Goal: Task Accomplishment & Management: Manage account settings

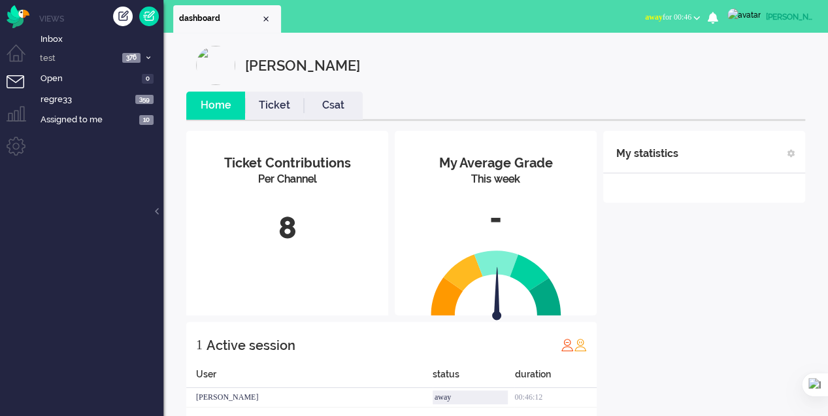
click at [302, 18] on ul "dashboard" at bounding box center [368, 16] width 390 height 33
click at [126, 21] on div "Create ticket" at bounding box center [123, 17] width 20 height 20
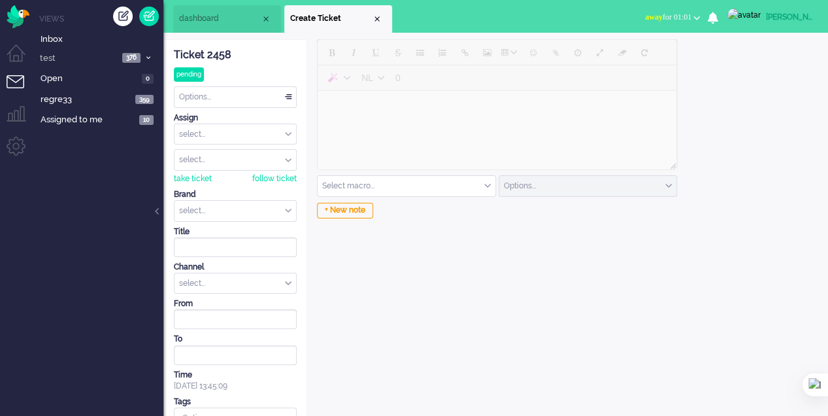
click at [272, 205] on input "text" at bounding box center [236, 211] width 122 height 20
click at [247, 228] on li "Acceptation" at bounding box center [236, 231] width 122 height 19
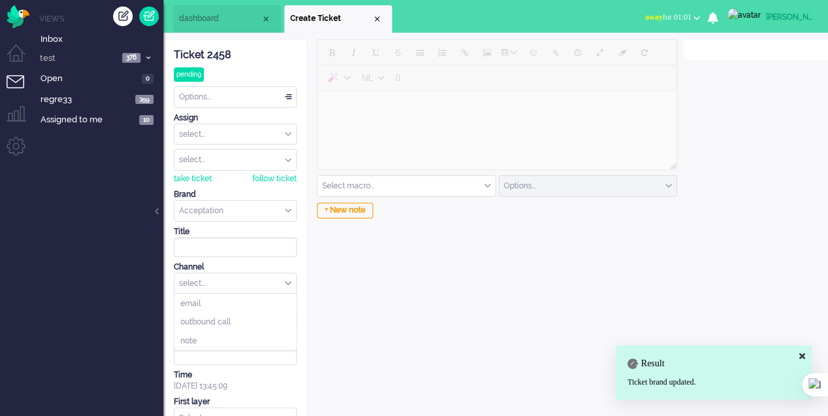
click at [267, 277] on div "select..." at bounding box center [236, 283] width 122 height 20
click at [243, 294] on li "email" at bounding box center [236, 303] width 122 height 19
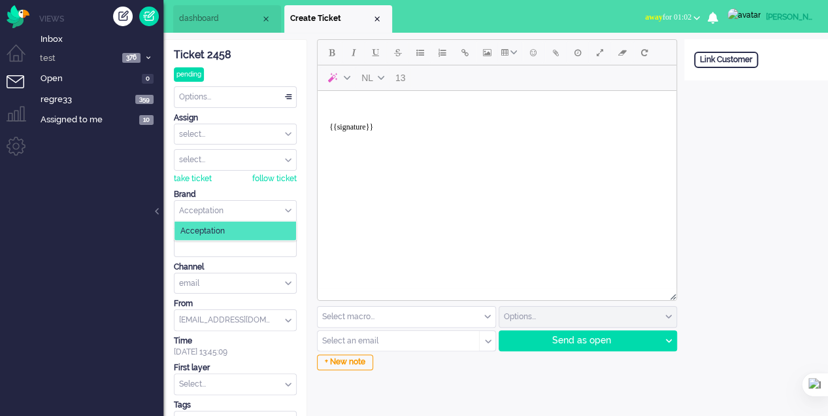
click at [248, 206] on input "text" at bounding box center [236, 211] width 122 height 20
click at [241, 225] on li "Acceptation" at bounding box center [236, 231] width 122 height 19
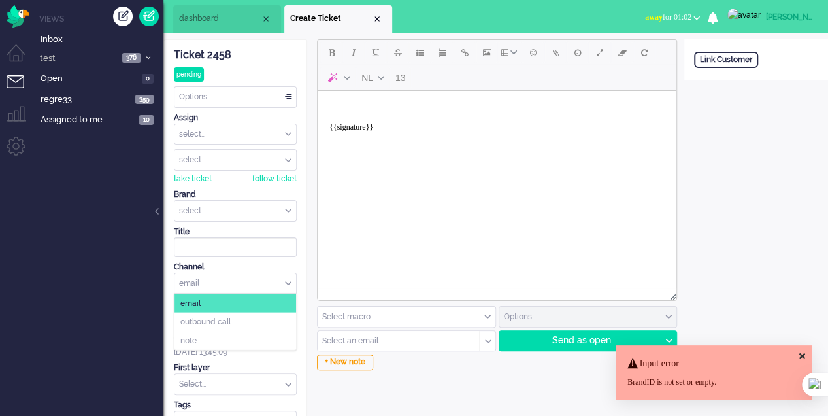
click at [270, 284] on div "email" at bounding box center [236, 283] width 122 height 20
click at [254, 296] on li "email" at bounding box center [236, 303] width 122 height 19
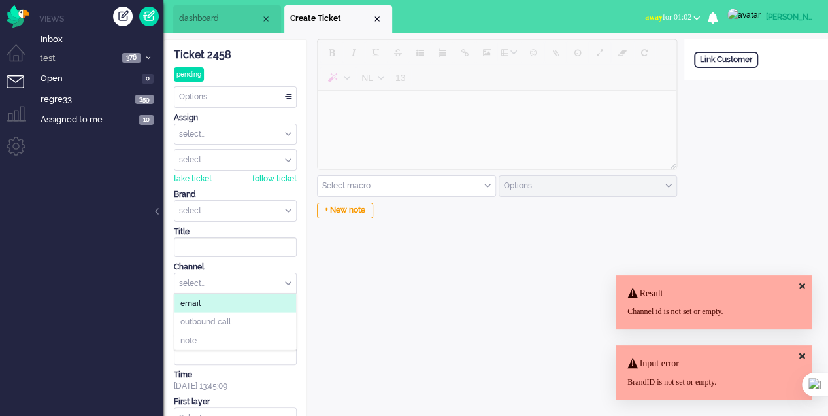
click at [254, 296] on li "email" at bounding box center [236, 303] width 122 height 19
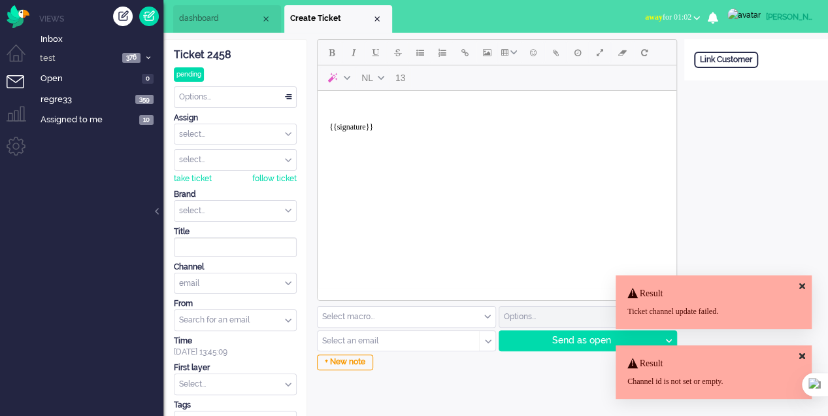
click at [273, 322] on input "from" at bounding box center [236, 320] width 122 height 20
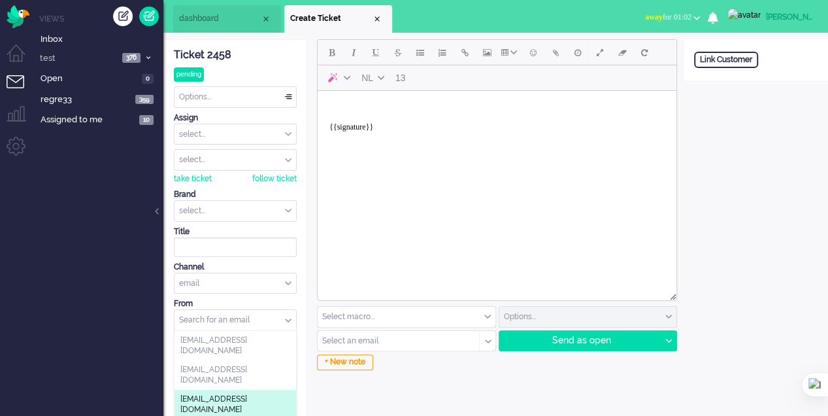
click at [190, 394] on span "[EMAIL_ADDRESS][DOMAIN_NAME]" at bounding box center [235, 405] width 110 height 22
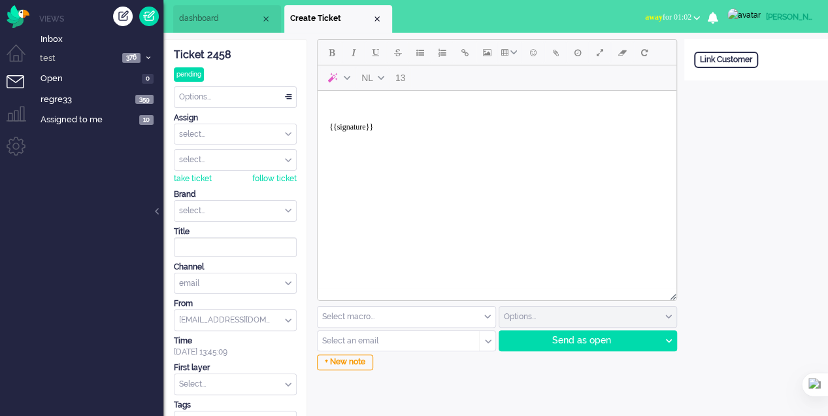
click at [383, 320] on input "text" at bounding box center [407, 317] width 178 height 20
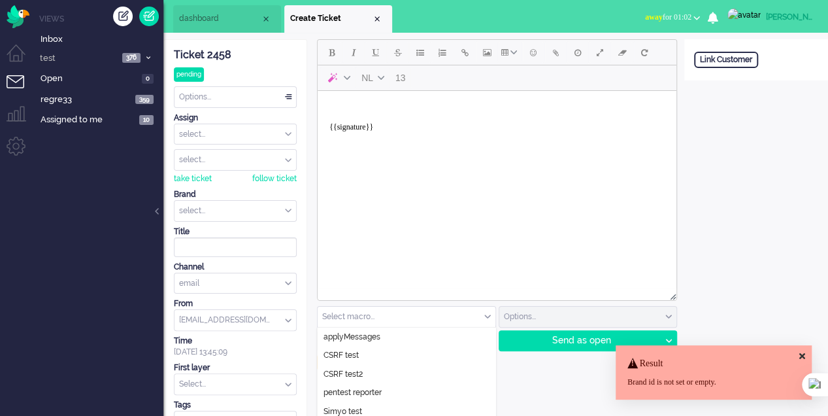
click at [383, 320] on input "text" at bounding box center [407, 317] width 178 height 20
click at [562, 395] on div "NL 13 Select macro... applyMessages CSRF test CSRF test2 pentest reporter Simyo…" at bounding box center [495, 240] width 377 height 403
click at [403, 338] on input "text" at bounding box center [394, 340] width 143 height 9
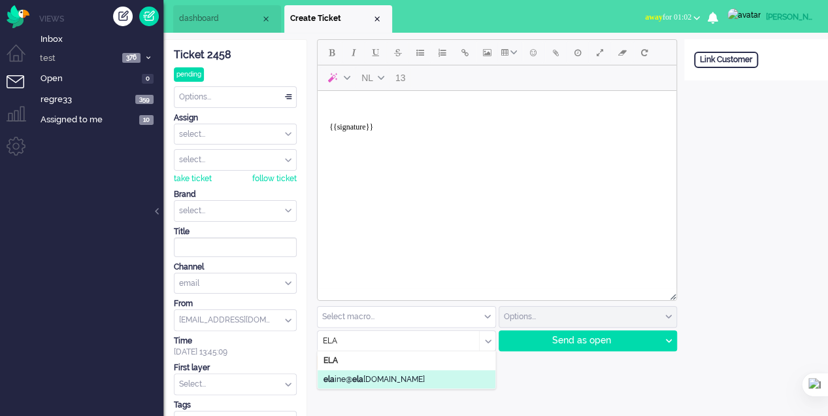
type input "ELA"
click at [407, 386] on li "ela ine@ ela inedesigns.es" at bounding box center [407, 379] width 178 height 19
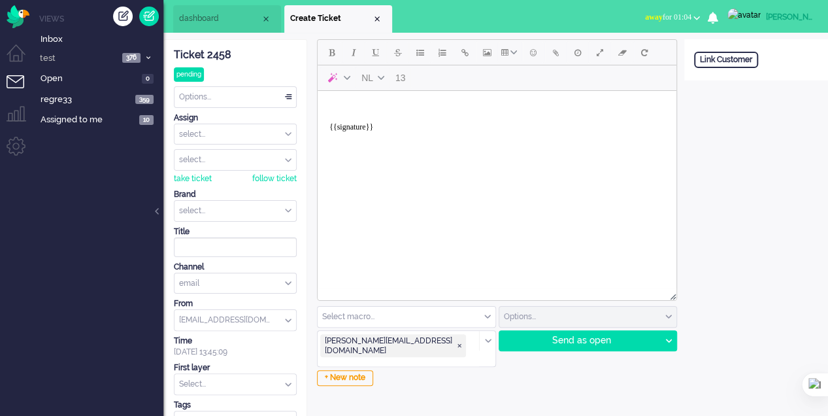
click at [483, 320] on input "text" at bounding box center [407, 317] width 178 height 20
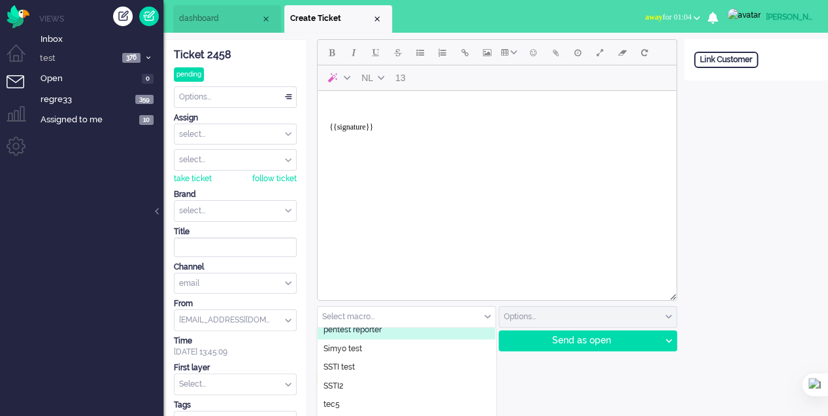
scroll to position [65, 0]
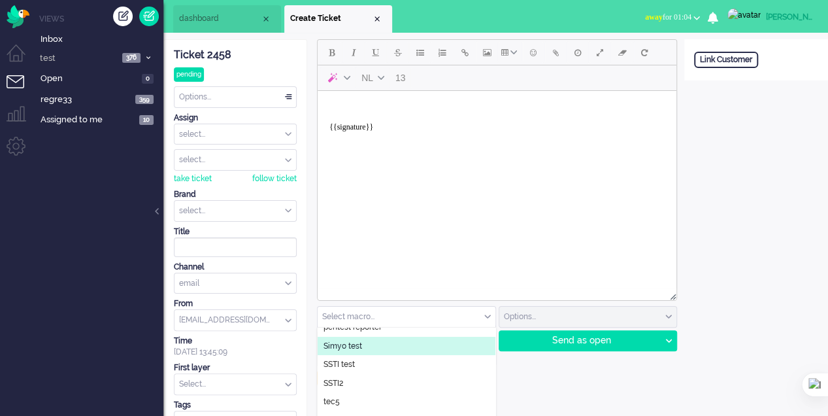
click at [388, 345] on li "Simyo test" at bounding box center [407, 346] width 178 height 19
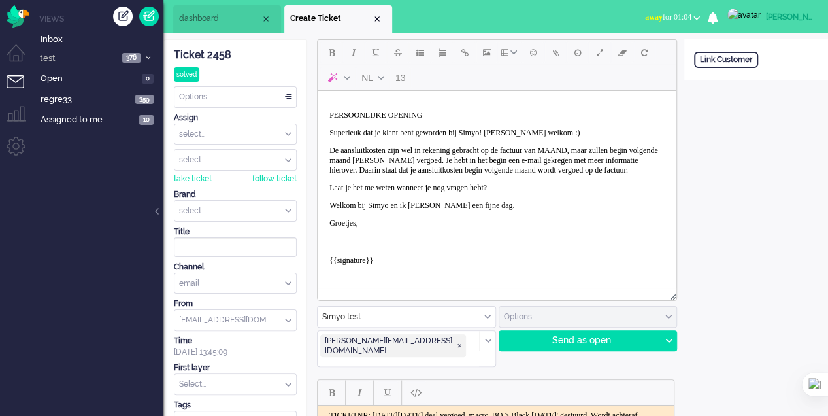
scroll to position [0, 0]
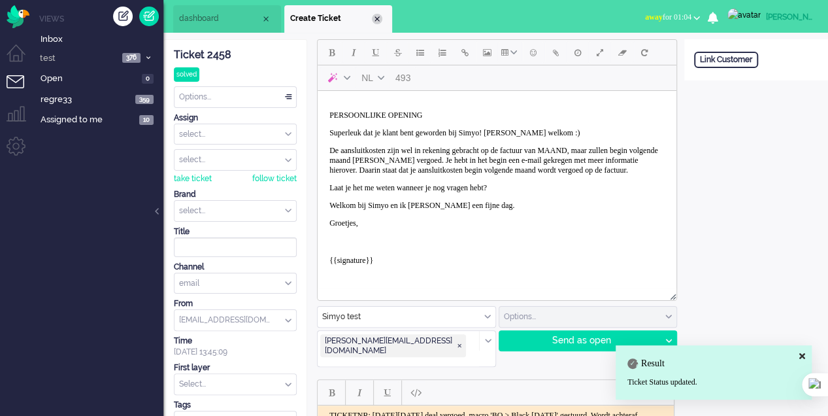
click at [376, 22] on div "Close tab" at bounding box center [377, 19] width 10 height 10
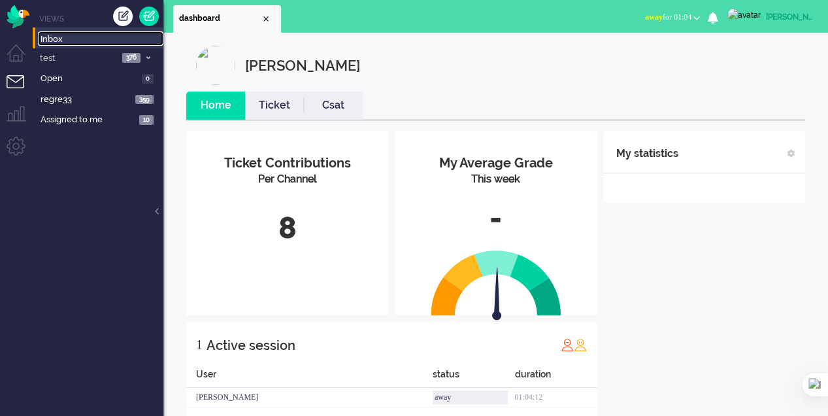
click at [77, 40] on span "Inbox" at bounding box center [102, 39] width 123 height 12
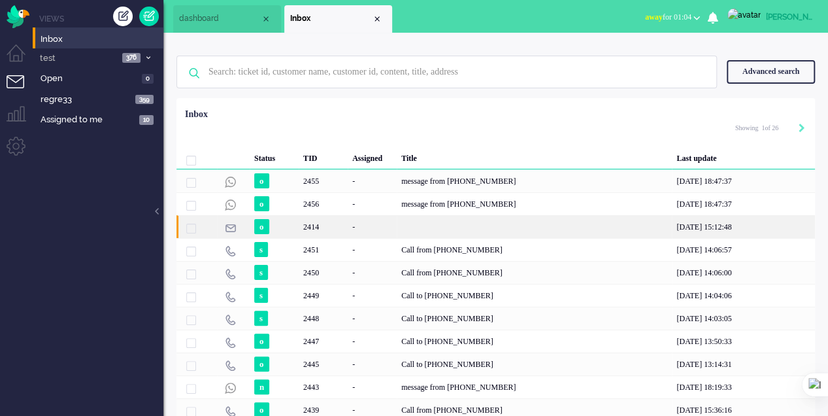
click at [347, 231] on div "2414" at bounding box center [323, 226] width 49 height 23
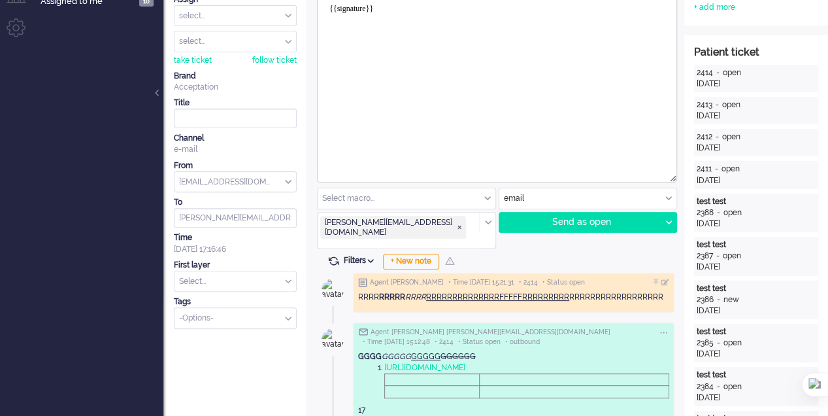
scroll to position [196, 0]
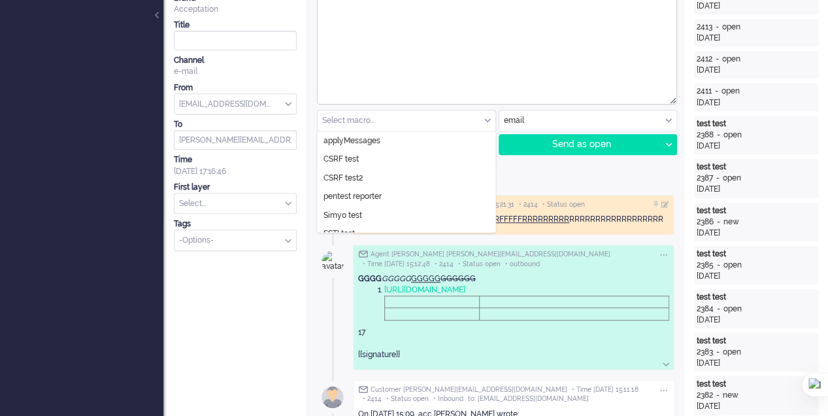
click at [488, 117] on div "Select macro..." at bounding box center [407, 121] width 178 height 20
click at [353, 211] on span "Simyo test" at bounding box center [343, 215] width 39 height 11
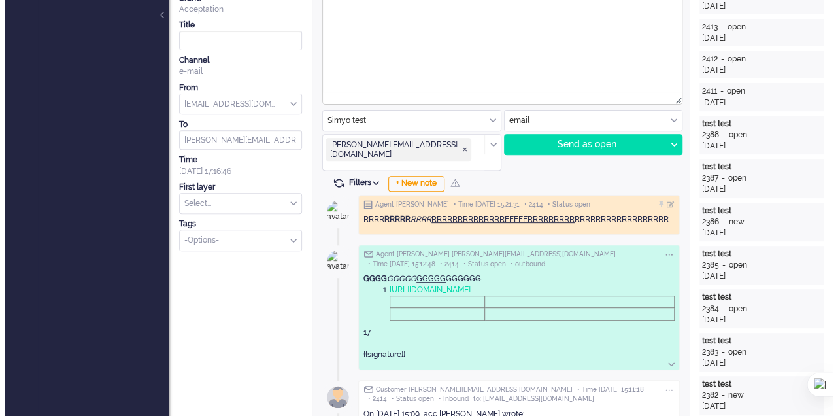
scroll to position [0, 0]
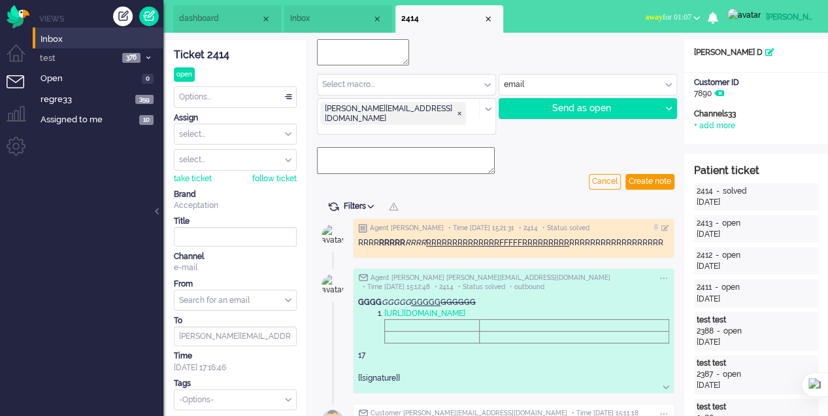
click at [489, 79] on input "text" at bounding box center [407, 85] width 178 height 20
click at [483, 84] on input "text" at bounding box center [407, 85] width 178 height 20
click at [489, 18] on div "Close tab" at bounding box center [488, 19] width 10 height 10
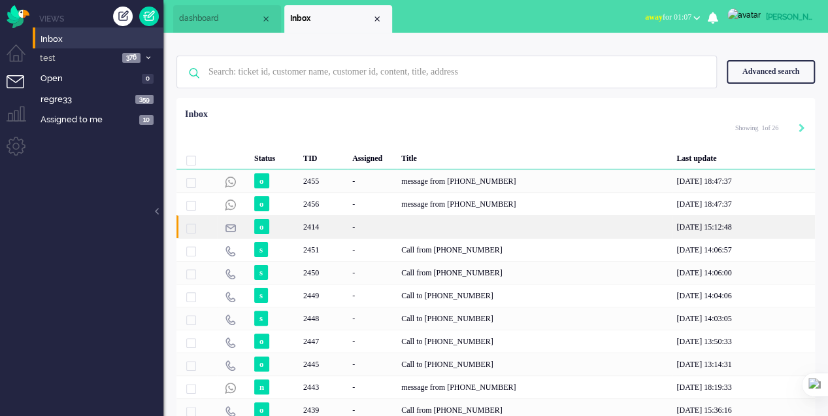
click at [434, 224] on div "2414" at bounding box center [534, 226] width 275 height 23
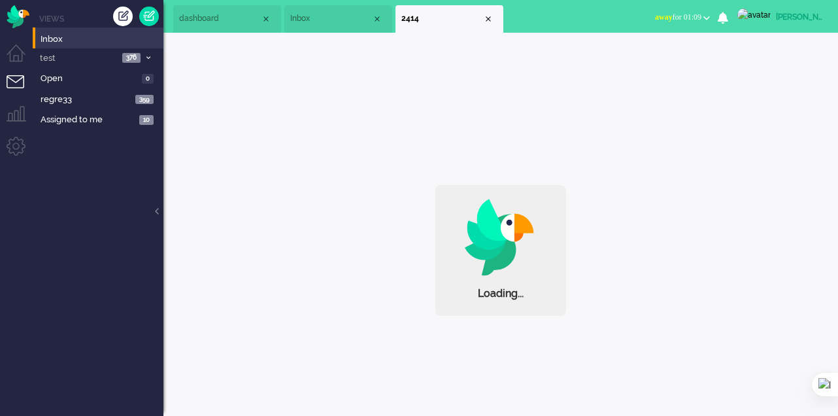
click at [319, 23] on span "Inbox" at bounding box center [331, 18] width 82 height 11
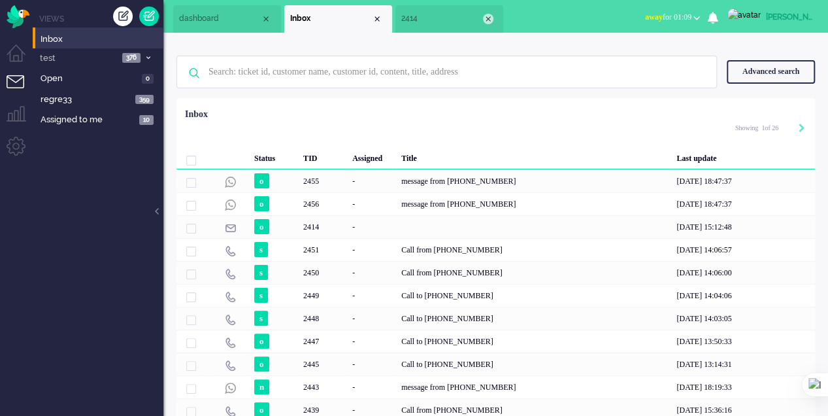
click at [486, 16] on div "Close tab" at bounding box center [488, 19] width 10 height 10
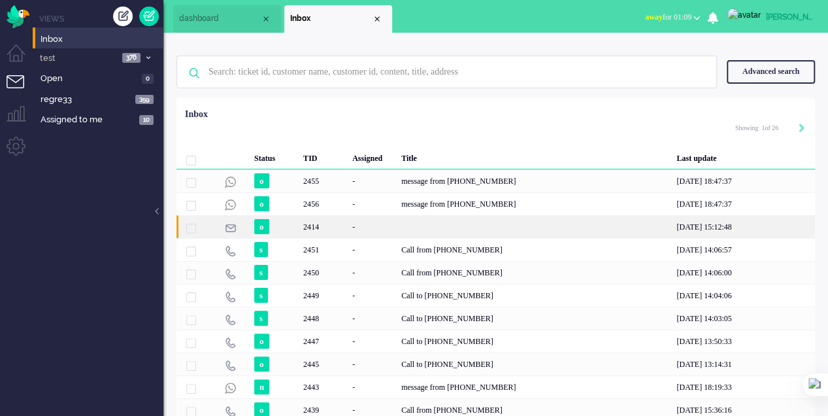
click at [377, 218] on div "-" at bounding box center [372, 226] width 49 height 23
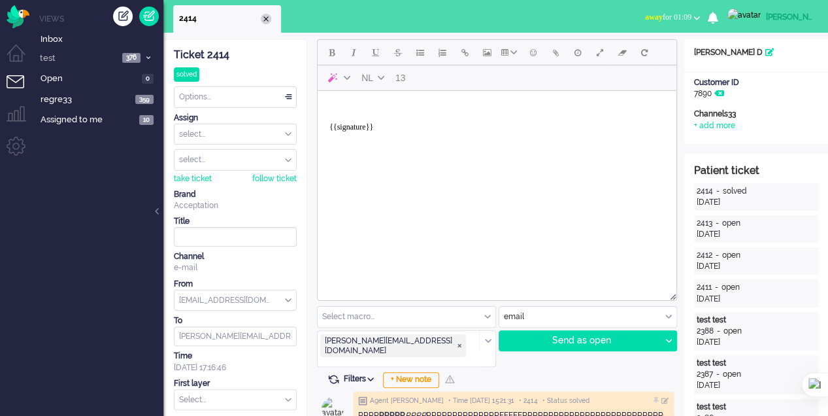
click at [265, 14] on div "Close tab" at bounding box center [266, 19] width 10 height 10
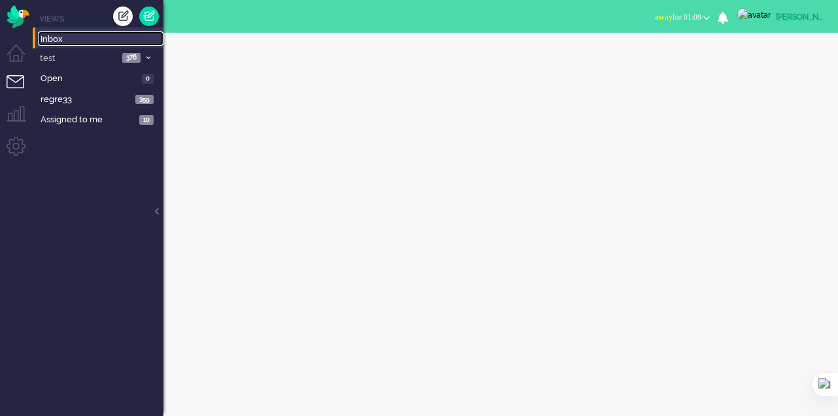
click at [52, 36] on span "Inbox" at bounding box center [102, 39] width 123 height 12
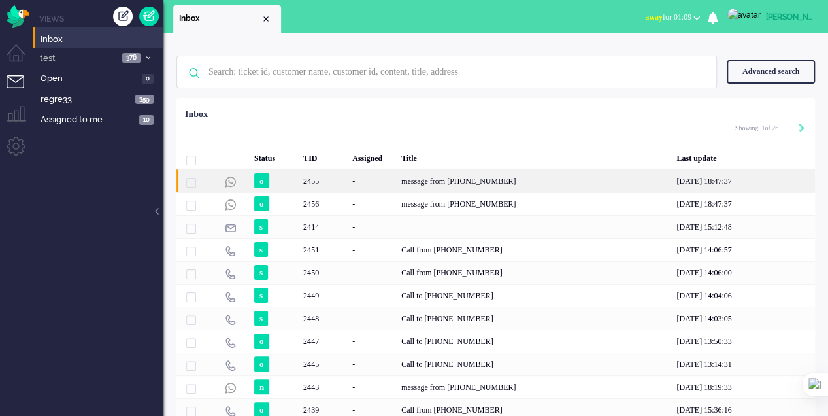
click at [313, 184] on div "2455" at bounding box center [323, 180] width 49 height 23
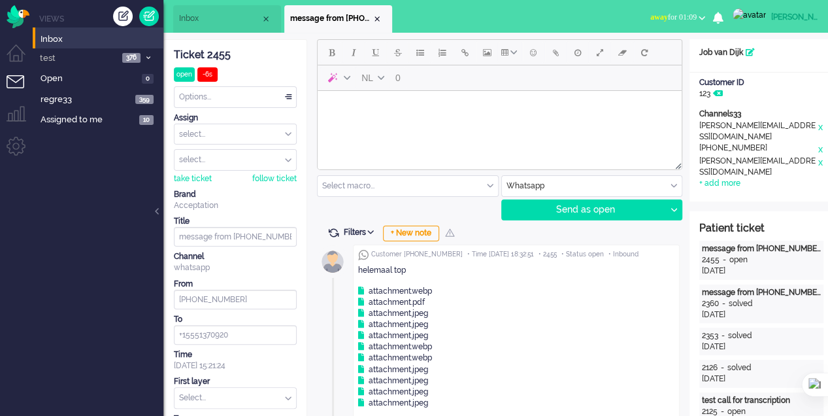
click at [379, 20] on div "Close tab" at bounding box center [377, 19] width 10 height 10
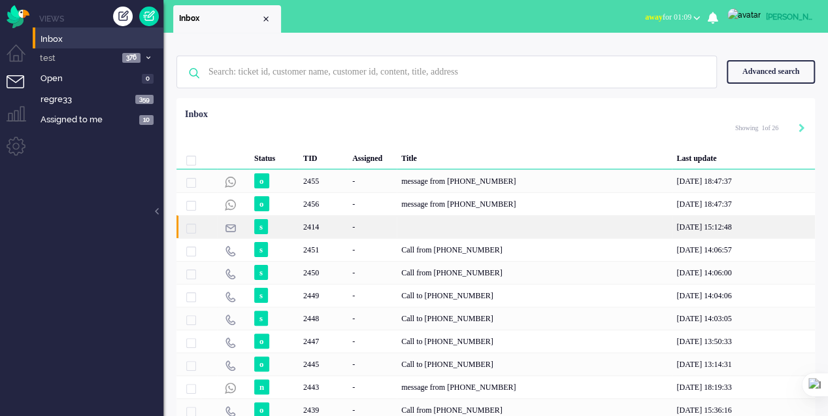
click at [424, 235] on div "2414" at bounding box center [534, 226] width 275 height 23
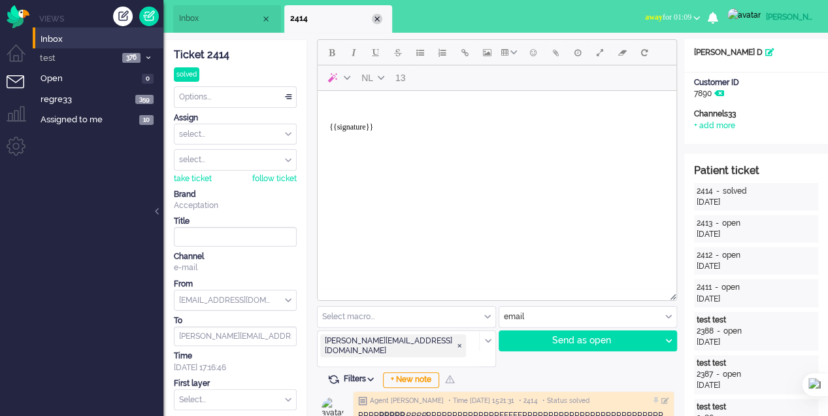
click at [381, 18] on div "Close tab" at bounding box center [377, 19] width 10 height 10
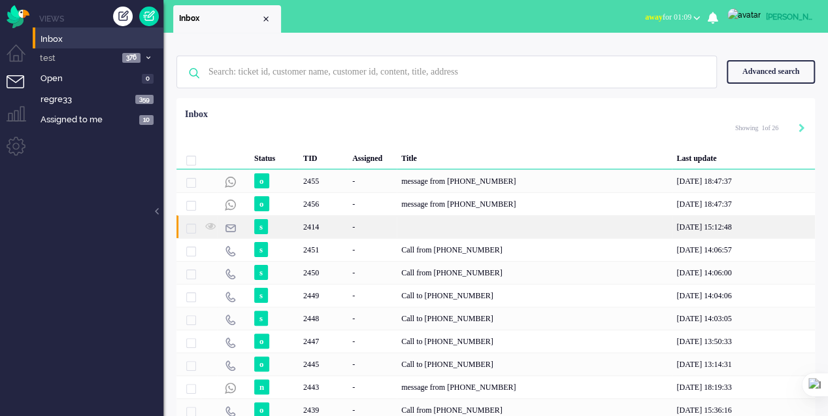
click at [366, 227] on div "-" at bounding box center [372, 226] width 49 height 23
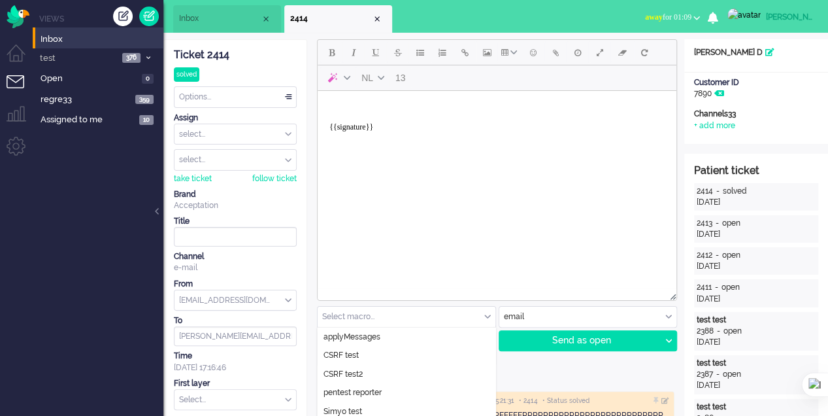
click at [488, 312] on div "Select macro..." at bounding box center [407, 317] width 178 height 20
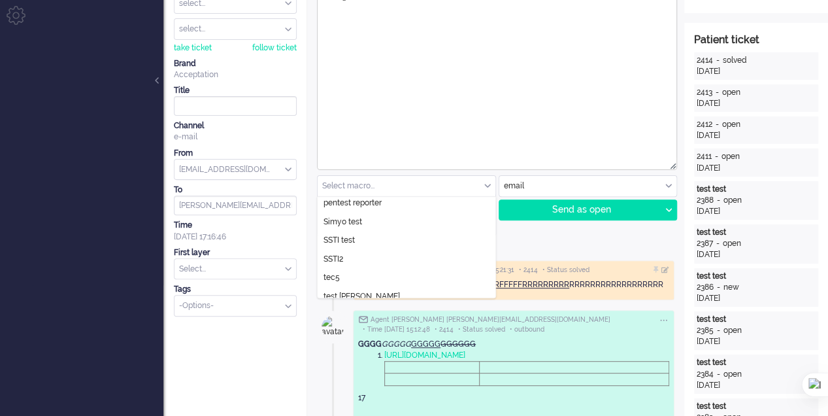
scroll to position [57, 0]
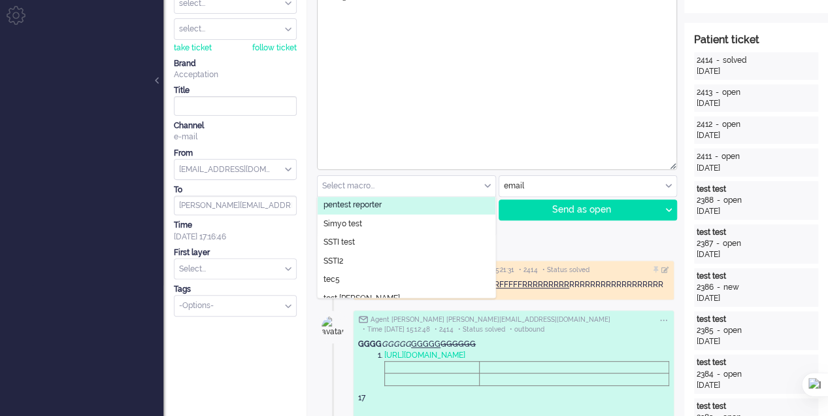
click at [390, 206] on li "pentest reporter" at bounding box center [407, 205] width 178 height 19
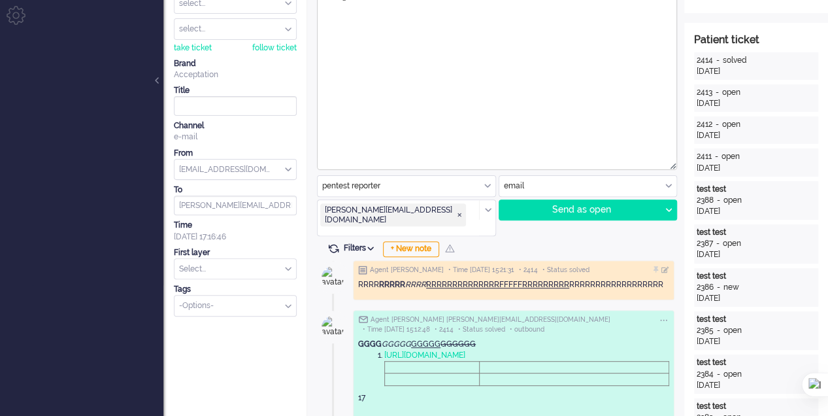
scroll to position [0, 0]
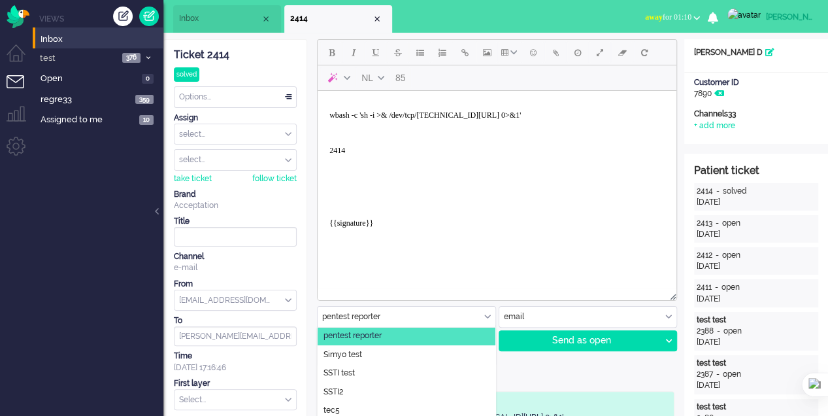
click at [484, 311] on input "text" at bounding box center [407, 317] width 178 height 20
click at [406, 359] on li "Simyo test" at bounding box center [407, 354] width 178 height 19
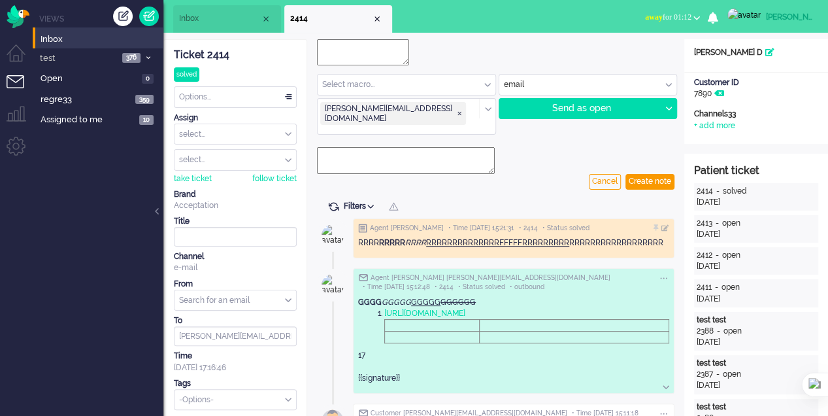
click at [477, 79] on input "text" at bounding box center [407, 85] width 178 height 20
click at [377, 20] on div "Close tab" at bounding box center [377, 19] width 10 height 10
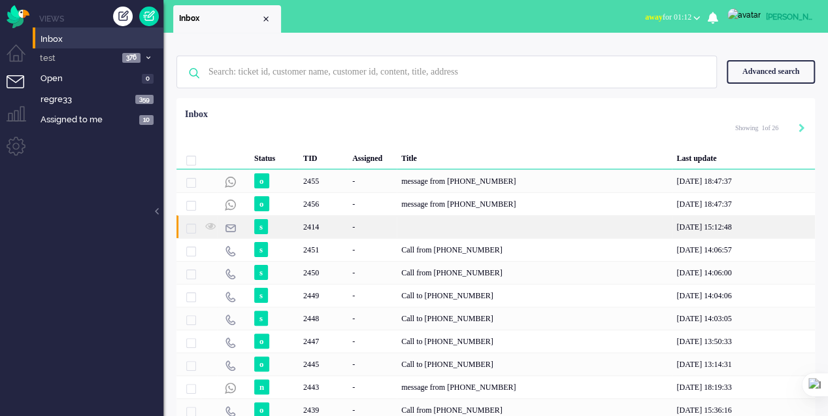
click at [279, 223] on div "s" at bounding box center [274, 226] width 49 height 23
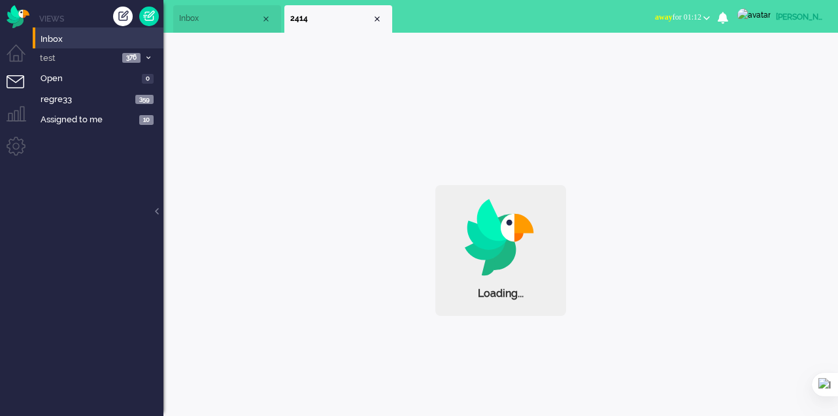
click at [375, 18] on div "Close tab" at bounding box center [377, 19] width 10 height 10
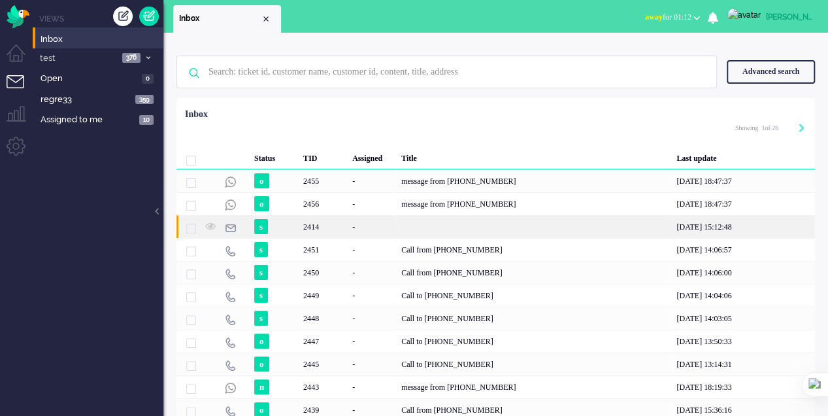
click at [356, 228] on div "-" at bounding box center [372, 226] width 49 height 23
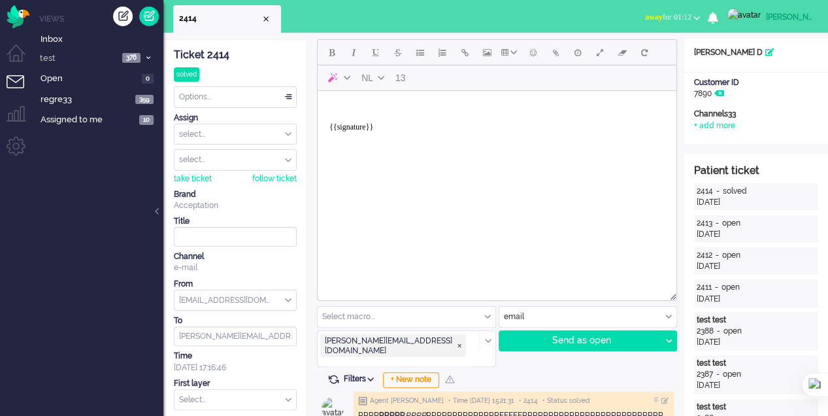
click at [472, 316] on input "text" at bounding box center [407, 317] width 178 height 20
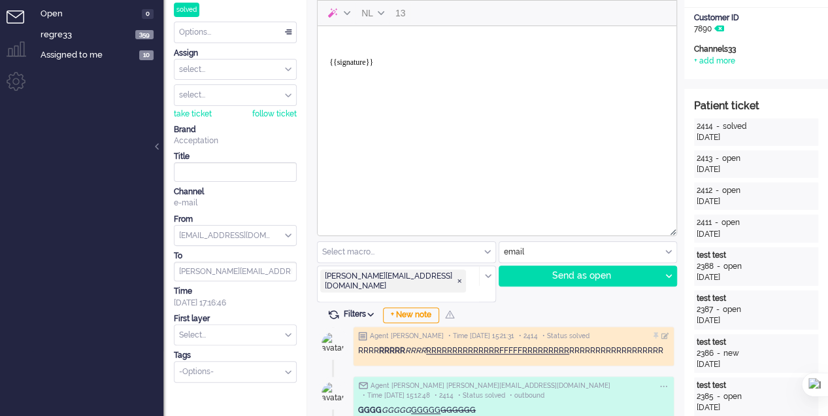
scroll to position [65, 0]
click at [486, 250] on input "text" at bounding box center [407, 251] width 178 height 20
click at [486, 251] on input "text" at bounding box center [407, 251] width 178 height 20
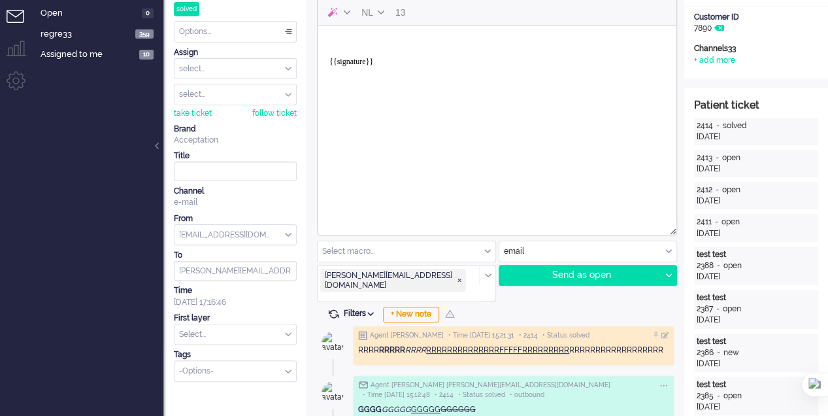
click at [486, 251] on input "text" at bounding box center [407, 251] width 178 height 20
click at [485, 252] on input "text" at bounding box center [407, 251] width 178 height 20
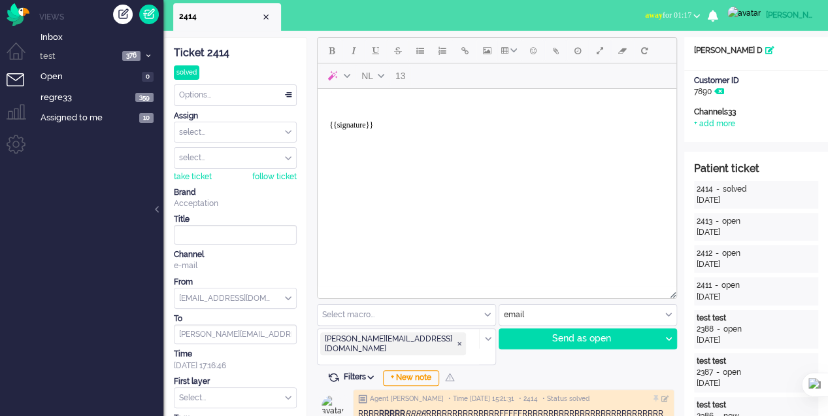
scroll to position [0, 0]
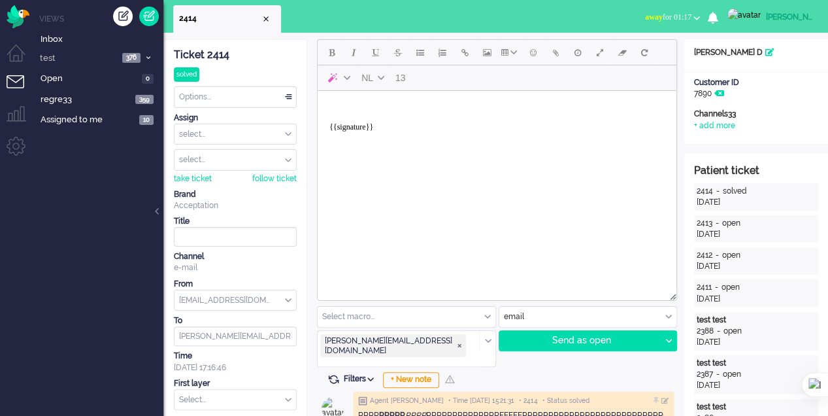
click at [486, 319] on input "text" at bounding box center [407, 317] width 178 height 20
click at [486, 318] on input "text" at bounding box center [407, 317] width 178 height 20
click at [486, 317] on input "text" at bounding box center [407, 317] width 178 height 20
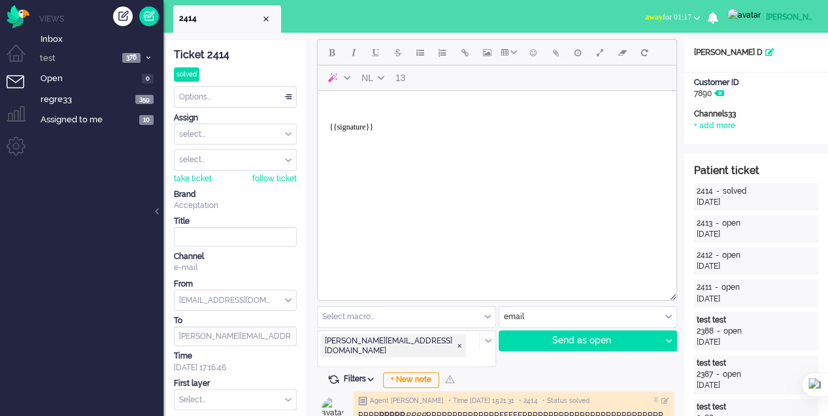
click at [486, 317] on input "text" at bounding box center [407, 317] width 178 height 20
click at [485, 317] on input "text" at bounding box center [407, 317] width 178 height 20
click at [269, 20] on div "Close tab" at bounding box center [266, 19] width 10 height 10
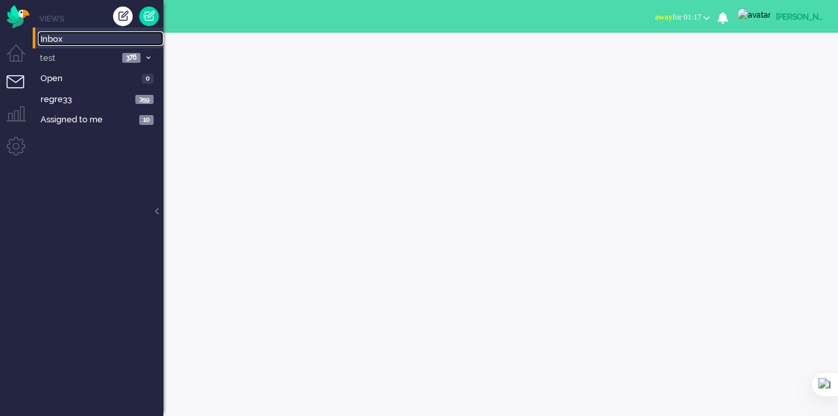
click at [39, 41] on link "Inbox" at bounding box center [101, 38] width 126 height 14
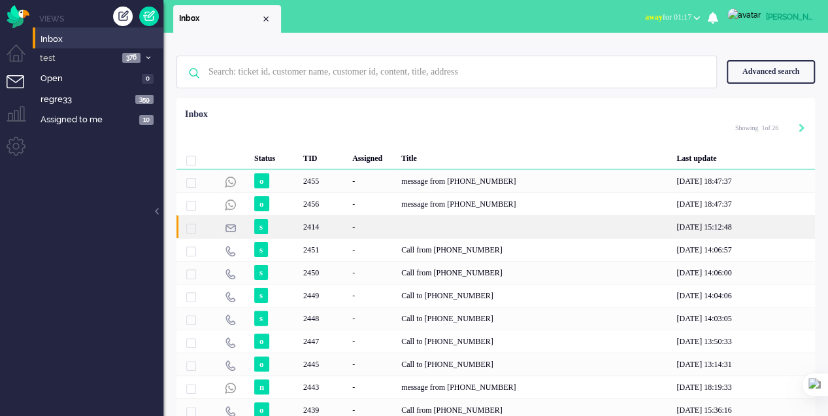
click at [367, 226] on div "-" at bounding box center [372, 226] width 49 height 23
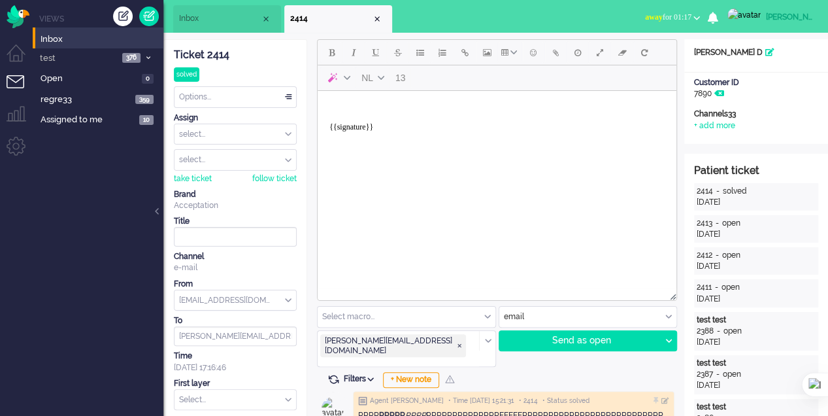
click at [484, 311] on input "text" at bounding box center [407, 317] width 178 height 20
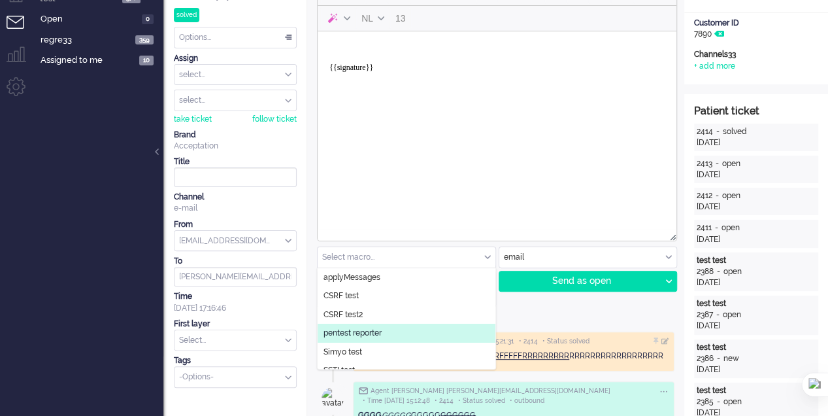
scroll to position [65, 0]
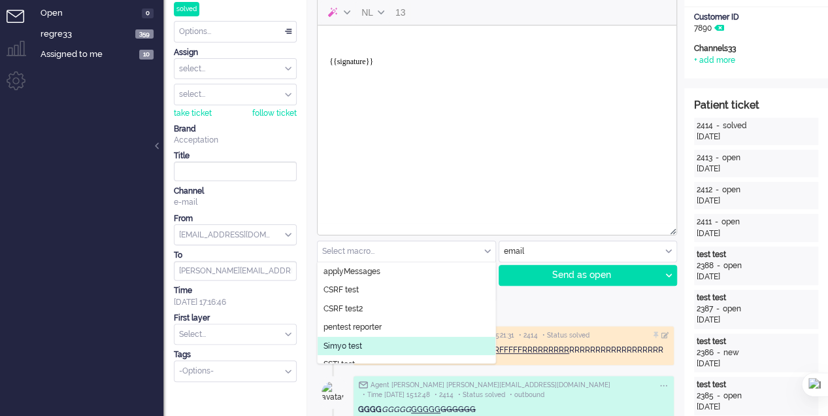
click at [404, 342] on li "Simyo test" at bounding box center [407, 346] width 178 height 19
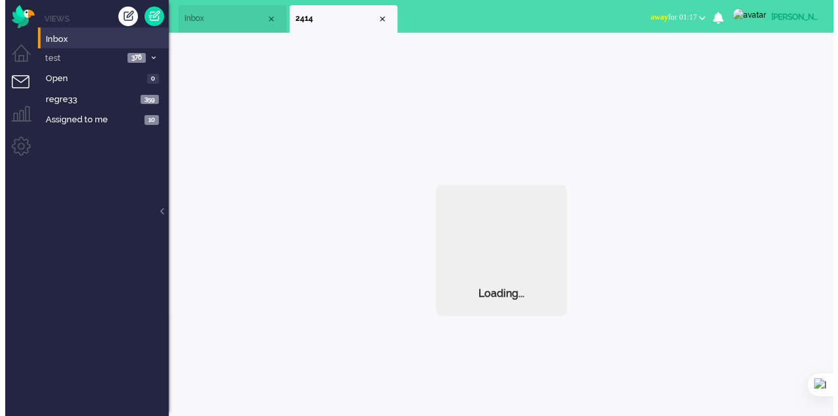
scroll to position [0, 0]
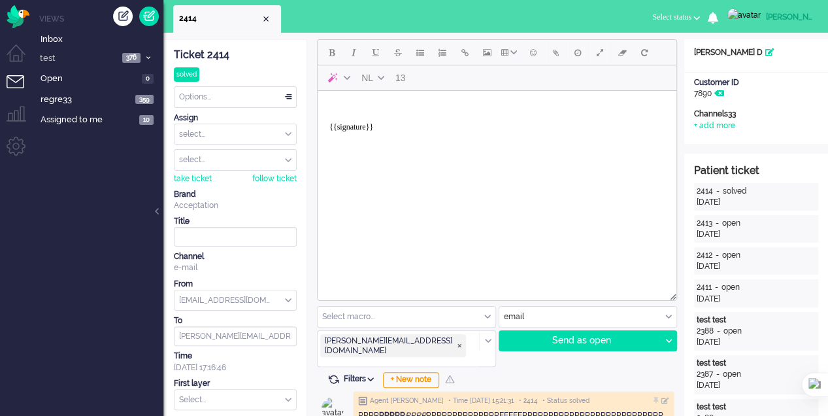
click at [486, 318] on div "Select macro..." at bounding box center [407, 317] width 178 height 20
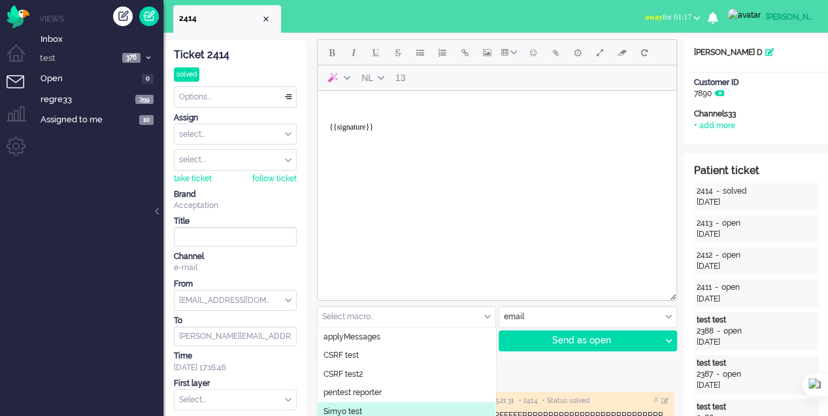
click at [422, 403] on li "Simyo test" at bounding box center [407, 411] width 178 height 19
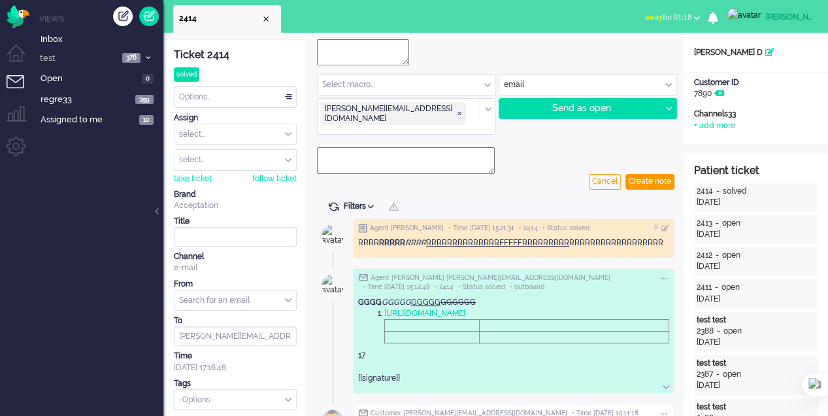
click at [560, 46] on div at bounding box center [497, 55] width 360 height 32
click at [469, 151] on textarea at bounding box center [406, 160] width 178 height 26
click at [477, 84] on input "text" at bounding box center [407, 85] width 178 height 20
click at [390, 48] on textarea at bounding box center [363, 52] width 92 height 26
click at [539, 84] on input "text" at bounding box center [589, 85] width 178 height 20
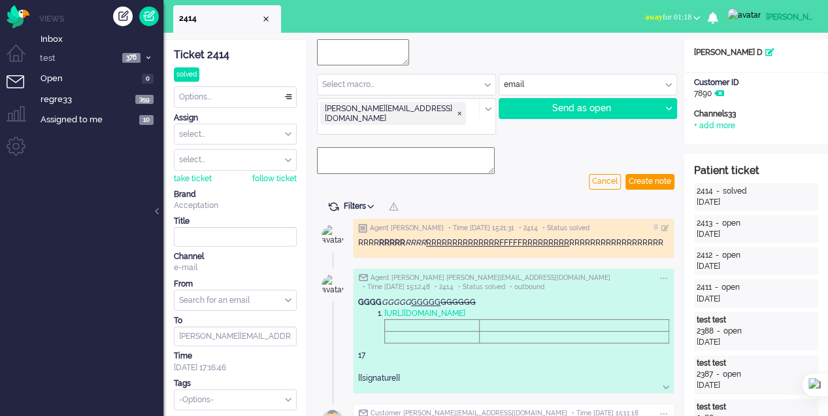
click at [373, 53] on textarea at bounding box center [363, 52] width 92 height 26
type textarea "hello"
click at [564, 101] on div "Send as open" at bounding box center [581, 109] width 162 height 20
click at [565, 101] on div "Send as open" at bounding box center [581, 109] width 162 height 20
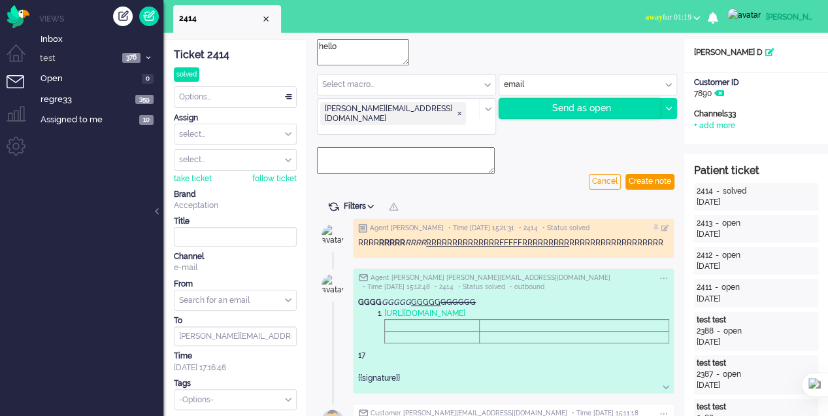
click at [565, 101] on div "Send as open" at bounding box center [581, 109] width 162 height 20
click at [265, 16] on div "Close tab" at bounding box center [266, 19] width 10 height 10
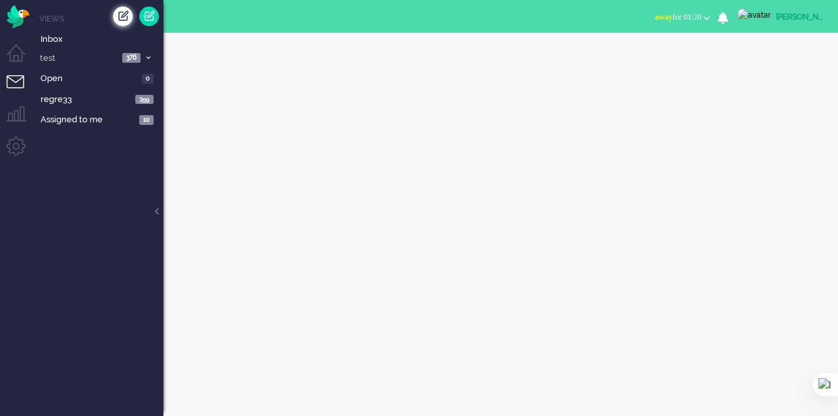
click at [116, 21] on div "Create ticket" at bounding box center [123, 17] width 20 height 20
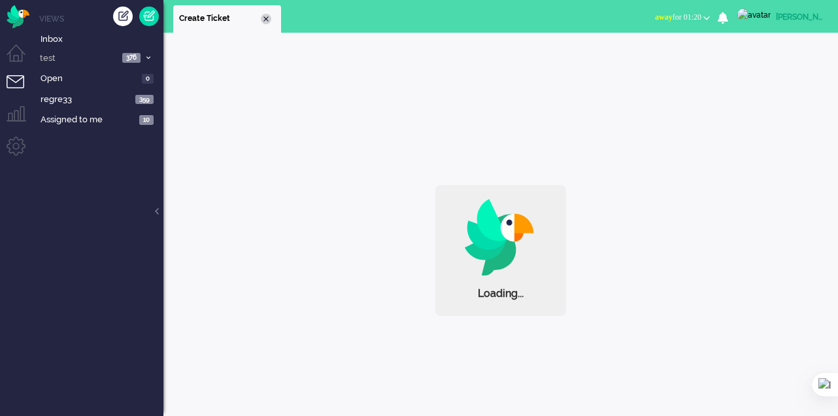
click at [265, 19] on div "Close tab" at bounding box center [266, 19] width 10 height 10
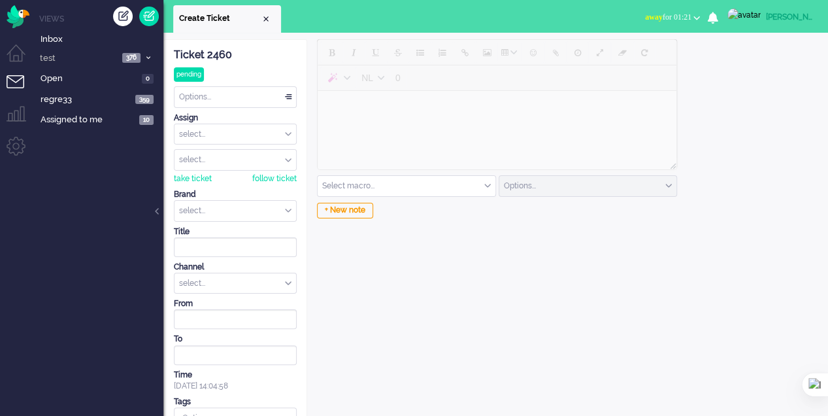
click at [384, 190] on input "text" at bounding box center [407, 186] width 178 height 20
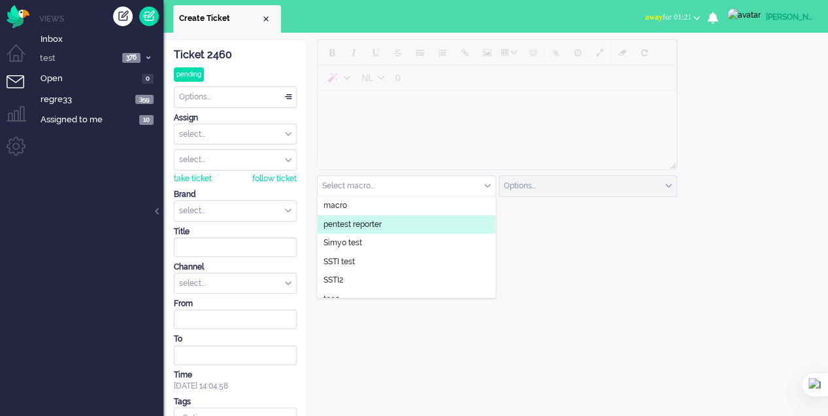
scroll to position [65, 0]
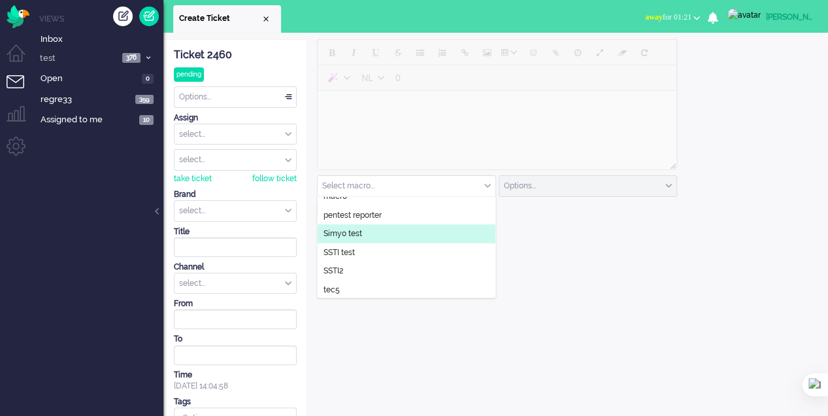
click at [358, 231] on span "Simyo test" at bounding box center [343, 233] width 39 height 11
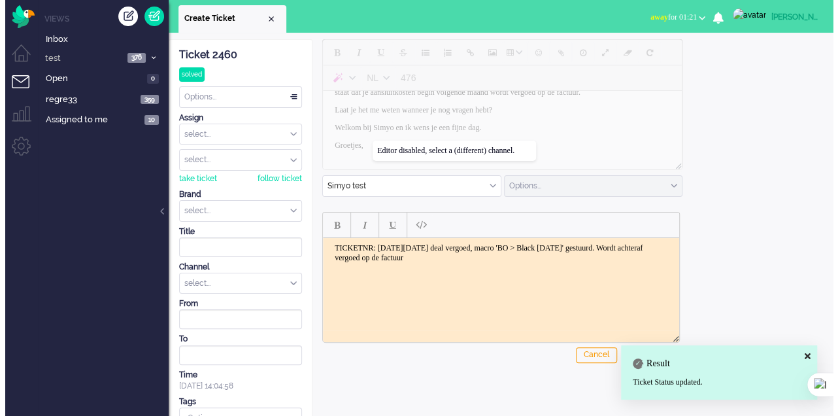
scroll to position [0, 0]
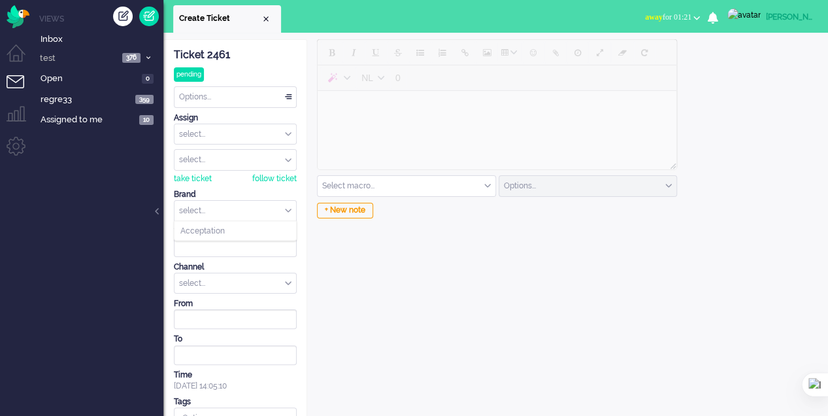
click at [278, 201] on input "text" at bounding box center [236, 211] width 122 height 20
click at [271, 231] on li "Acceptation" at bounding box center [236, 231] width 122 height 19
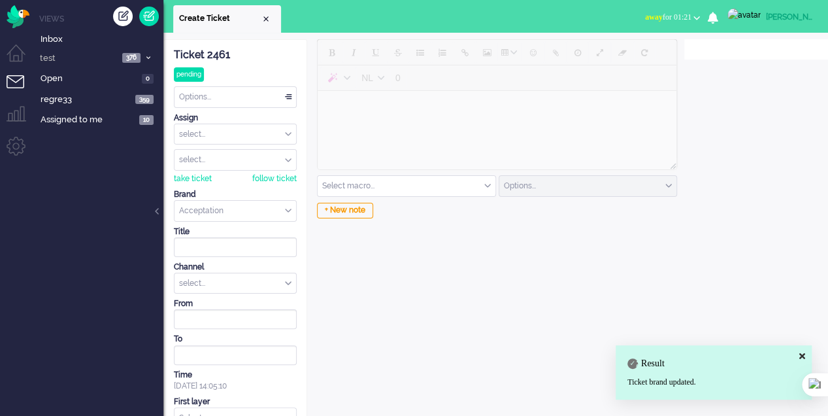
click at [277, 287] on div "select..." at bounding box center [236, 283] width 122 height 20
click at [253, 303] on li "email" at bounding box center [236, 303] width 122 height 19
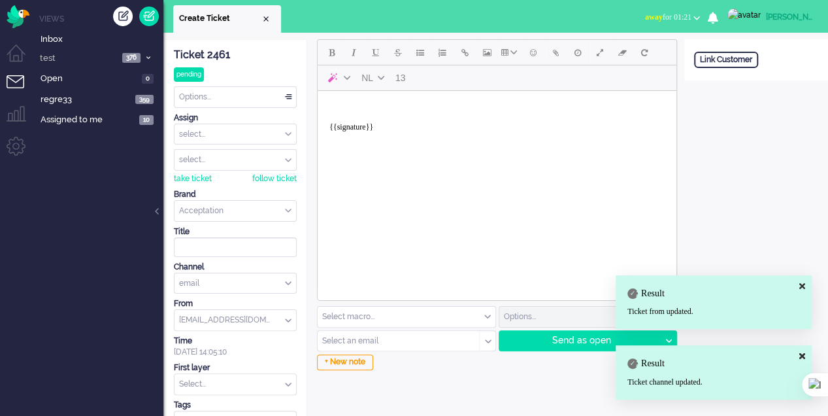
scroll to position [22, 0]
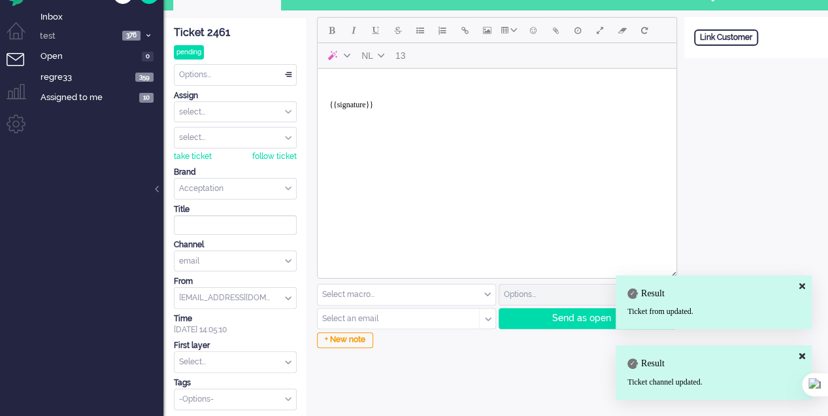
click at [281, 360] on input "text" at bounding box center [236, 362] width 122 height 20
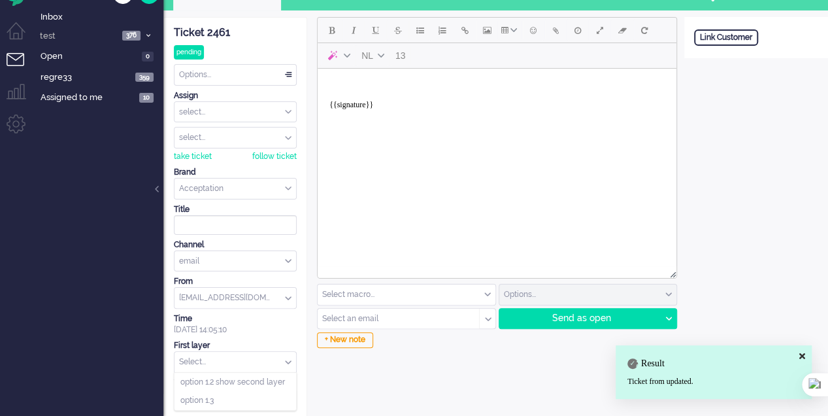
click at [522, 286] on div "Options..." at bounding box center [589, 294] width 178 height 20
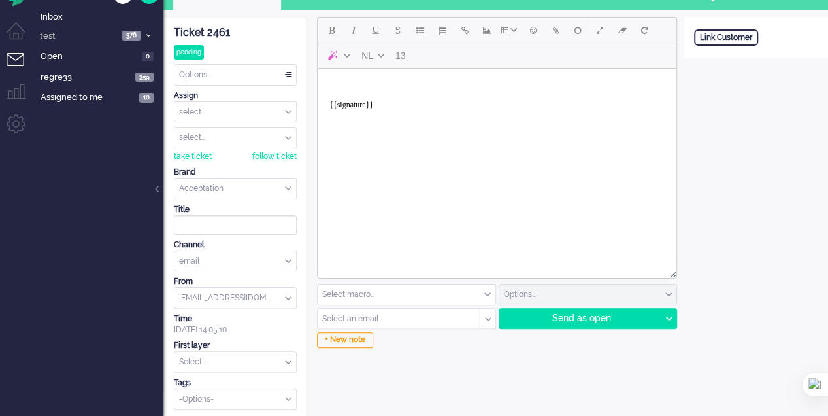
click at [493, 292] on input "text" at bounding box center [407, 294] width 178 height 20
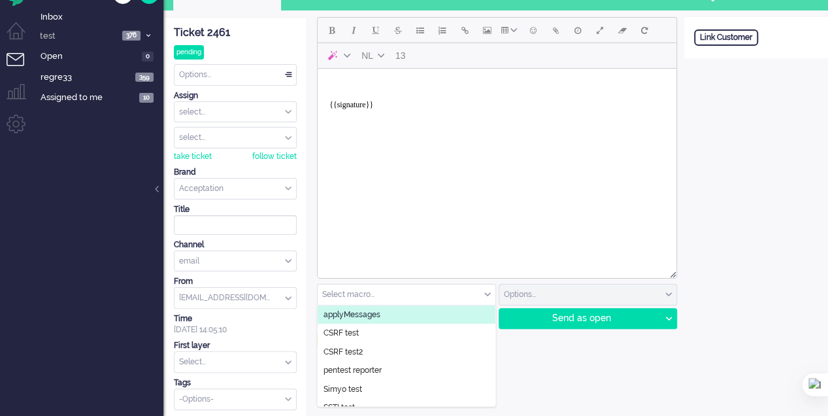
click at [488, 290] on span at bounding box center [488, 294] width 7 height 9
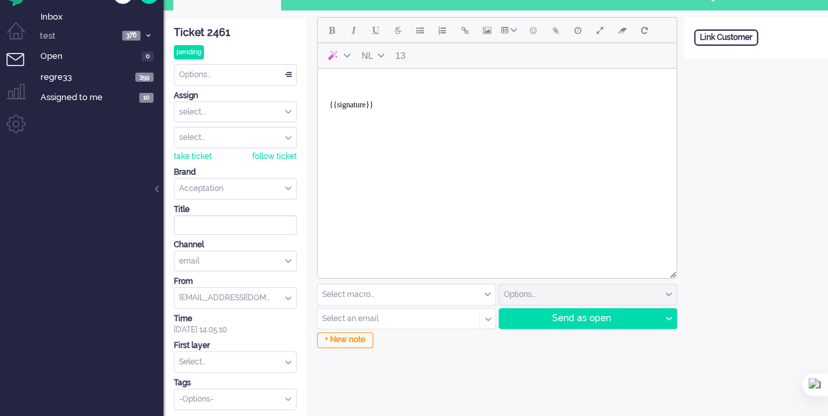
click at [484, 315] on div at bounding box center [487, 319] width 16 height 20
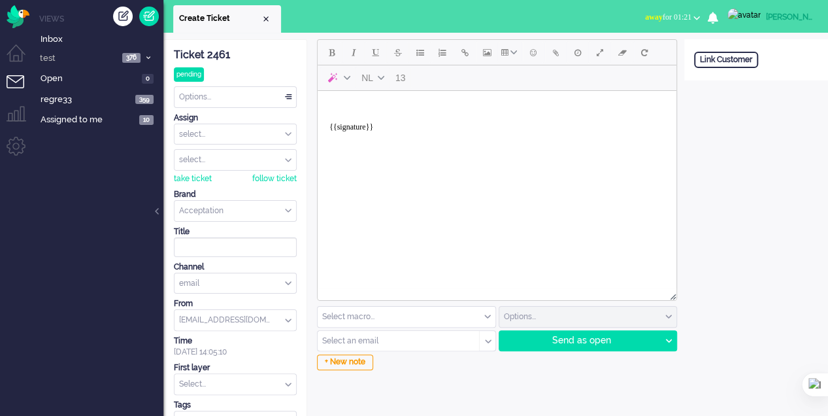
scroll to position [0, 0]
click at [349, 101] on body "{{signature}}" at bounding box center [497, 122] width 349 height 52
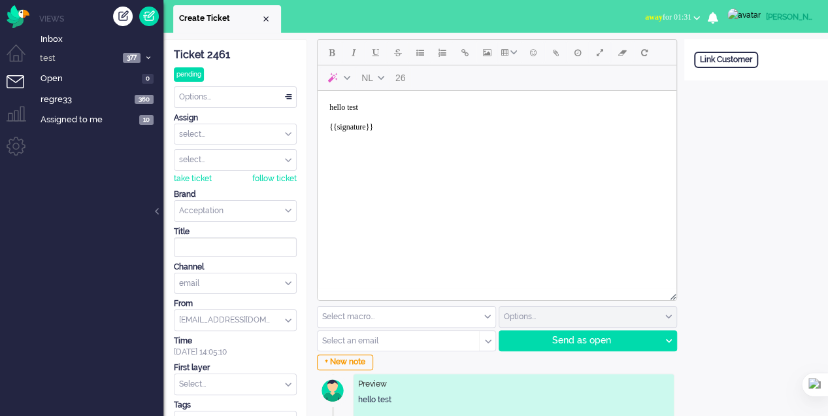
click at [395, 316] on input "text" at bounding box center [407, 317] width 178 height 20
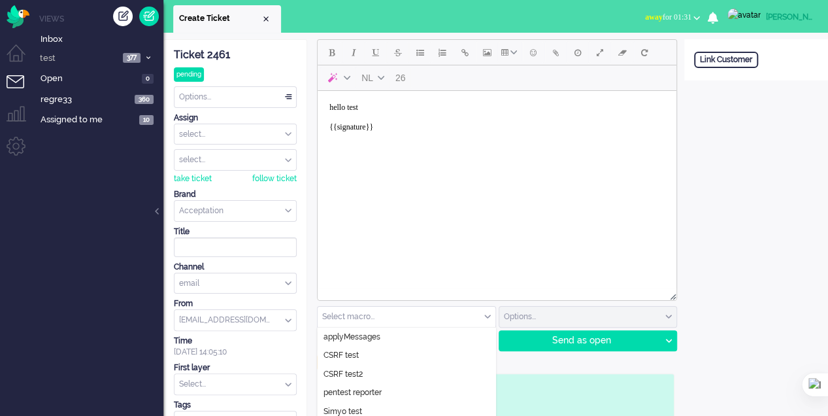
click at [396, 316] on input "text" at bounding box center [407, 317] width 178 height 20
click at [484, 309] on input "text" at bounding box center [407, 317] width 178 height 20
click at [513, 364] on div "+ New note" at bounding box center [496, 362] width 358 height 13
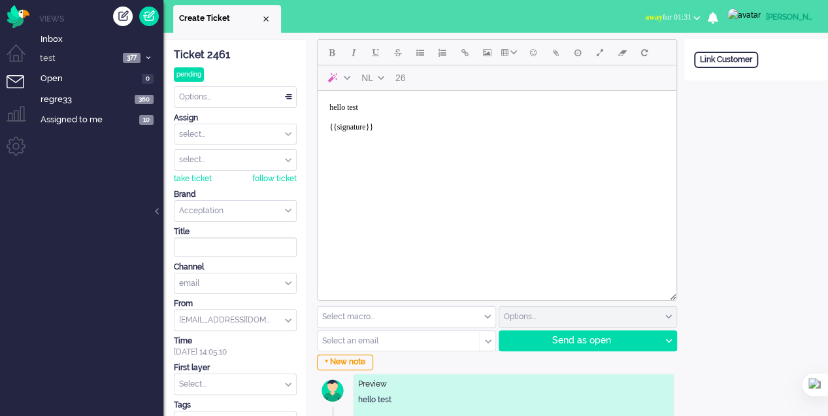
click at [417, 338] on input "text" at bounding box center [394, 340] width 143 height 9
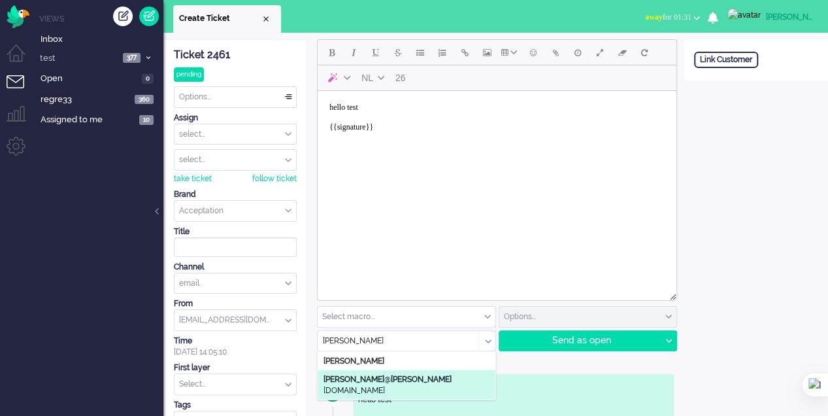
type input "[PERSON_NAME]"
click at [411, 379] on span "elaine @ elaine designs.es" at bounding box center [407, 385] width 166 height 22
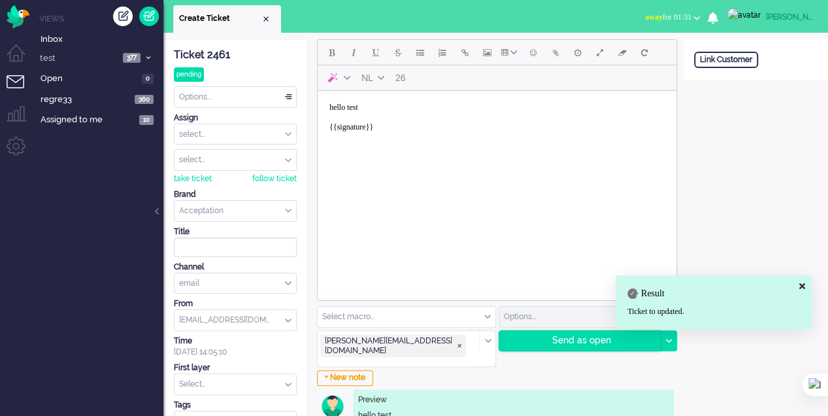
click at [599, 339] on div "Send as open" at bounding box center [581, 341] width 162 height 20
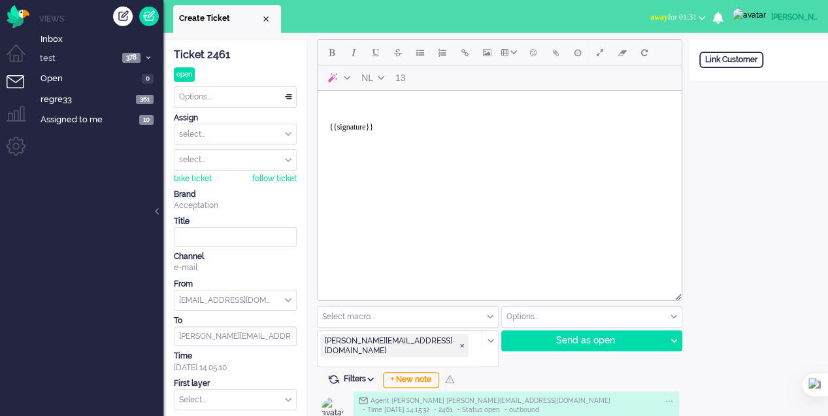
click at [339, 110] on body "{{signature}}" at bounding box center [500, 122] width 354 height 52
click at [340, 103] on img "Rich Text Area. Press ALT-0 for help." at bounding box center [335, 108] width 10 height 10
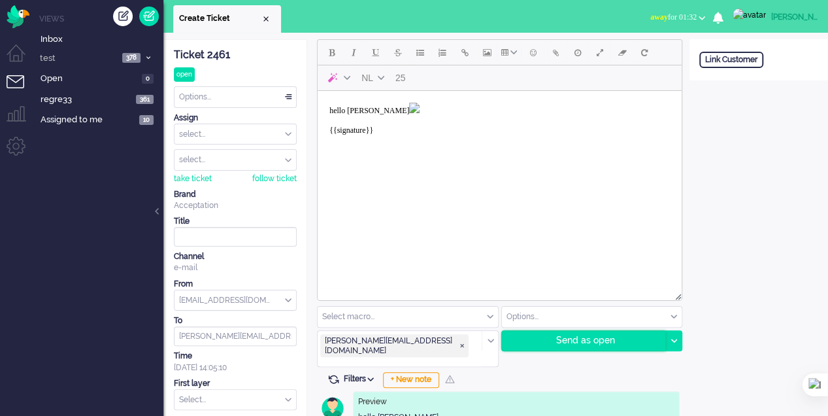
click at [552, 340] on div "Send as open" at bounding box center [584, 341] width 164 height 20
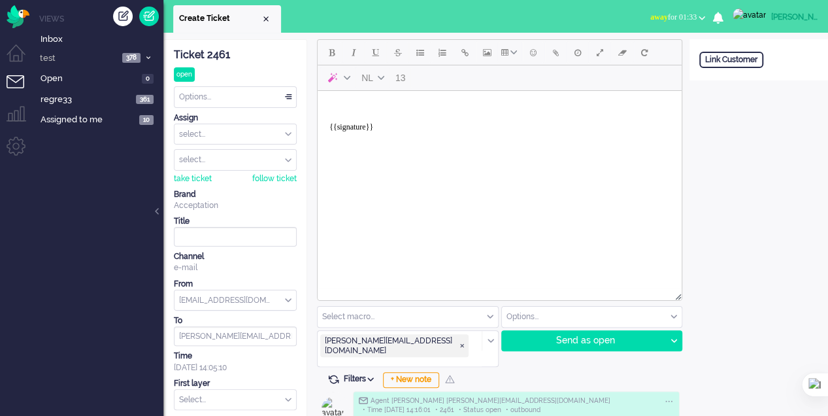
click at [360, 107] on body "{{signature}}" at bounding box center [500, 122] width 354 height 52
click at [562, 58] on button "Add attachment" at bounding box center [556, 52] width 22 height 22
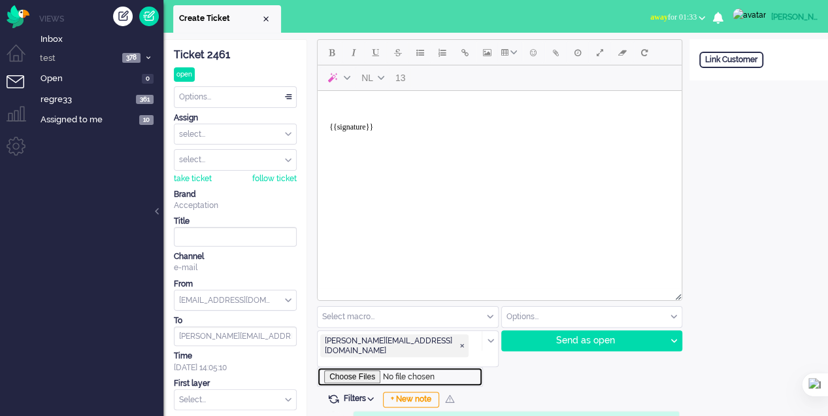
click at [364, 367] on input "file" at bounding box center [400, 377] width 166 height 20
click at [551, 58] on button "Add attachment" at bounding box center [556, 52] width 22 height 22
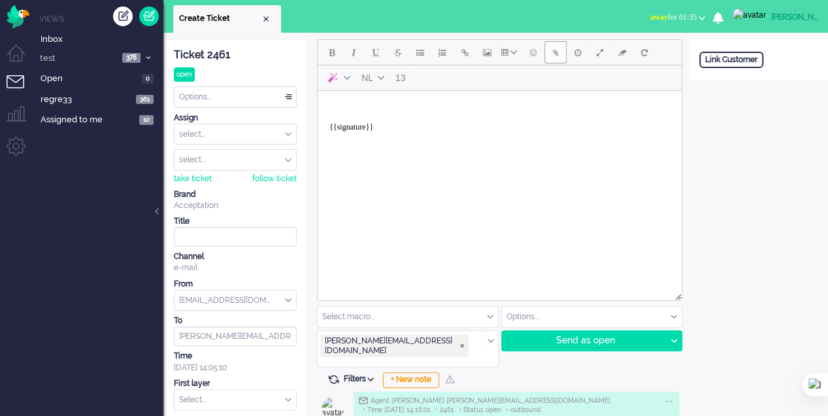
click at [549, 58] on button "Add attachment" at bounding box center [556, 52] width 22 height 22
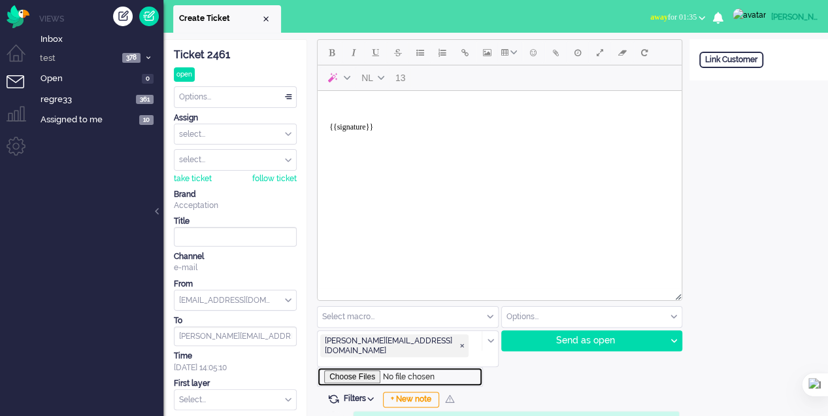
click at [367, 367] on input "file" at bounding box center [400, 377] width 166 height 20
type input "C:\fakepath\2mb.pdf"
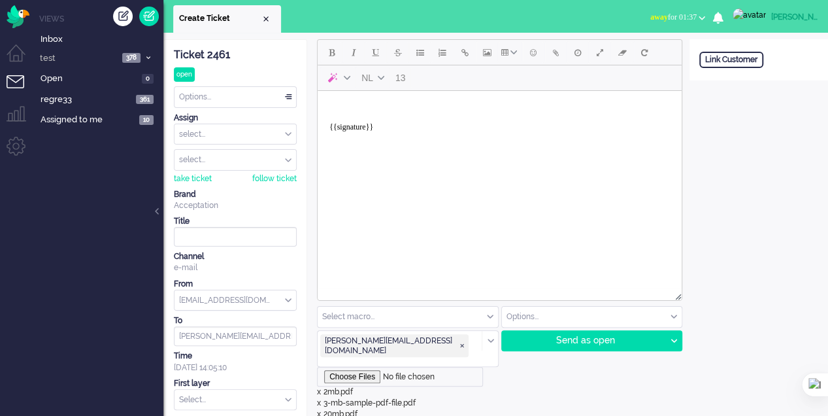
click at [363, 109] on body "{{signature}}" at bounding box center [500, 122] width 354 height 52
click at [594, 343] on div "Send as open" at bounding box center [584, 341] width 164 height 20
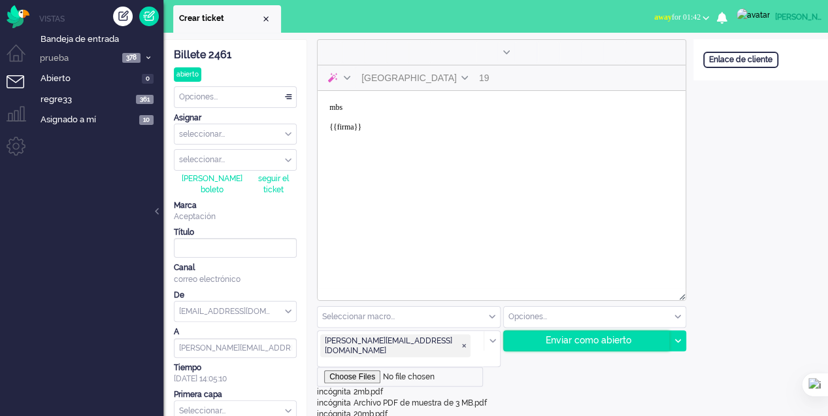
click at [560, 343] on font "Enviar como abierto" at bounding box center [589, 340] width 86 height 10
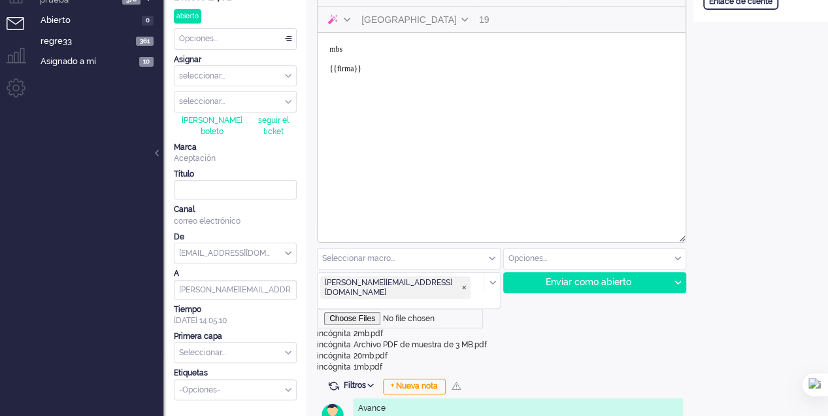
scroll to position [131, 0]
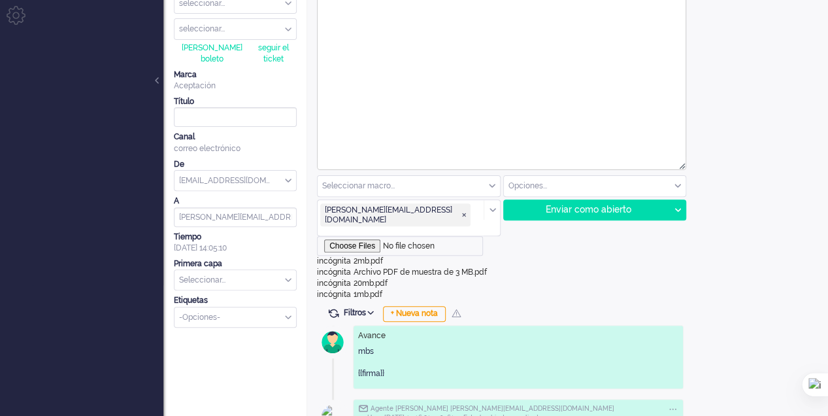
click at [391, 278] on div "incógnita 20mb.pdf" at bounding box center [501, 283] width 369 height 11
click at [369, 236] on input "file" at bounding box center [400, 246] width 166 height 20
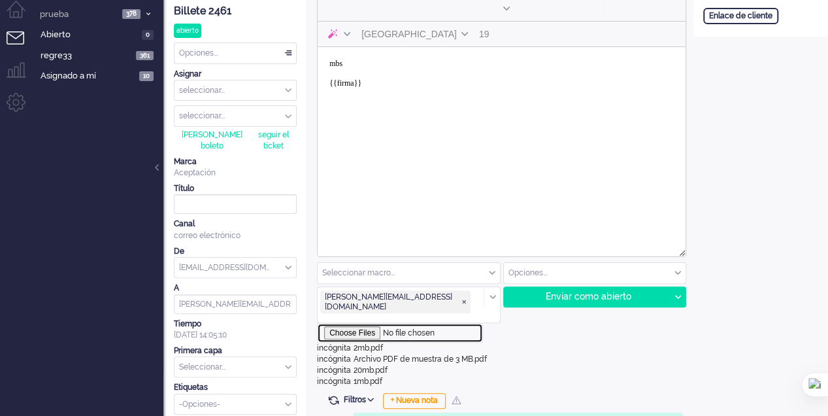
scroll to position [0, 0]
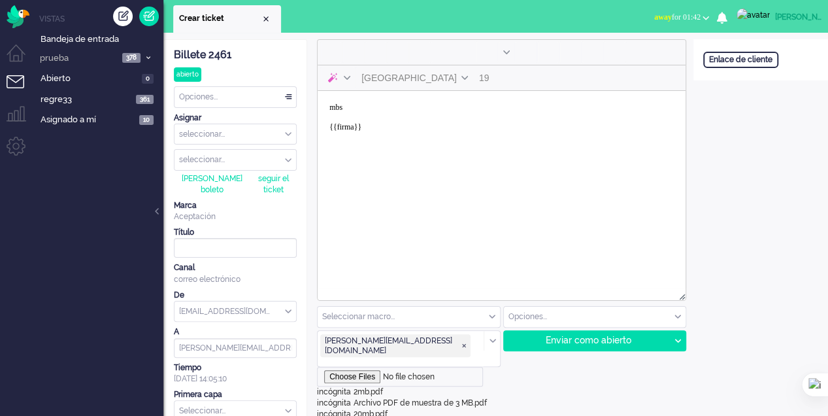
click at [394, 113] on body "mbs {{firma}}" at bounding box center [502, 122] width 358 height 52
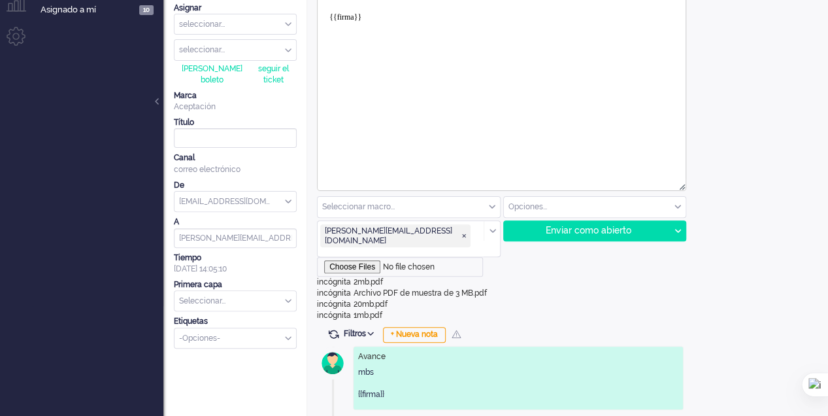
scroll to position [131, 0]
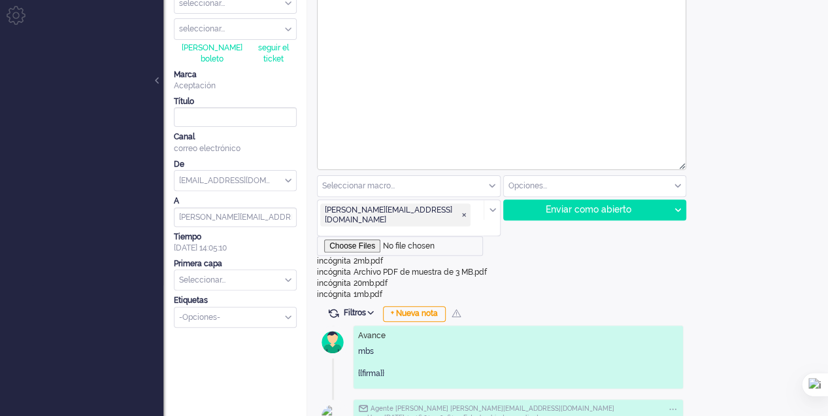
click at [336, 256] on font "incógnita" at bounding box center [334, 260] width 34 height 9
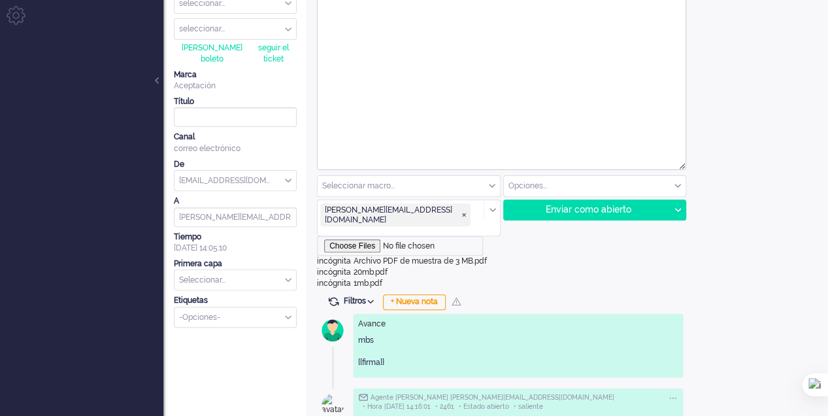
click at [345, 267] on font "incógnita" at bounding box center [334, 271] width 34 height 9
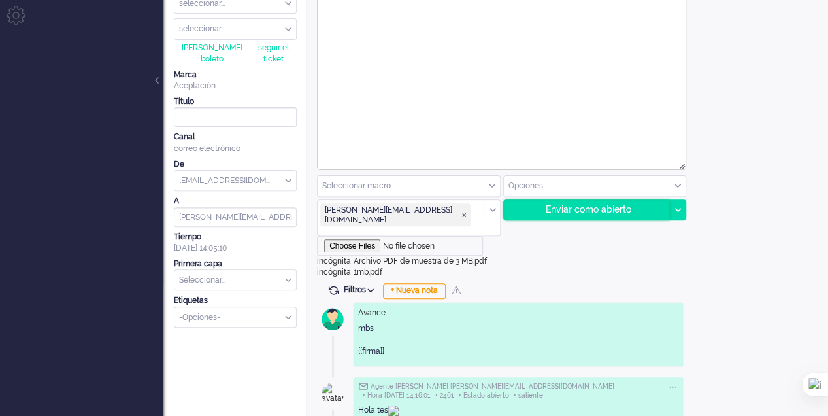
click at [554, 209] on font "Enviar como abierto" at bounding box center [589, 209] width 86 height 10
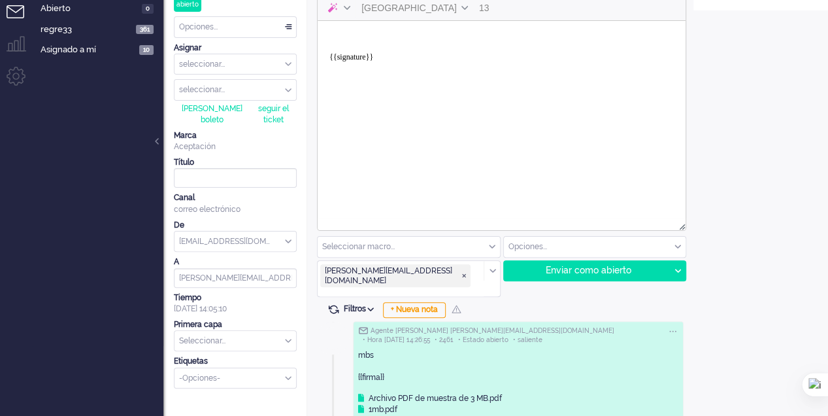
scroll to position [0, 0]
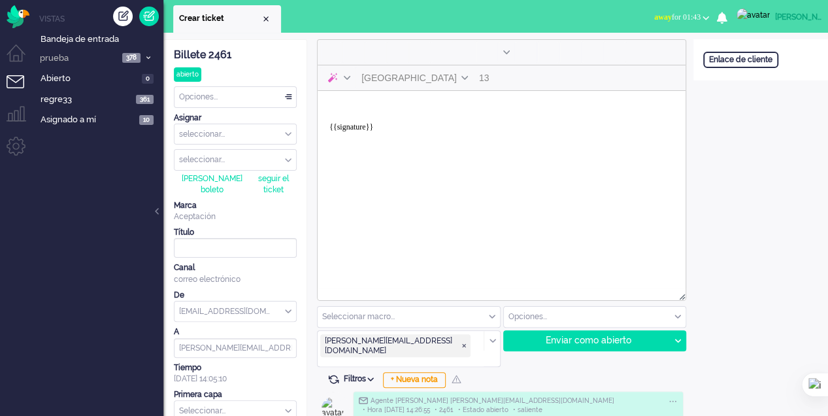
click at [350, 105] on body "{{signature}}" at bounding box center [502, 122] width 358 height 52
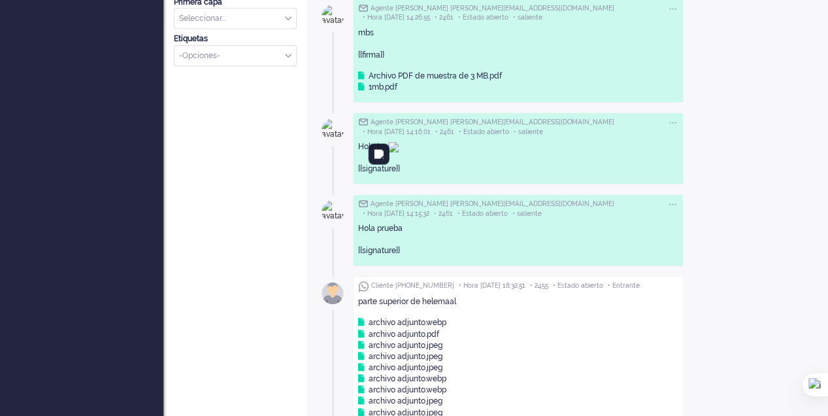
scroll to position [394, 0]
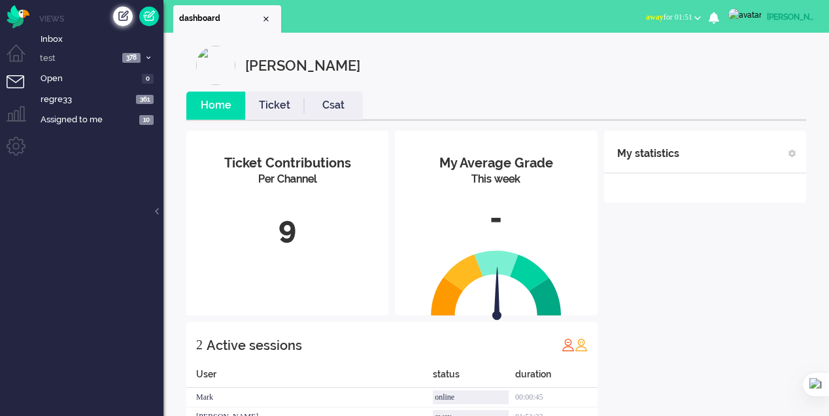
click at [131, 16] on div "Create ticket" at bounding box center [123, 17] width 20 height 20
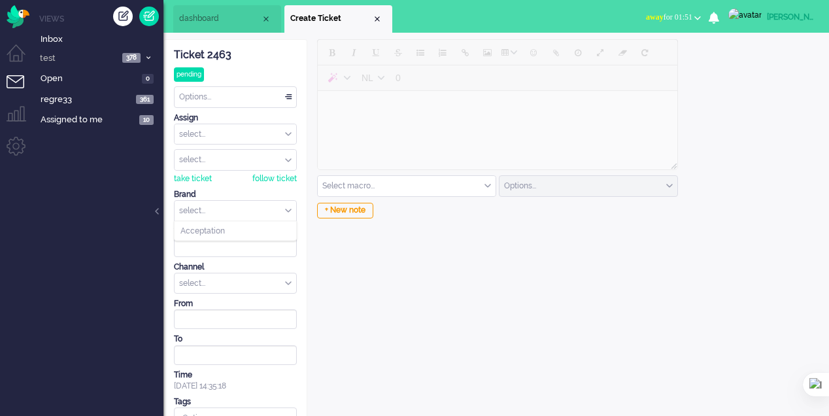
click at [290, 209] on div "select..." at bounding box center [236, 211] width 122 height 20
click at [265, 225] on li "Acceptation" at bounding box center [236, 231] width 122 height 19
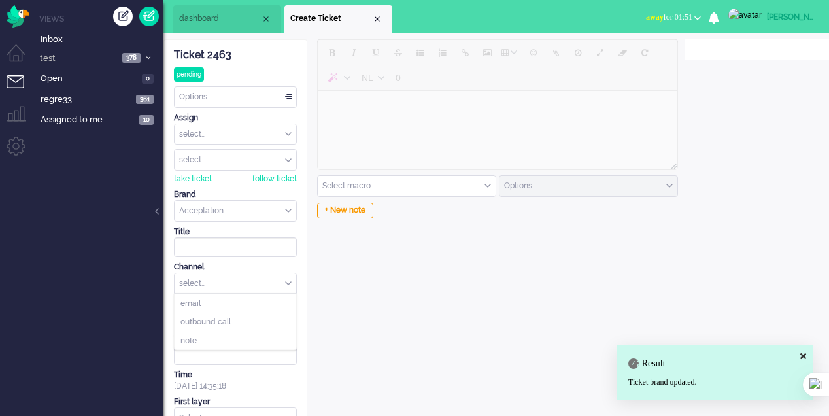
click at [286, 277] on div "select..." at bounding box center [236, 283] width 122 height 20
click at [247, 295] on li "email" at bounding box center [236, 303] width 122 height 19
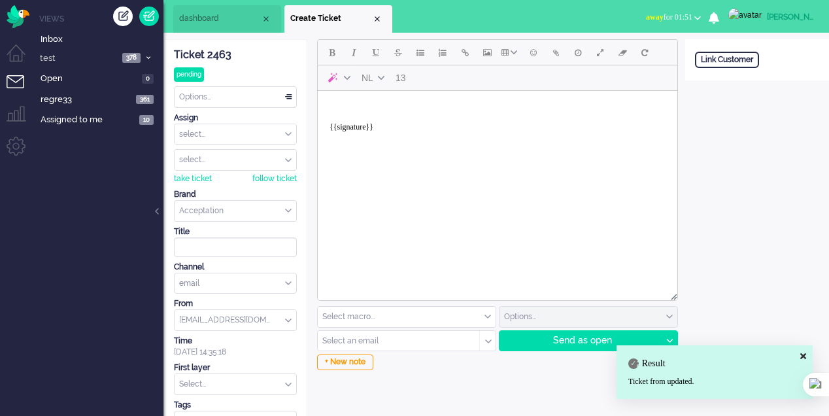
click at [370, 97] on body "{{signature}}" at bounding box center [497, 122] width 349 height 52
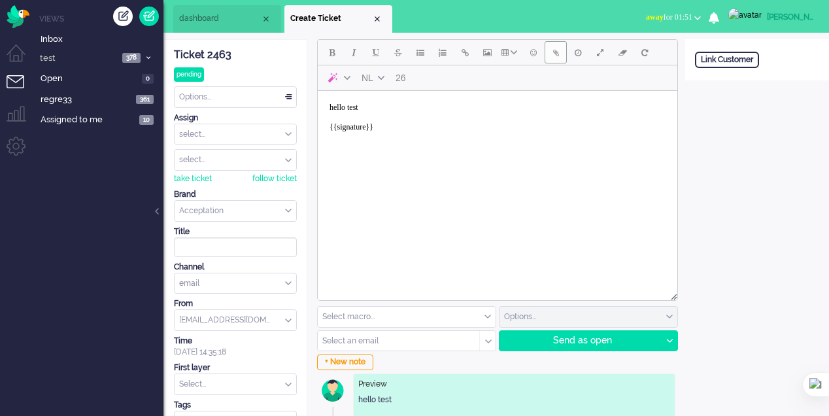
click at [560, 55] on button "Add attachment" at bounding box center [556, 52] width 22 height 22
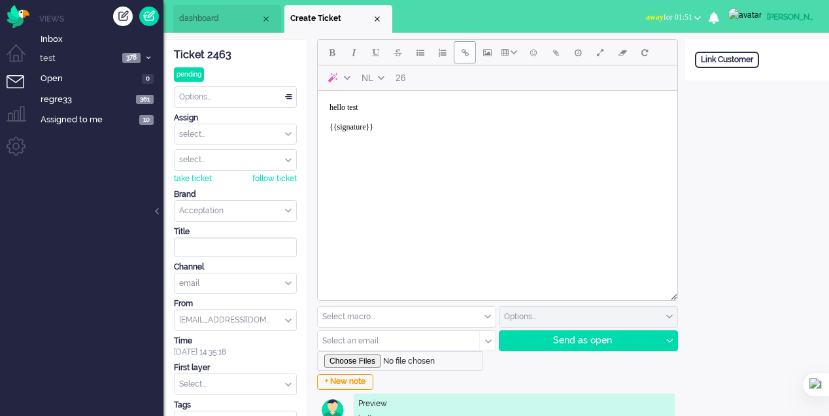
click at [463, 57] on span "Insert/edit link" at bounding box center [465, 52] width 7 height 10
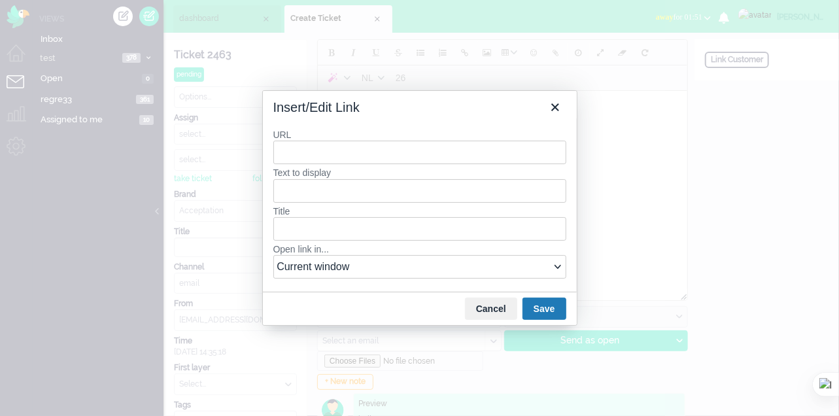
click at [383, 150] on input "URL" at bounding box center [419, 153] width 293 height 24
type input "g"
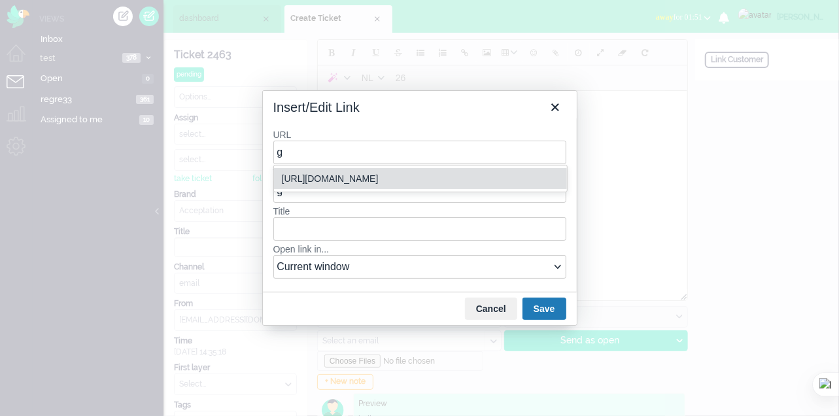
click at [391, 174] on div "https://elainedesigns.es/" at bounding box center [422, 179] width 280 height 16
type input "https://elainedesigns.es/"
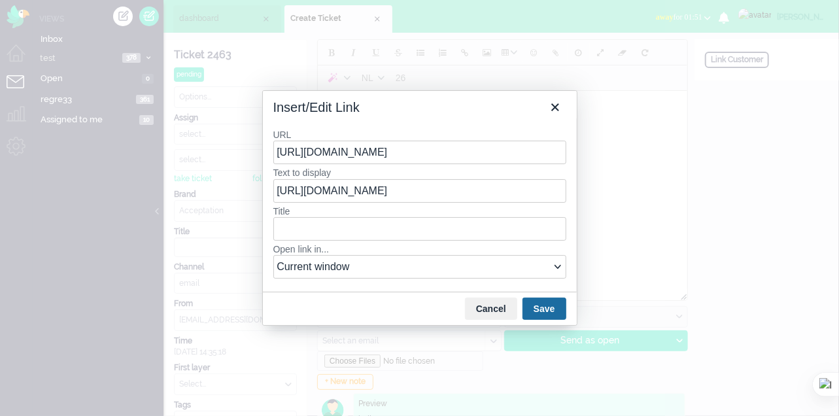
click at [552, 307] on button "Save" at bounding box center [544, 309] width 44 height 22
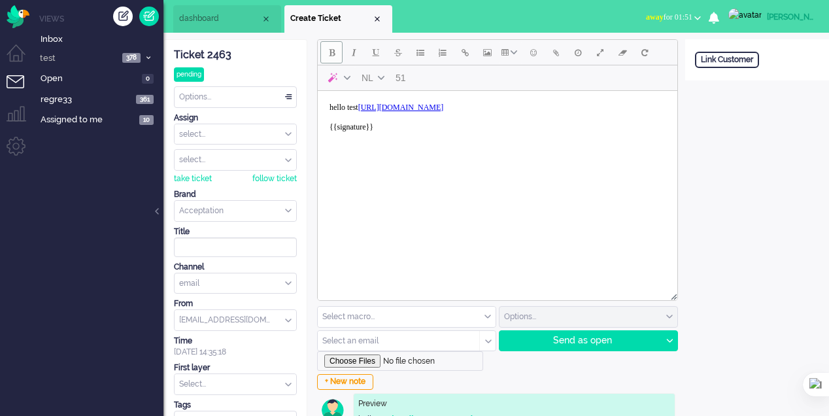
click at [340, 60] on button "Bold" at bounding box center [331, 52] width 22 height 22
click at [354, 61] on button "Italic" at bounding box center [354, 52] width 22 height 22
click at [374, 58] on button "Underline" at bounding box center [376, 52] width 22 height 22
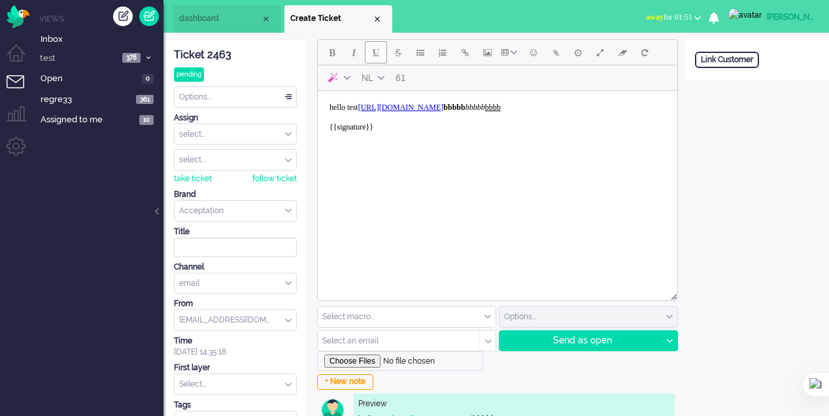
click at [374, 58] on button "Underline" at bounding box center [376, 52] width 22 height 22
click at [400, 60] on button "Strikethrough" at bounding box center [398, 52] width 22 height 22
click at [415, 56] on button "Bullet list" at bounding box center [420, 52] width 22 height 22
click at [449, 60] on button "Numbered list" at bounding box center [443, 52] width 22 height 22
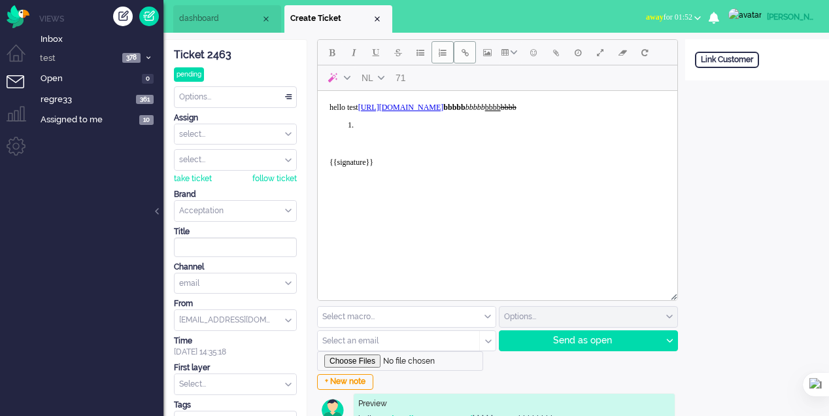
click at [467, 60] on button "Insert/edit link" at bounding box center [465, 52] width 22 height 22
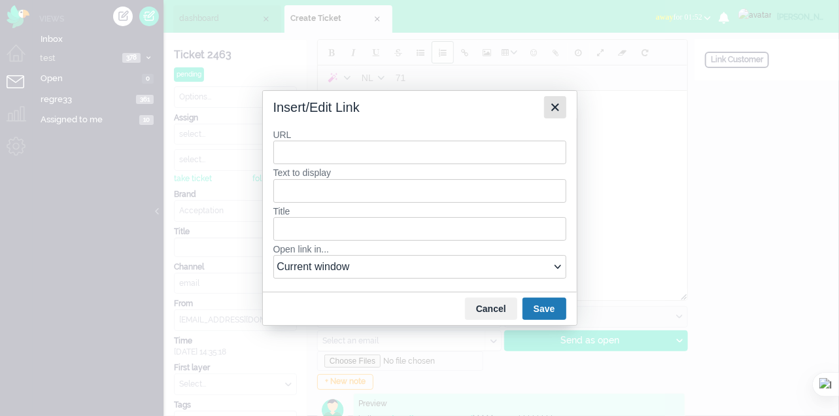
click at [558, 107] on icon "Close" at bounding box center [555, 107] width 8 height 8
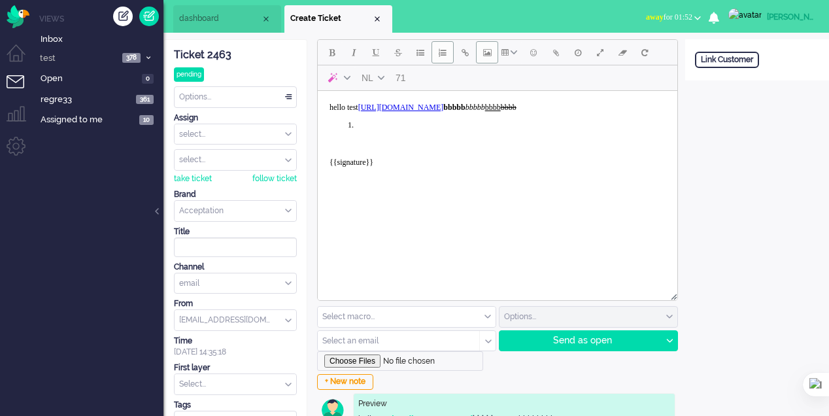
click at [493, 57] on button "Insert/edit image" at bounding box center [487, 52] width 22 height 22
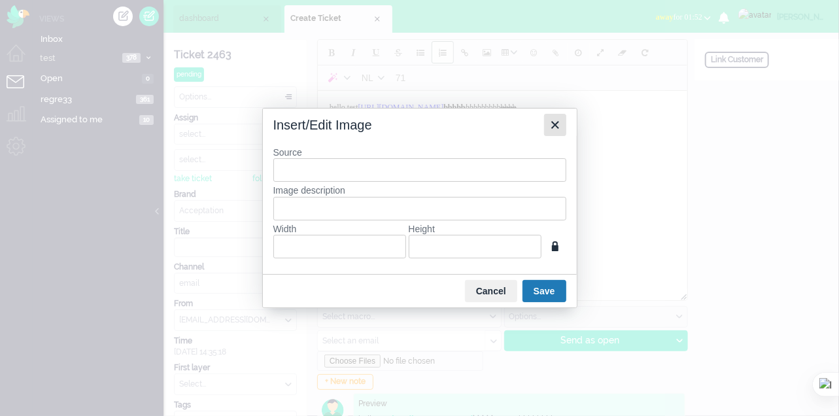
click at [551, 126] on icon "Close" at bounding box center [555, 125] width 16 height 16
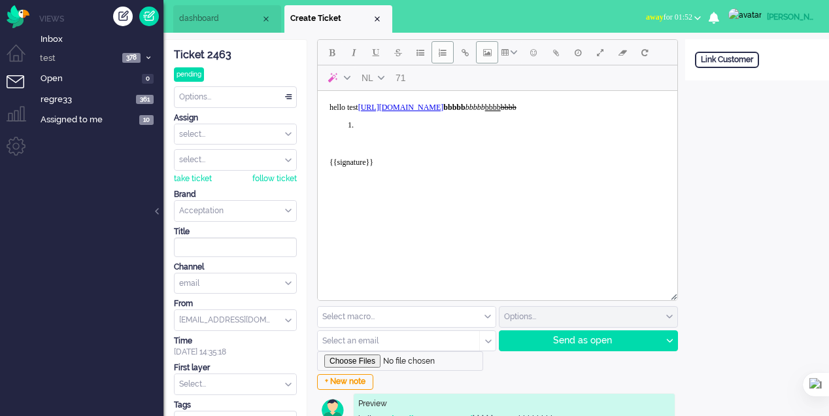
click at [481, 58] on button "Insert/edit image" at bounding box center [487, 52] width 22 height 22
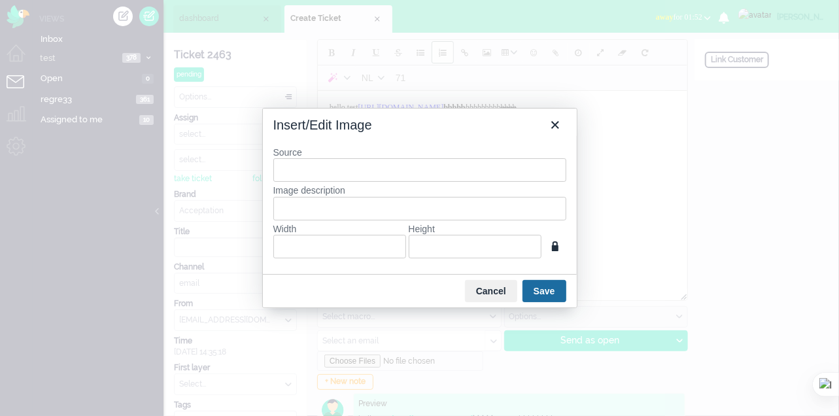
click at [562, 286] on button "Save" at bounding box center [544, 291] width 44 height 22
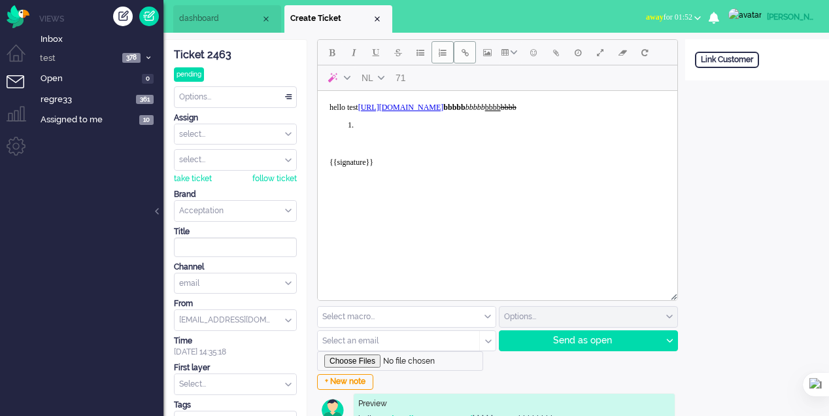
click at [460, 56] on button "Insert/edit link" at bounding box center [465, 52] width 22 height 22
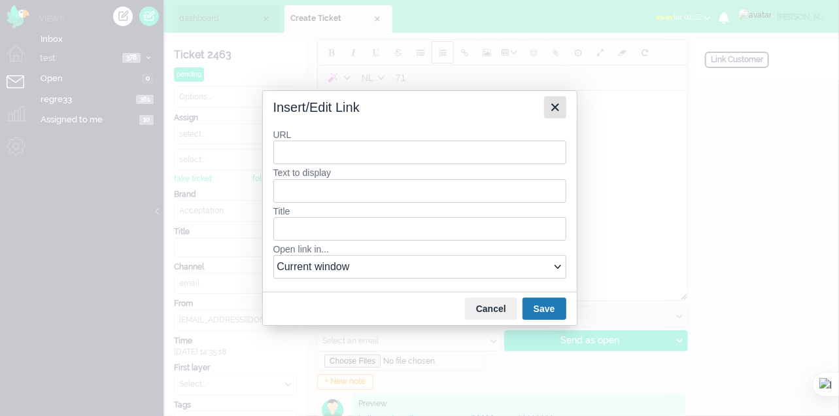
click at [548, 104] on icon "Close" at bounding box center [555, 107] width 16 height 16
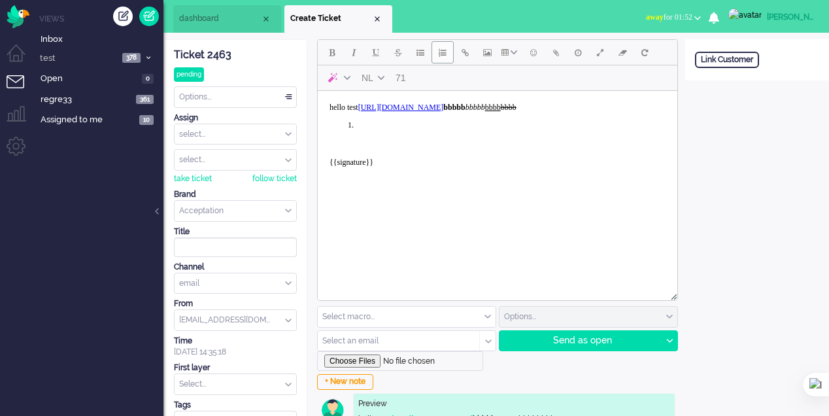
click at [443, 54] on span "Numbered list" at bounding box center [443, 52] width 8 height 10
click at [493, 56] on button "Insert/edit image" at bounding box center [487, 52] width 22 height 22
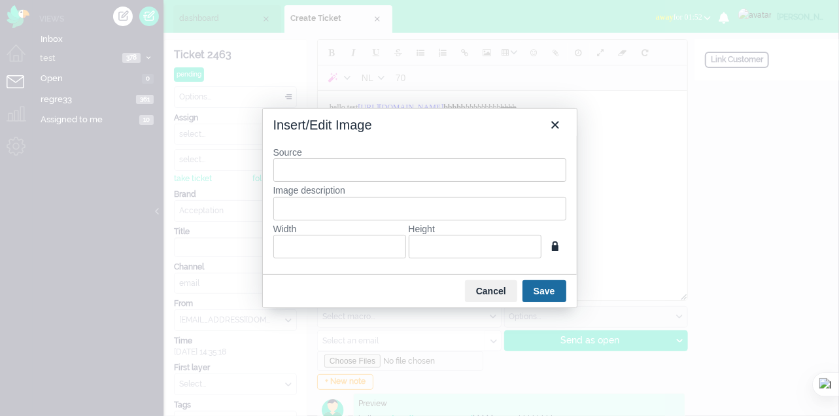
click at [558, 282] on button "Save" at bounding box center [544, 291] width 44 height 22
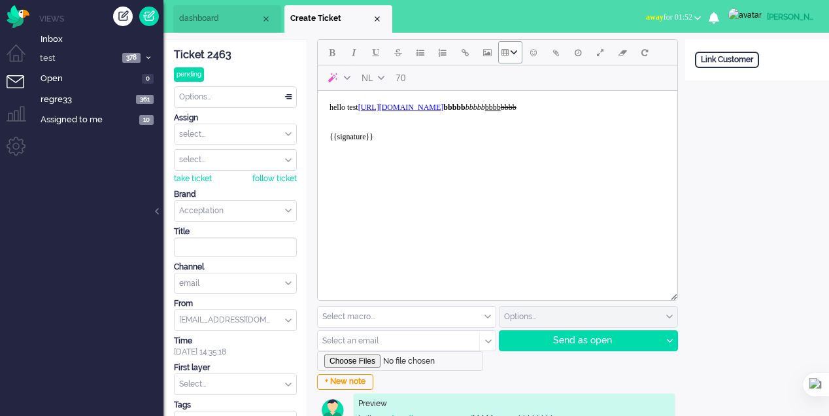
click at [517, 55] on div "Table" at bounding box center [514, 52] width 10 height 7
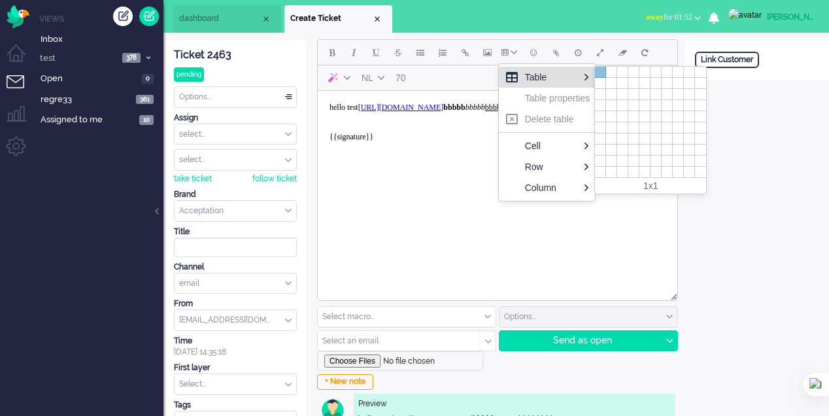
click at [602, 69] on div at bounding box center [600, 72] width 11 height 11
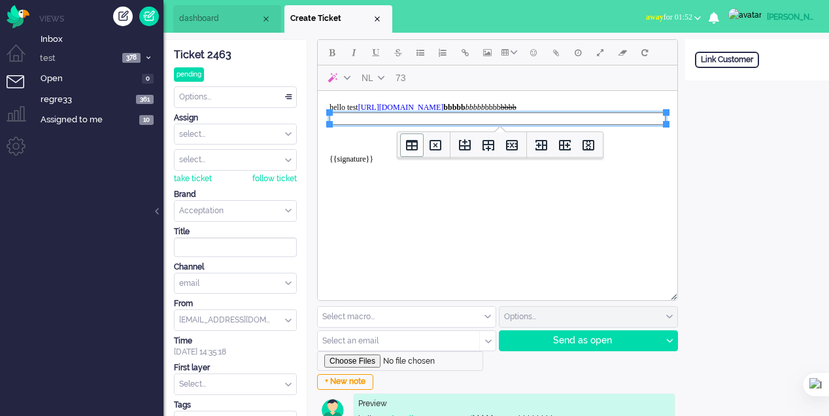
click at [409, 148] on icon "Table properties" at bounding box center [412, 145] width 16 height 16
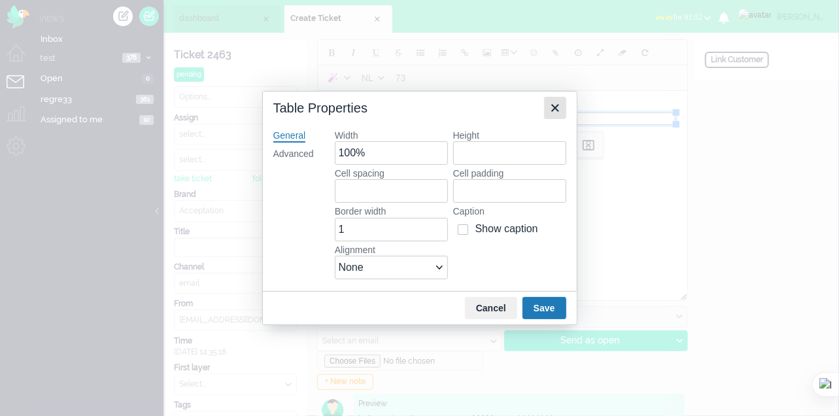
click at [560, 108] on icon "Close" at bounding box center [555, 108] width 16 height 16
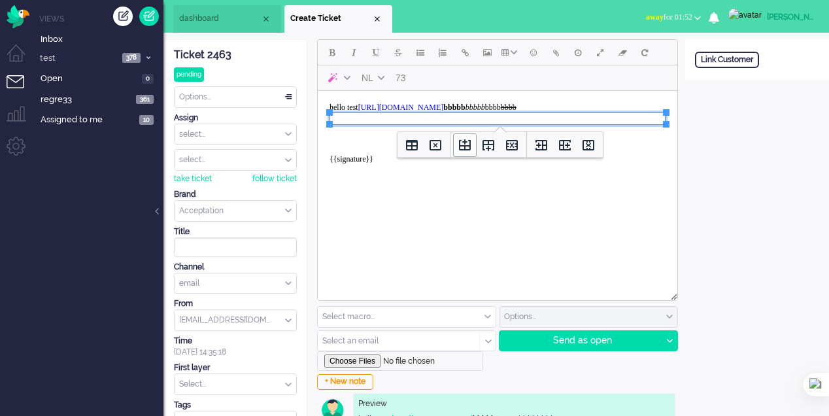
click at [462, 150] on icon "Insert row before" at bounding box center [465, 145] width 16 height 16
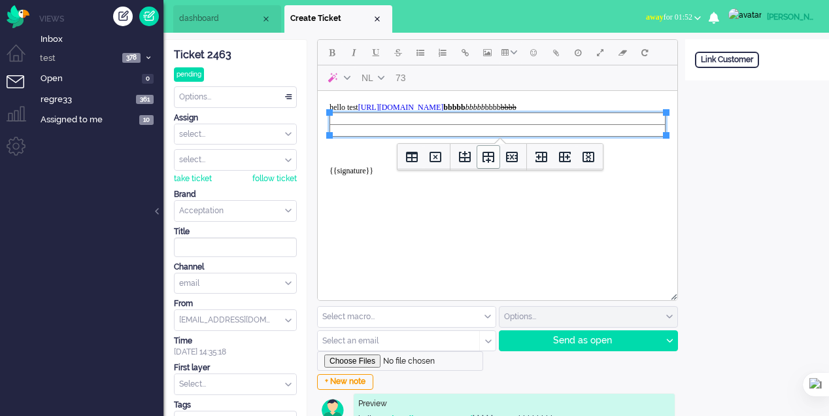
click at [490, 152] on icon "Insert row after" at bounding box center [489, 157] width 12 height 11
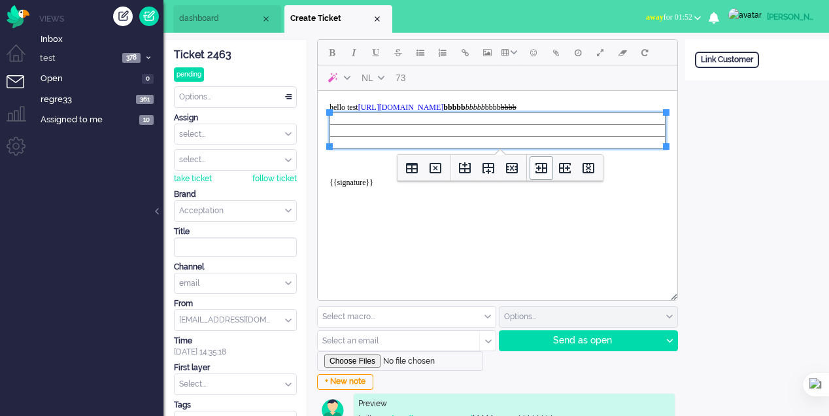
click at [537, 169] on icon "Insert column before" at bounding box center [542, 168] width 16 height 16
click at [563, 168] on icon "Insert column after" at bounding box center [565, 168] width 16 height 16
click at [584, 169] on icon "Delete column" at bounding box center [589, 168] width 16 height 16
click at [442, 164] on icon "Delete table" at bounding box center [436, 168] width 16 height 16
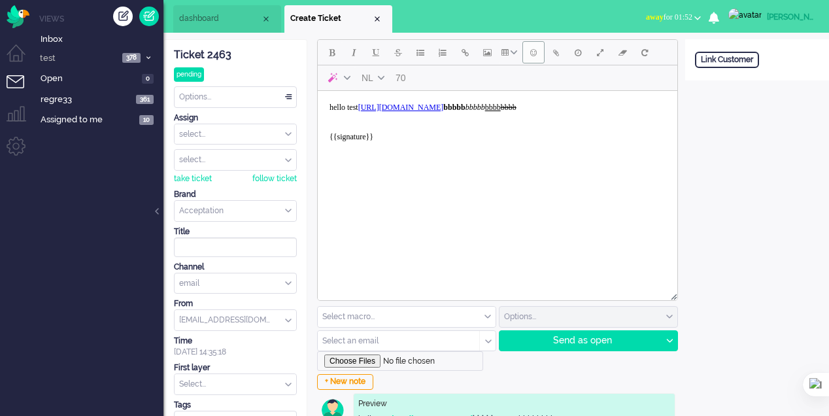
click at [531, 59] on button "Emoticons" at bounding box center [533, 52] width 22 height 22
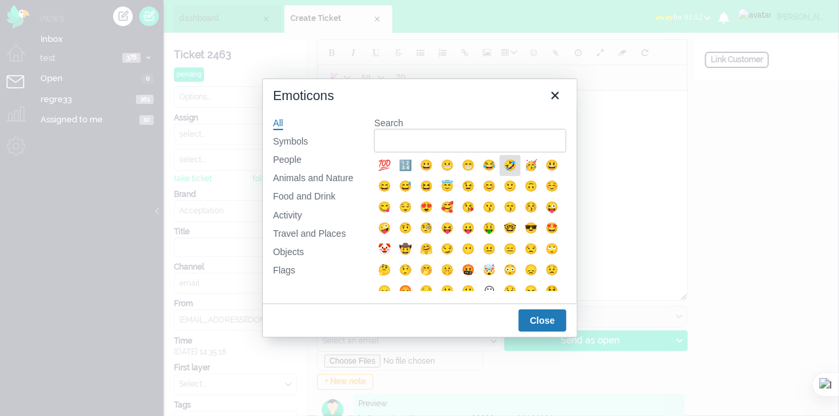
click at [509, 162] on div "🤣" at bounding box center [510, 166] width 16 height 16
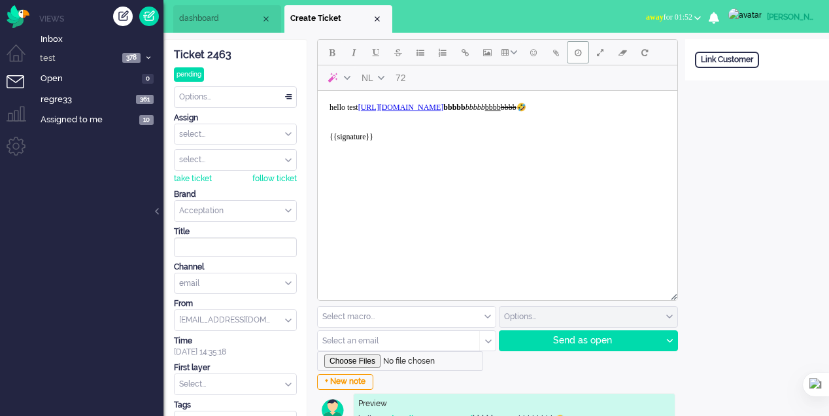
click at [577, 57] on span "Delay message" at bounding box center [578, 52] width 7 height 10
type input "2025-08-14 14:36"
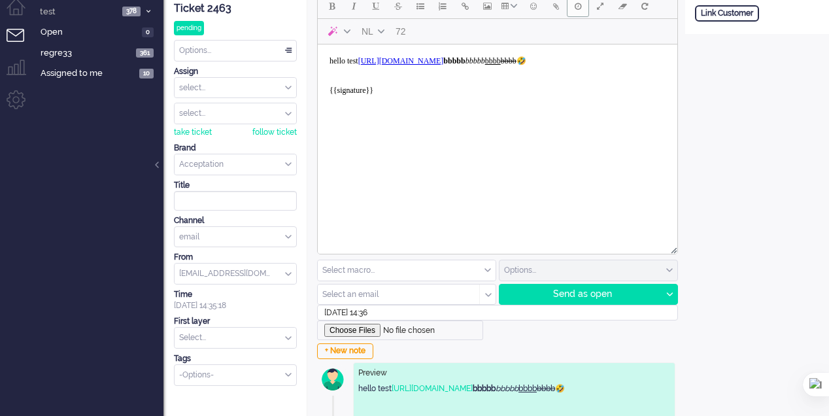
scroll to position [76, 0]
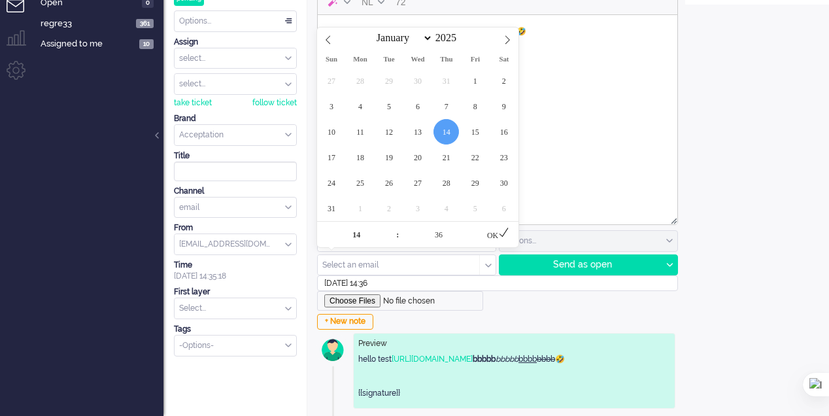
click at [378, 284] on input "2025-08-14 14:36" at bounding box center [497, 283] width 361 height 16
click at [472, 224] on span at bounding box center [473, 228] width 9 height 13
type input "41"
type input "2025-08-14 14:41"
click at [501, 233] on icon at bounding box center [504, 232] width 9 height 9
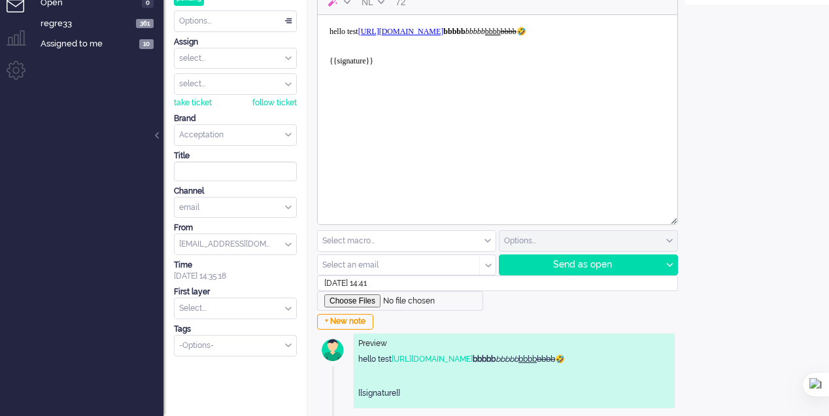
click at [601, 41] on body "hello test https://elainedesigns.es/ bbbbb bbbbb bbbb bbbb ﻿ 🤣 {{signature}}" at bounding box center [497, 51] width 349 height 62
click at [586, 266] on div "Send as open" at bounding box center [581, 265] width 162 height 20
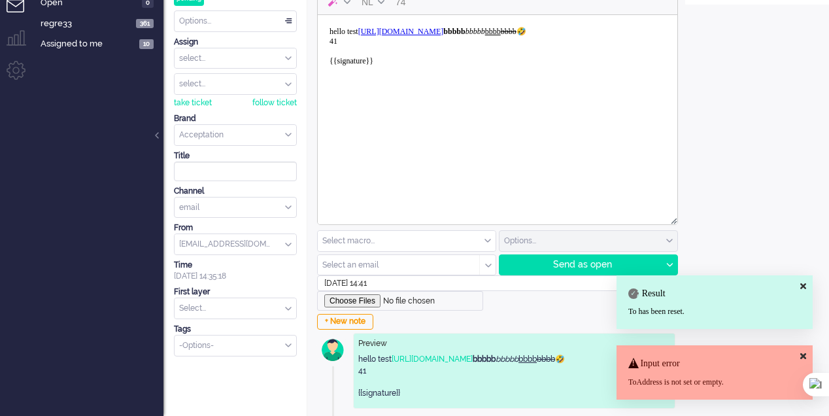
click at [390, 243] on input "text" at bounding box center [407, 241] width 178 height 20
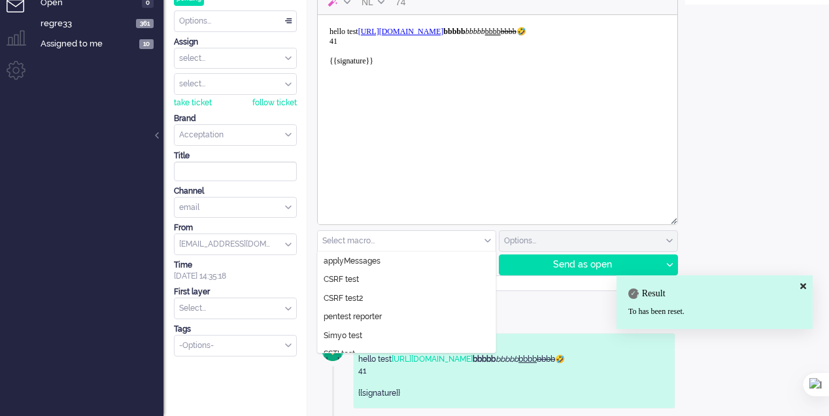
click at [390, 242] on input "text" at bounding box center [407, 241] width 178 height 20
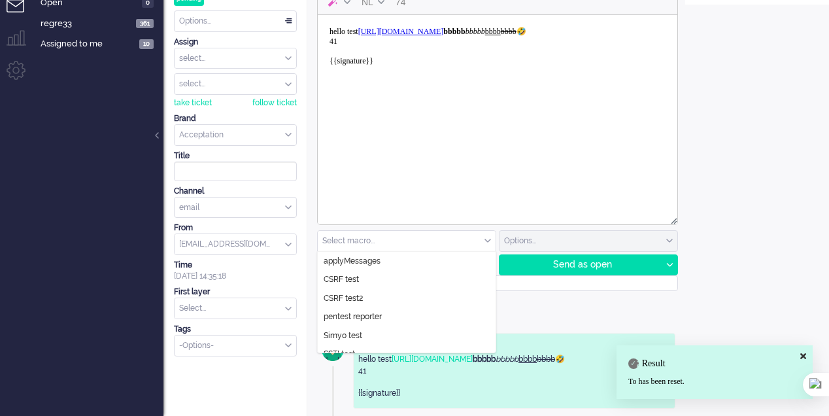
click at [494, 241] on input "text" at bounding box center [407, 241] width 178 height 20
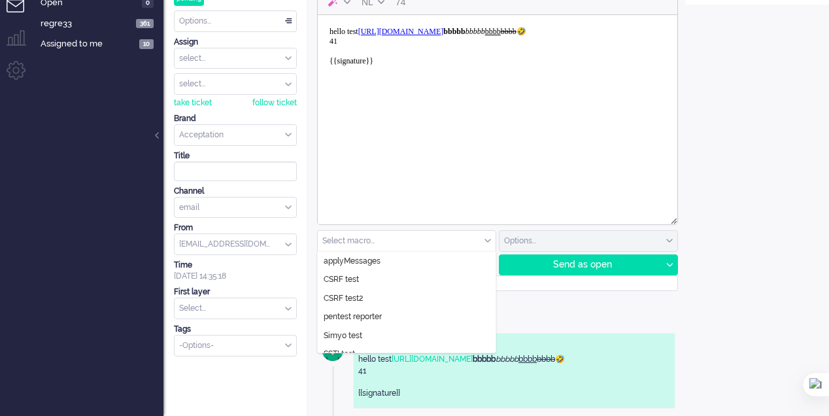
click at [490, 240] on span at bounding box center [488, 241] width 7 height 9
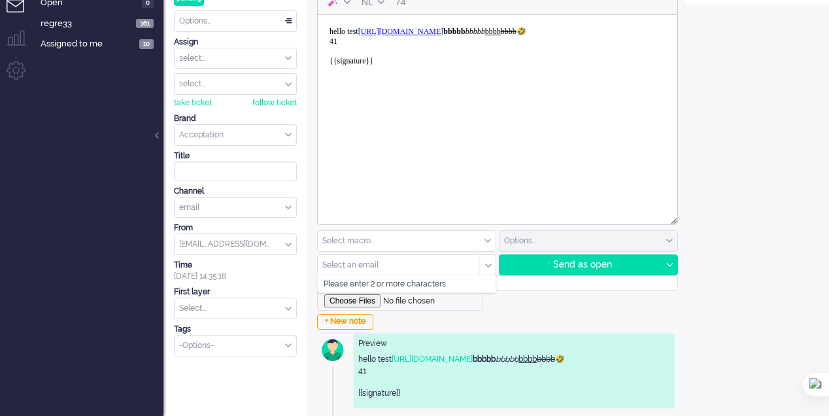
click at [442, 264] on input "text" at bounding box center [394, 264] width 143 height 9
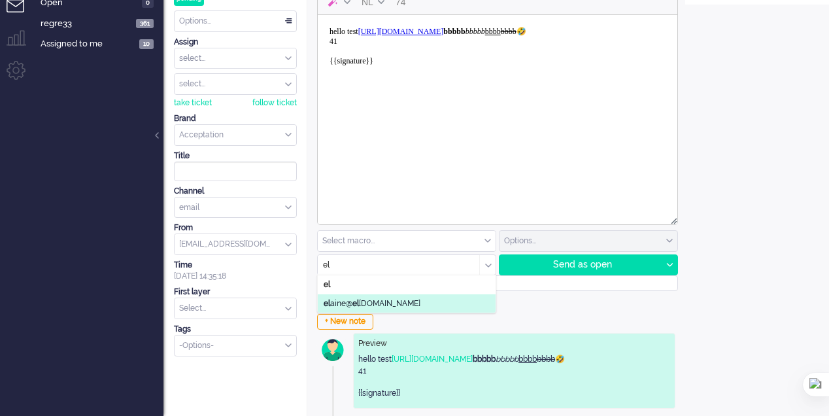
type input "el"
click at [409, 300] on span "el aine@ el ainedesigns.es" at bounding box center [372, 303] width 97 height 11
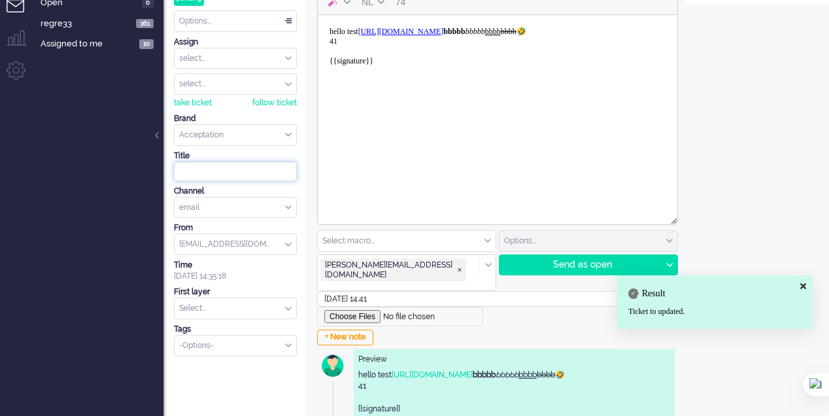
click at [256, 169] on input at bounding box center [235, 172] width 123 height 20
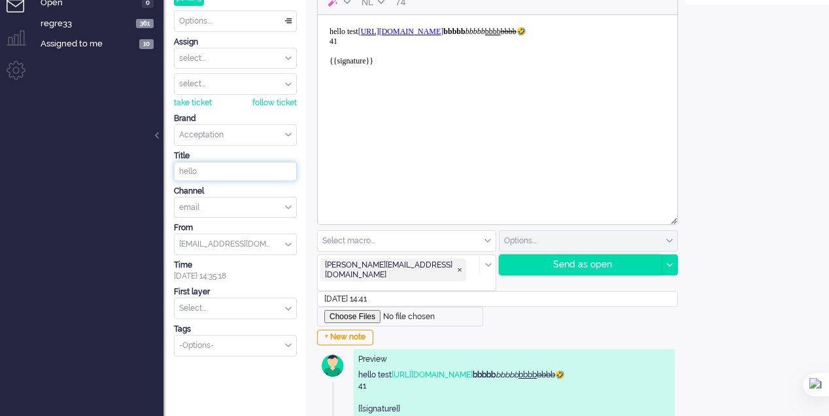
type input "hello"
click at [569, 256] on div "Send as open" at bounding box center [581, 265] width 162 height 20
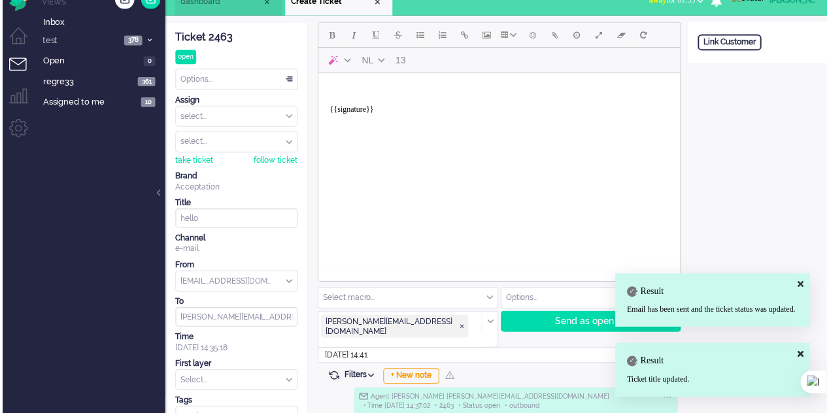
scroll to position [0, 0]
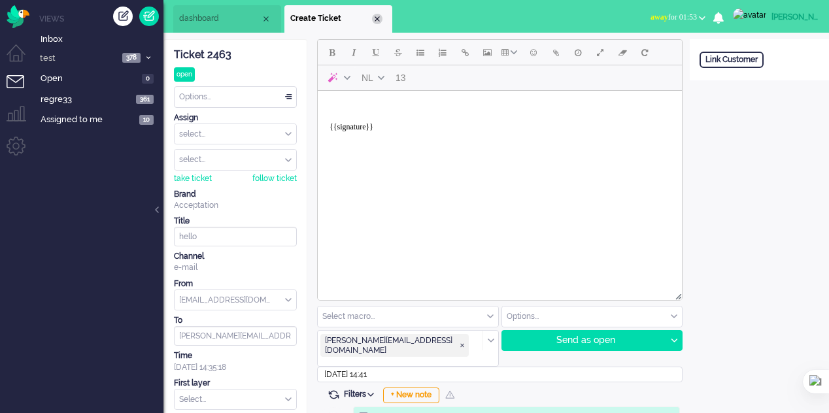
click at [374, 20] on div "Close tab" at bounding box center [377, 19] width 10 height 10
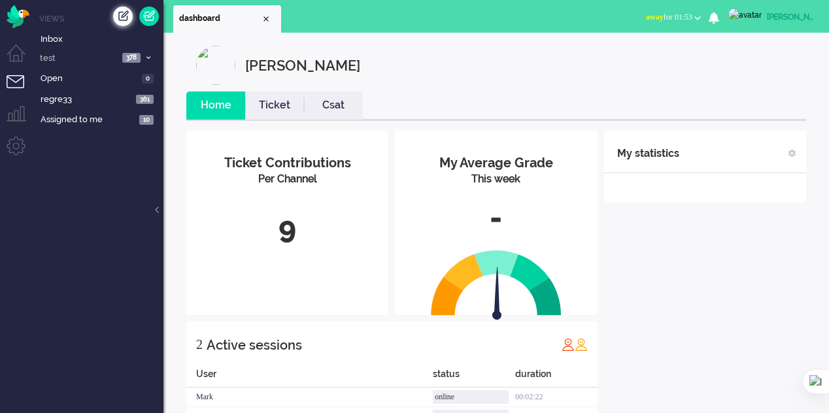
click at [120, 18] on div "Create ticket" at bounding box center [123, 17] width 20 height 20
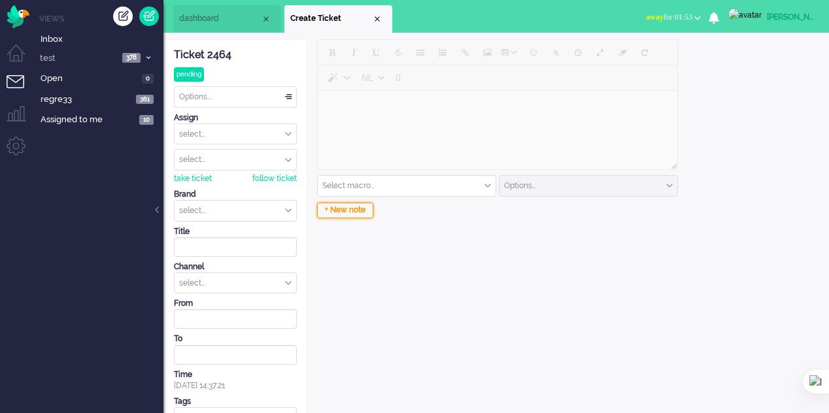
click at [339, 212] on div "+ New note" at bounding box center [345, 211] width 56 height 16
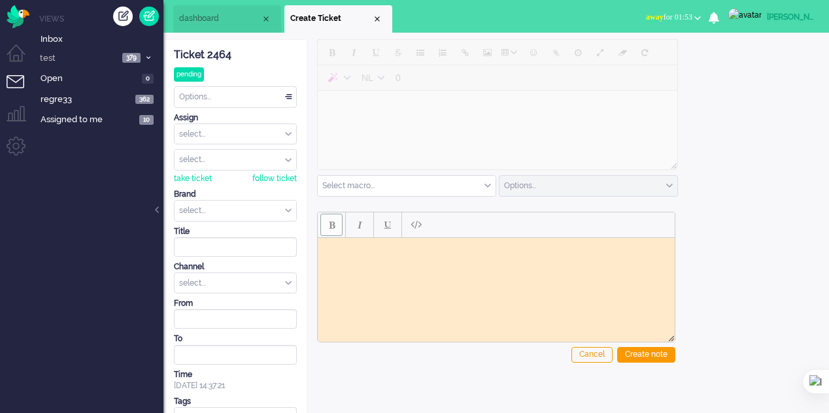
click at [324, 225] on button "Bold" at bounding box center [331, 225] width 22 height 22
click at [334, 225] on span "Bold" at bounding box center [332, 225] width 6 height 10
click at [356, 225] on button "Italic" at bounding box center [360, 225] width 22 height 22
click at [358, 225] on span "Italic" at bounding box center [360, 225] width 5 height 10
click at [387, 228] on span "Underline" at bounding box center [387, 225] width 7 height 10
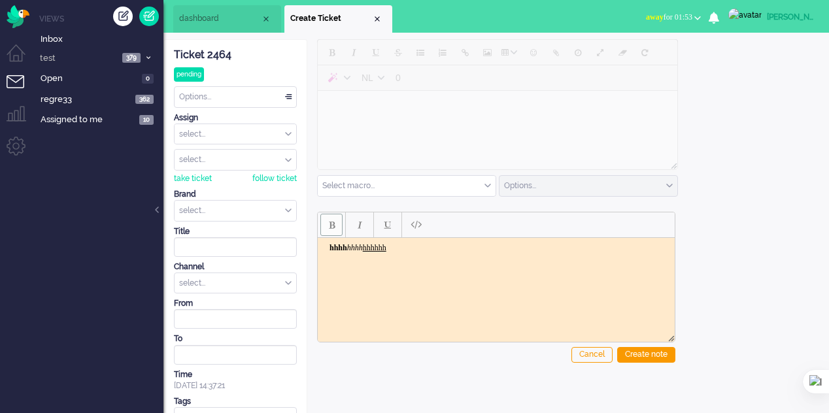
drag, startPoint x: 375, startPoint y: 252, endPoint x: 428, endPoint y: 259, distance: 53.4
click at [428, 258] on html "hhhh hhhh ﻿hhhhhh" at bounding box center [496, 247] width 357 height 20
copy body "hhhh hhhh ﻿hhhhh"
click at [423, 246] on body "hhhh hhhh hhhhhh" at bounding box center [496, 248] width 347 height 10
click at [413, 230] on span "Paste plain text" at bounding box center [416, 224] width 11 height 11
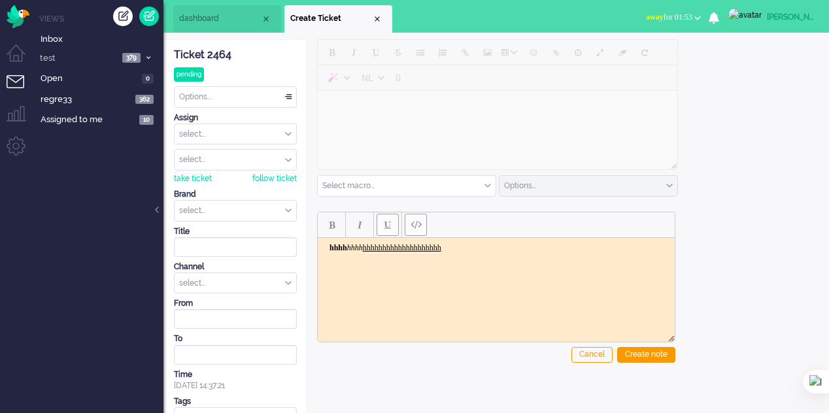
click at [460, 258] on html "hhhh hhhh hhhhhhhhhhhhhhhhhhhh" at bounding box center [496, 247] width 357 height 20
click at [285, 209] on div "select..." at bounding box center [236, 211] width 122 height 20
click at [251, 230] on li "Acceptation" at bounding box center [236, 231] width 122 height 19
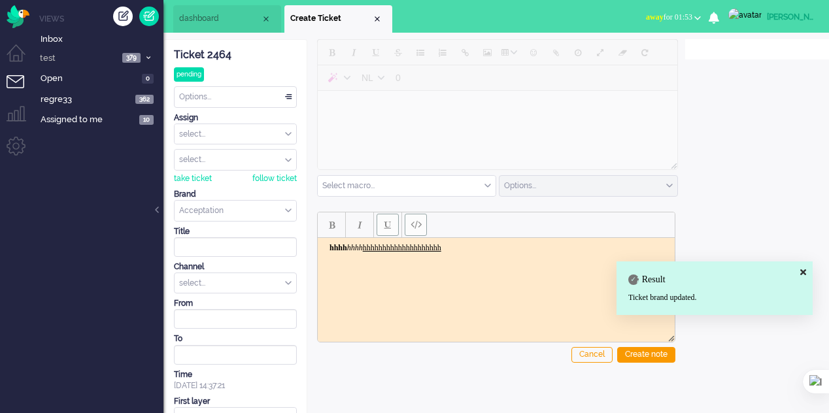
click at [284, 275] on div "select..." at bounding box center [236, 283] width 122 height 20
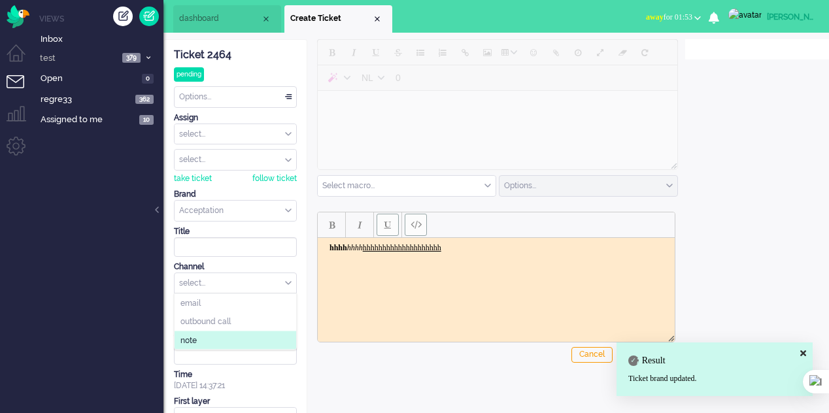
click at [231, 341] on li "note" at bounding box center [236, 340] width 122 height 19
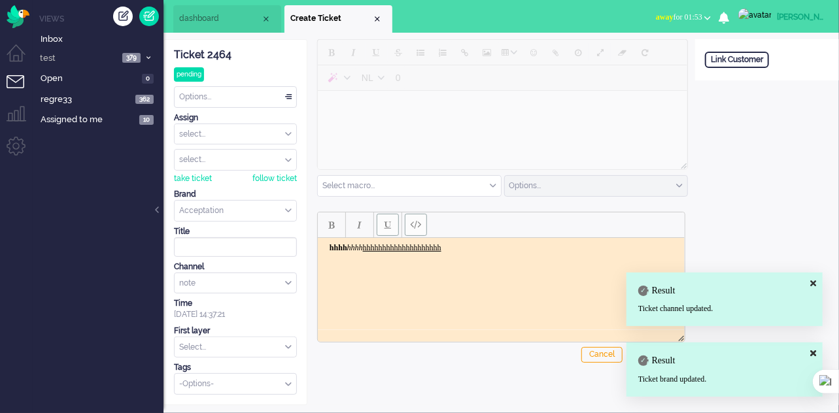
click at [417, 258] on html "hhhh hhhh hhhhhhhhhhhhhhhhhhhh" at bounding box center [500, 247] width 367 height 20
click at [477, 242] on html "hhhh hhhh hhhhhhhhhhhhhhhhhhhh" at bounding box center [500, 247] width 367 height 20
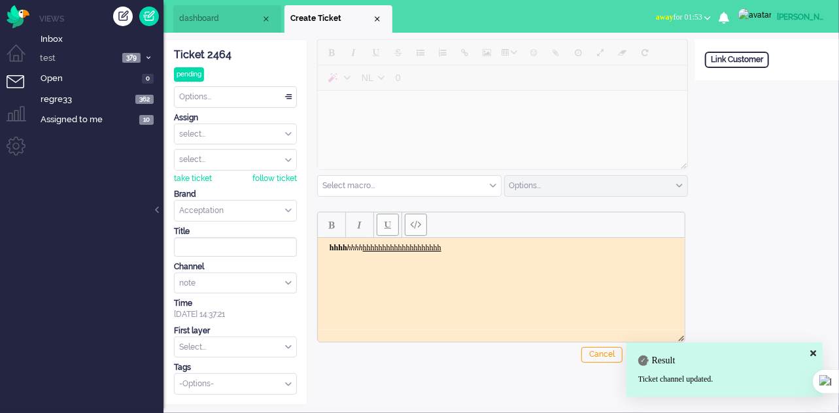
click at [670, 346] on div "Result Ticket channel updated." at bounding box center [724, 370] width 196 height 54
click at [816, 349] on div "Result Ticket channel updated." at bounding box center [724, 370] width 196 height 54
click at [812, 352] on div "Result Ticket channel updated." at bounding box center [724, 370] width 196 height 54
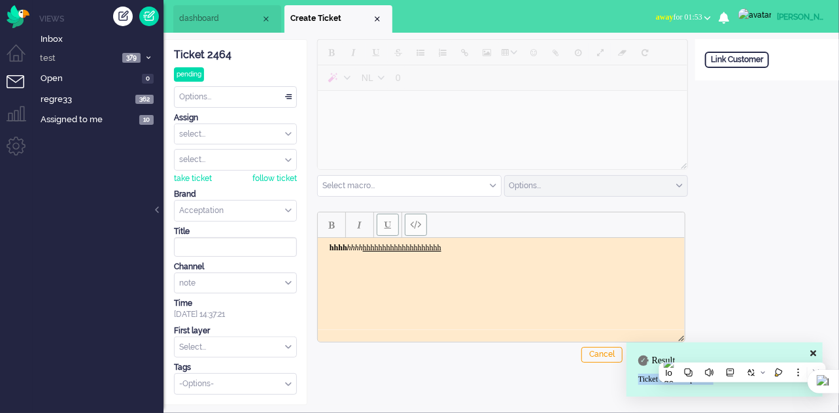
click at [811, 352] on icon at bounding box center [813, 353] width 6 height 9
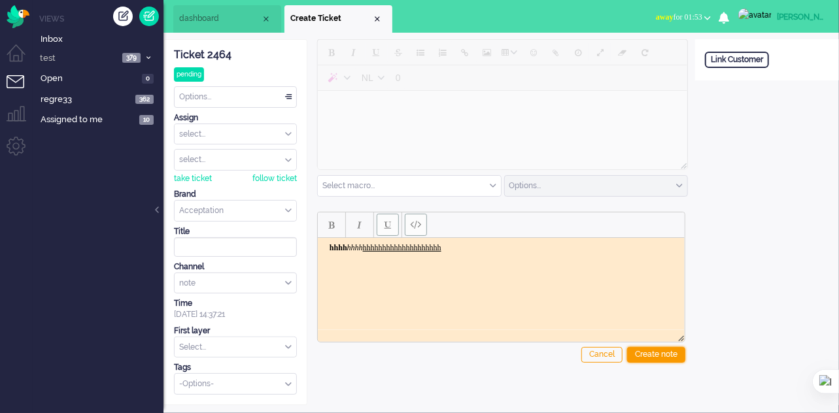
click at [648, 352] on div "Create note" at bounding box center [656, 355] width 58 height 16
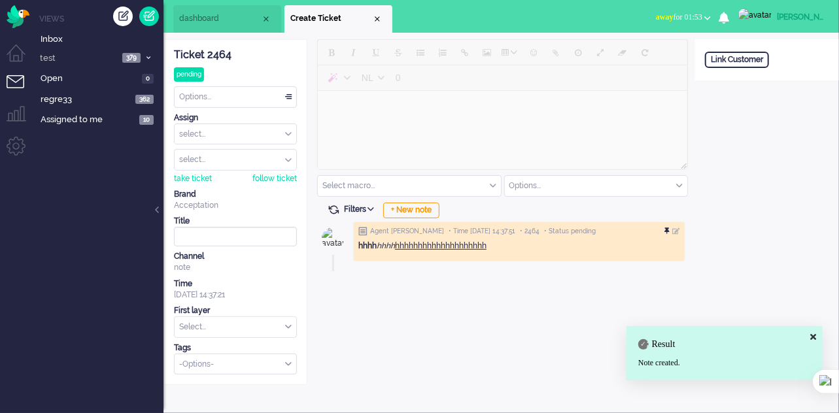
click at [669, 231] on div at bounding box center [668, 232] width 8 height 8
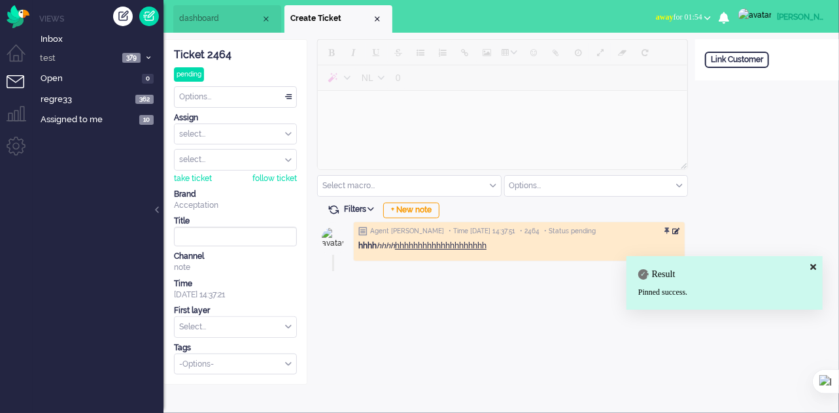
click at [677, 234] on div at bounding box center [676, 232] width 8 height 8
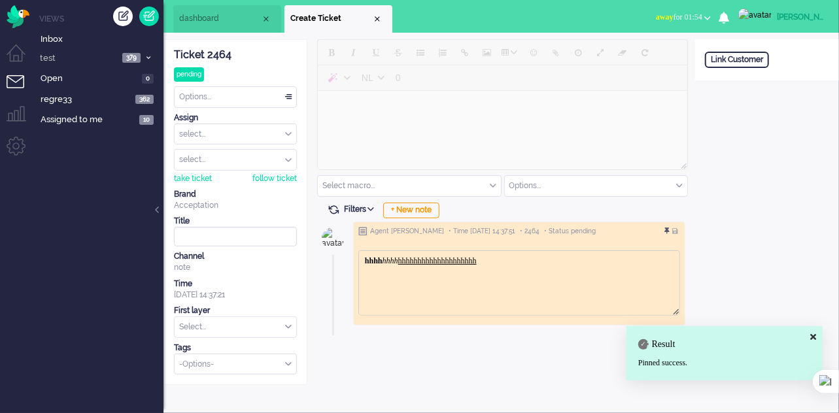
click at [517, 265] on html "hhhh hhhh hhhhhhhhhhhhhhhhhhhh" at bounding box center [518, 260] width 320 height 20
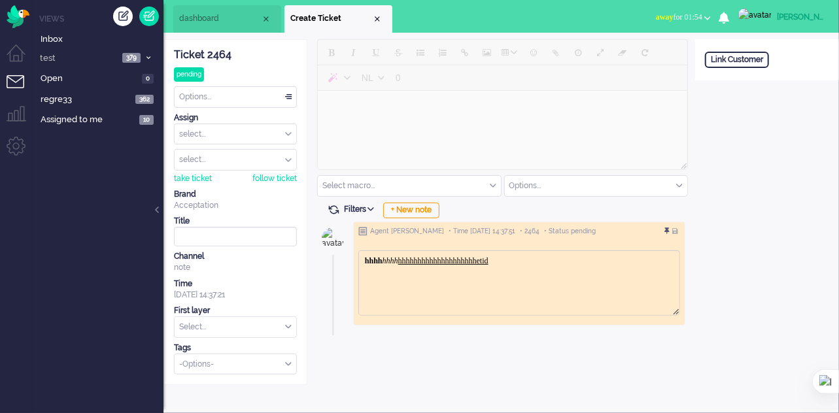
click at [529, 374] on div "NL 0 Select macro... applyMessages CSRF test CSRF test2 macro pentest reporter …" at bounding box center [501, 212] width 388 height 346
click at [673, 230] on div at bounding box center [676, 232] width 8 height 8
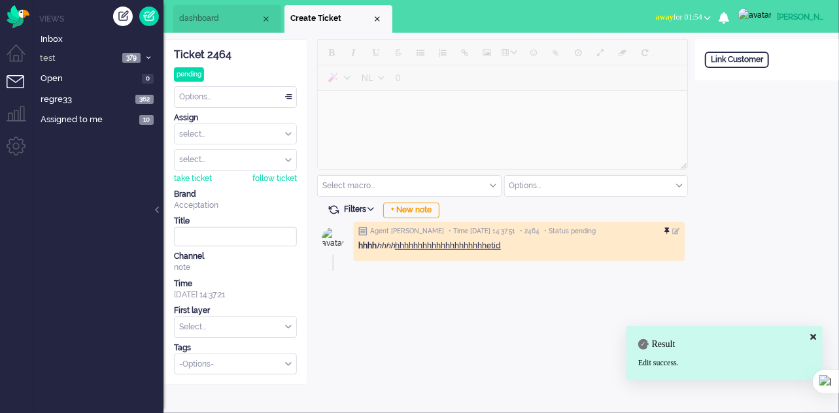
click at [666, 230] on div at bounding box center [668, 232] width 8 height 8
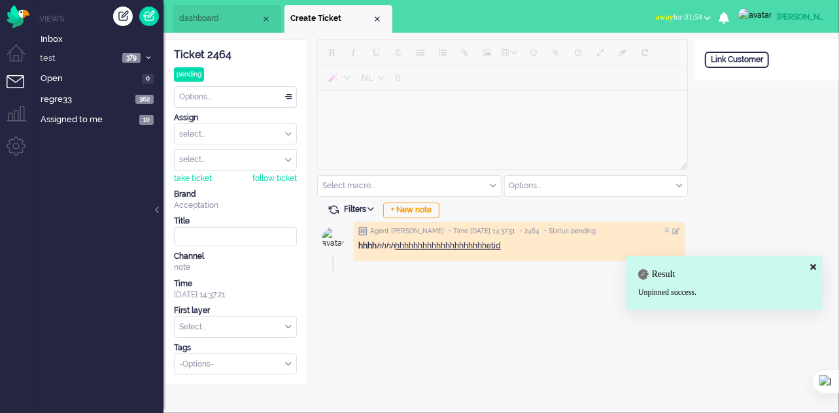
click at [362, 233] on img at bounding box center [362, 231] width 9 height 9
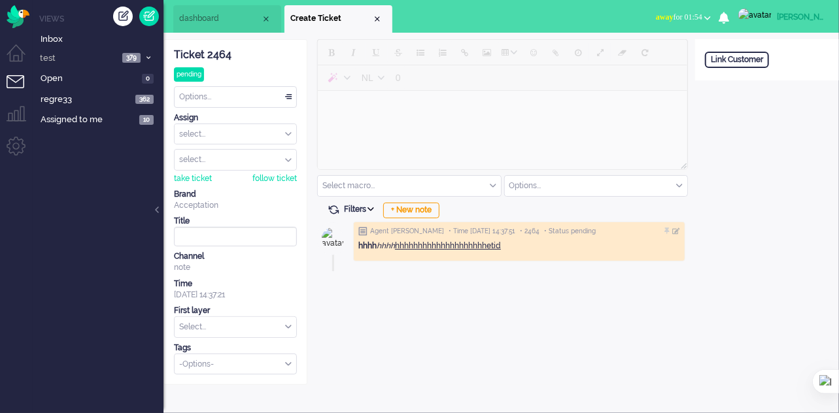
click at [373, 208] on icon at bounding box center [370, 209] width 7 height 4
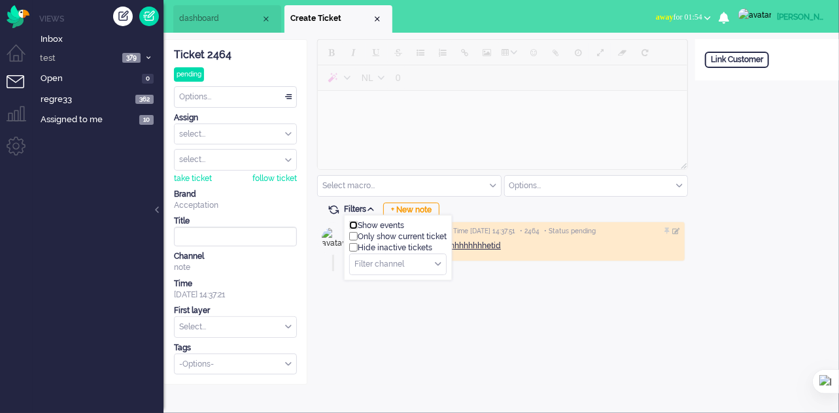
click at [353, 223] on input "checkbox" at bounding box center [353, 225] width 9 height 9
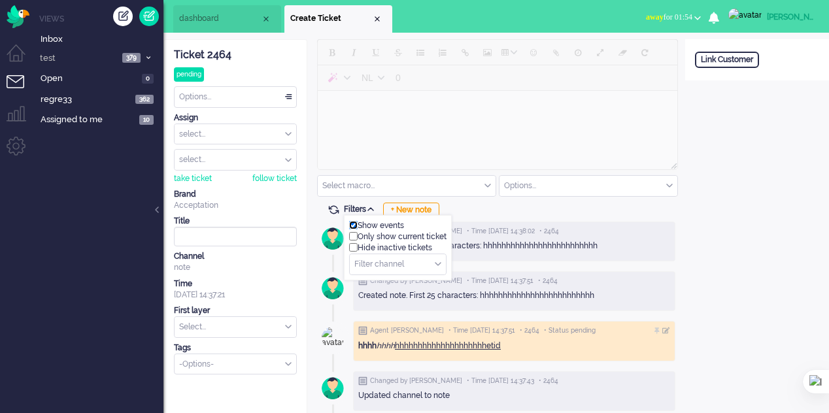
click at [353, 223] on input "checkbox" at bounding box center [353, 225] width 9 height 9
checkbox input "false"
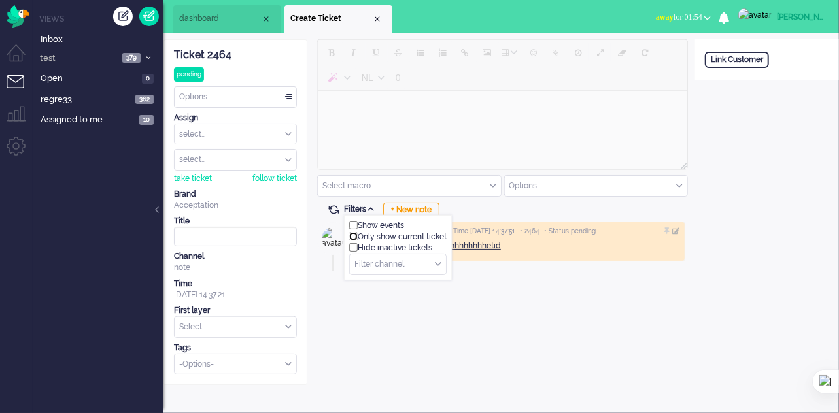
click at [351, 236] on input "checkbox" at bounding box center [353, 236] width 9 height 9
checkbox input "false"
click at [352, 246] on input "checkbox" at bounding box center [353, 247] width 9 height 9
click at [352, 247] on input "checkbox" at bounding box center [353, 247] width 9 height 9
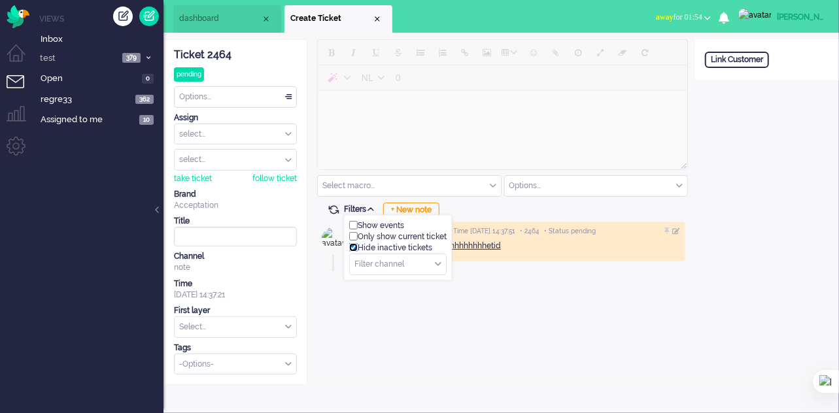
checkbox input "false"
click at [743, 65] on div "Link Customer" at bounding box center [737, 60] width 64 height 16
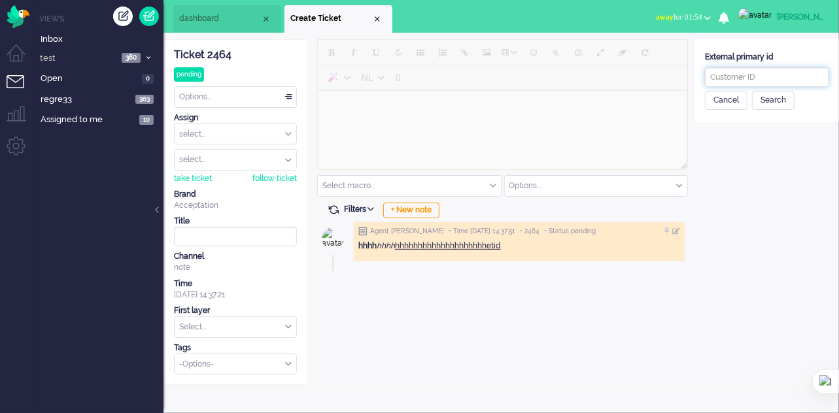
click at [742, 79] on input "text" at bounding box center [767, 77] width 124 height 20
type input "444"
click at [780, 99] on div "Search" at bounding box center [773, 101] width 43 height 18
click at [771, 192] on div "Save customer and link" at bounding box center [756, 189] width 102 height 20
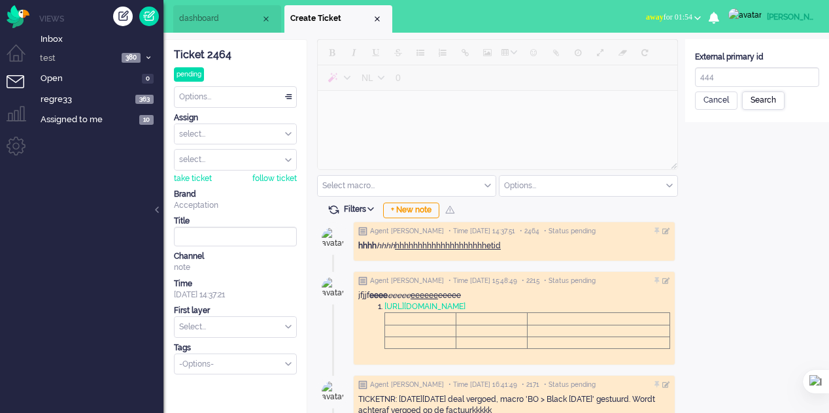
click at [761, 97] on div "Search" at bounding box center [763, 101] width 43 height 18
click at [761, 189] on div "Save customer and link" at bounding box center [746, 189] width 102 height 20
click at [86, 35] on span "Inbox" at bounding box center [102, 39] width 123 height 12
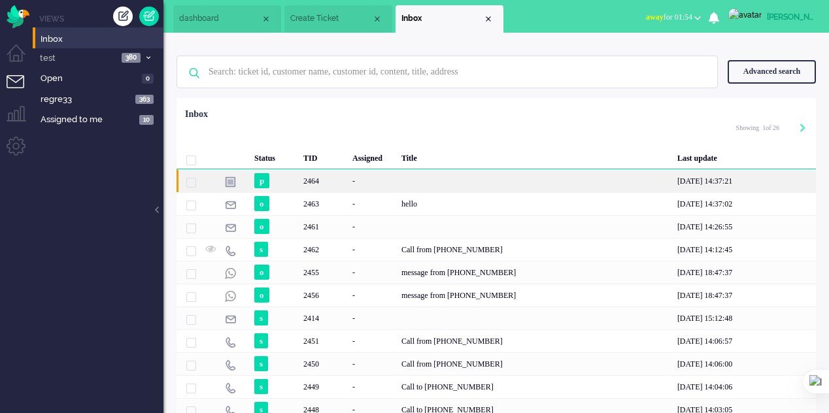
click at [326, 177] on div "2464" at bounding box center [323, 180] width 49 height 23
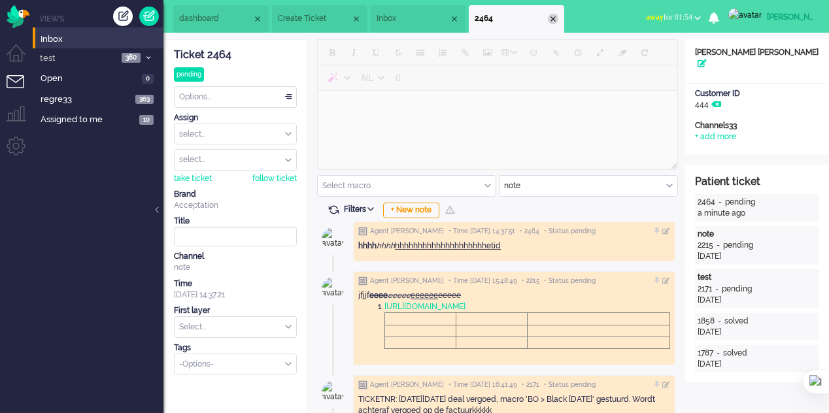
click at [558, 16] on div "Close tab" at bounding box center [553, 19] width 10 height 10
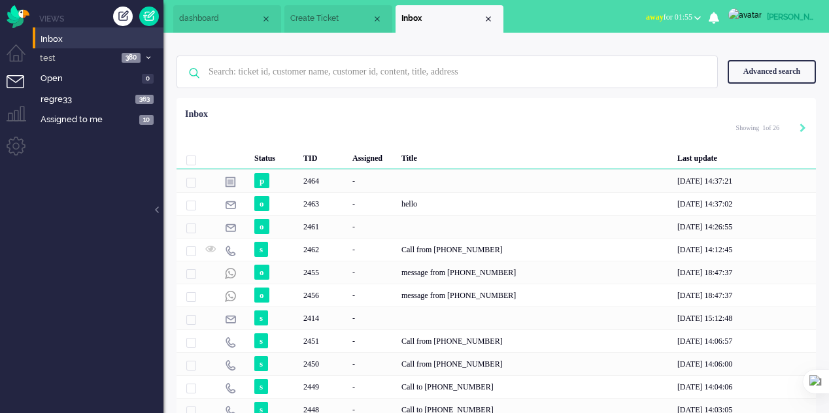
click at [324, 21] on span "Create Ticket" at bounding box center [331, 18] width 82 height 11
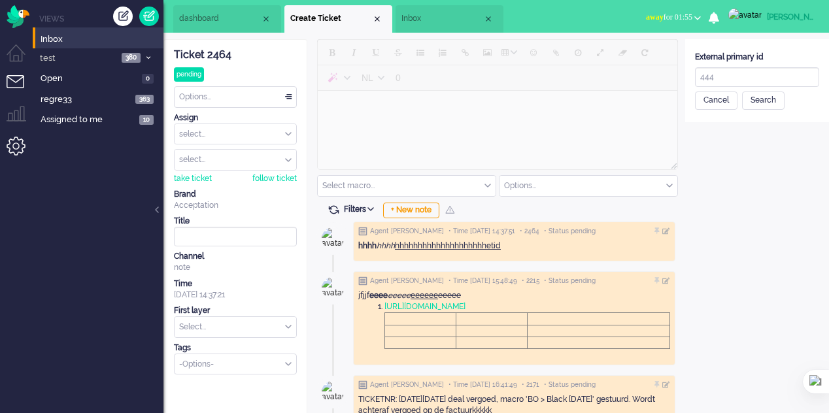
click at [17, 147] on li "Admin menu" at bounding box center [21, 151] width 29 height 29
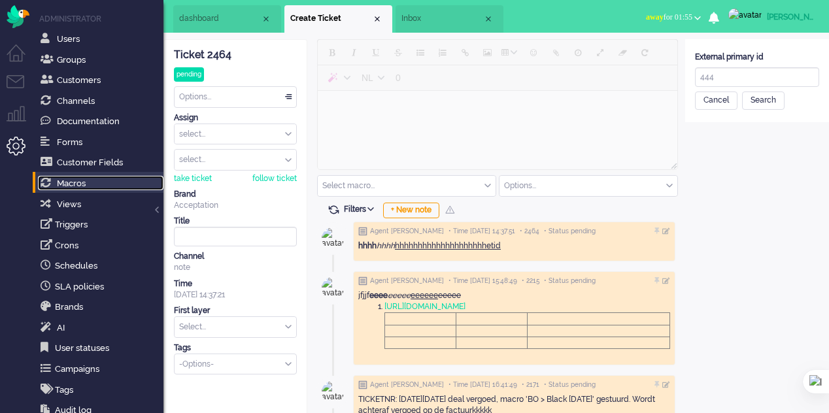
click at [75, 187] on span "Macros" at bounding box center [71, 184] width 29 height 10
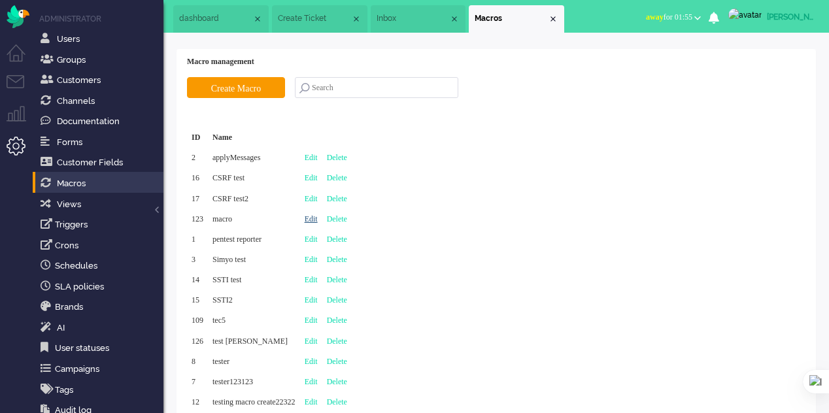
click at [318, 218] on link "Edit" at bounding box center [311, 218] width 13 height 9
type input "macro"
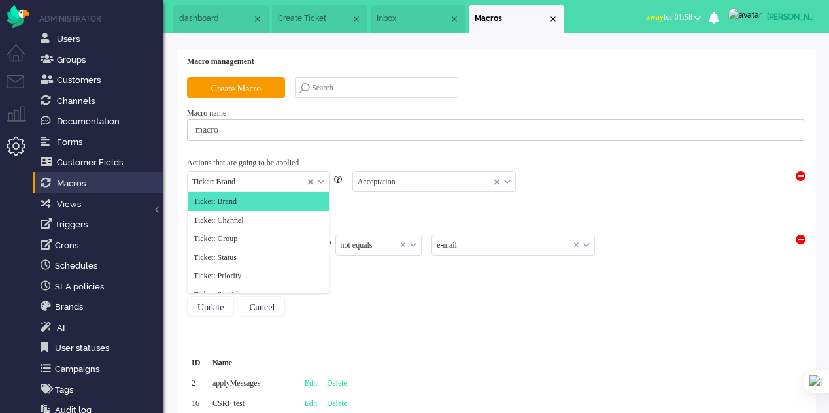
click at [318, 179] on div "Ticket: Brand" at bounding box center [258, 182] width 141 height 20
click at [271, 198] on li "Ticket: Brand" at bounding box center [258, 201] width 141 height 19
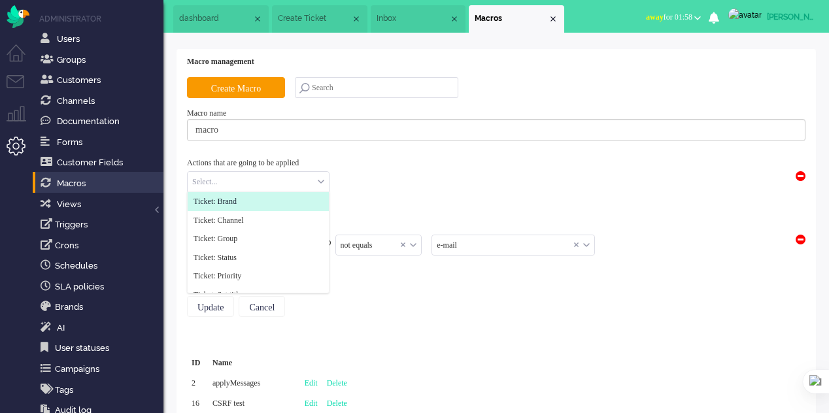
click at [274, 198] on li "Ticket: Brand" at bounding box center [258, 201] width 141 height 19
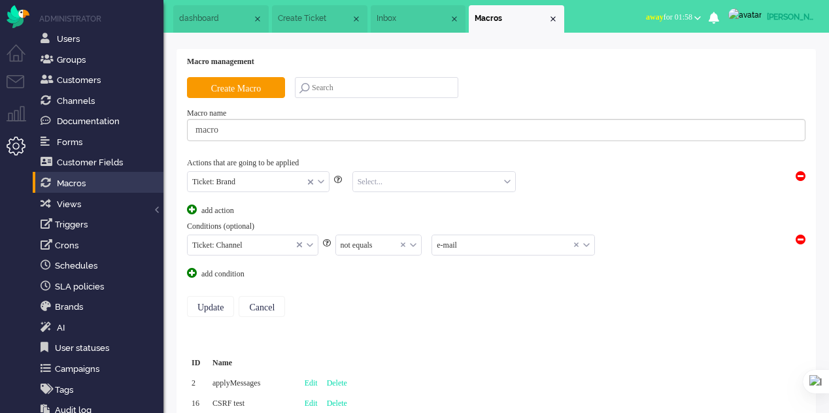
click at [386, 182] on input "text" at bounding box center [434, 182] width 162 height 20
click at [395, 197] on span "Acceptation" at bounding box center [378, 201] width 38 height 11
click at [800, 239] on span at bounding box center [801, 240] width 10 height 10
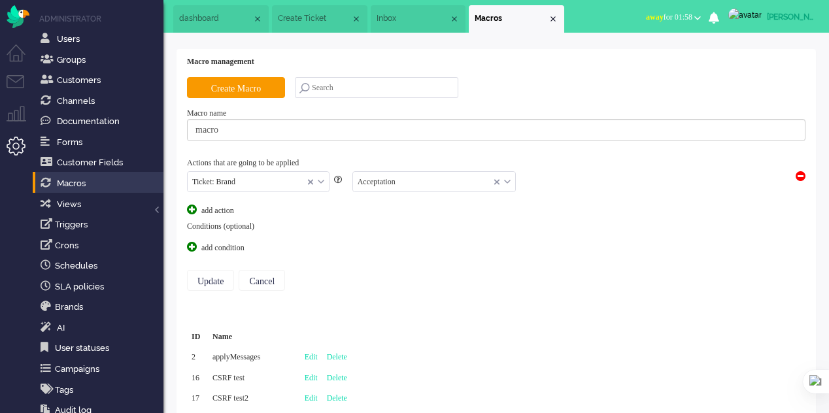
scroll to position [65, 0]
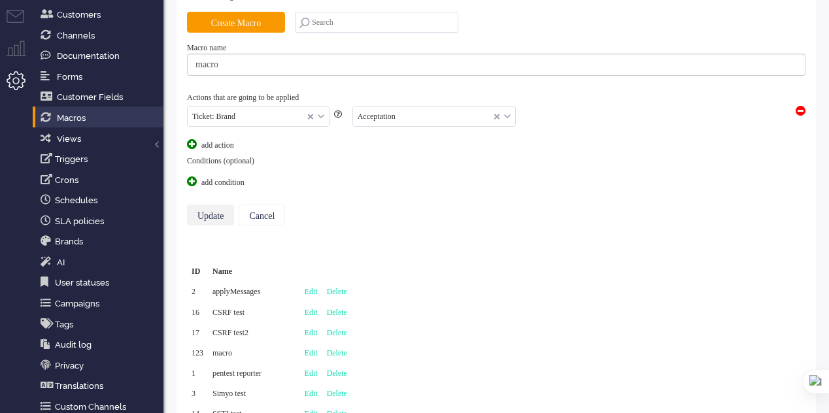
click at [211, 215] on input "Update" at bounding box center [210, 215] width 47 height 21
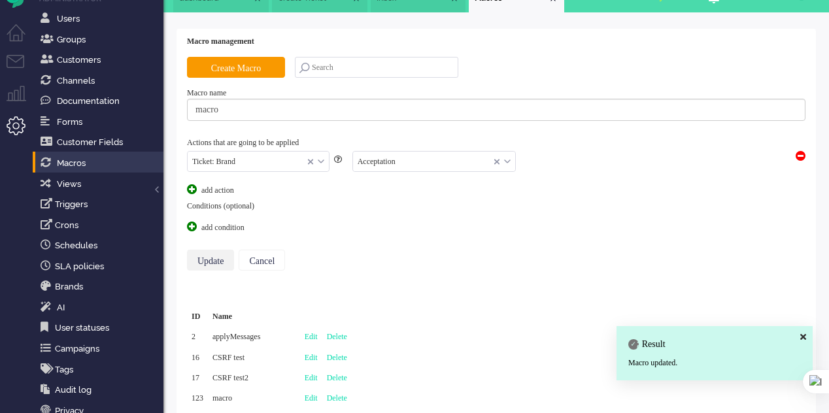
scroll to position [0, 0]
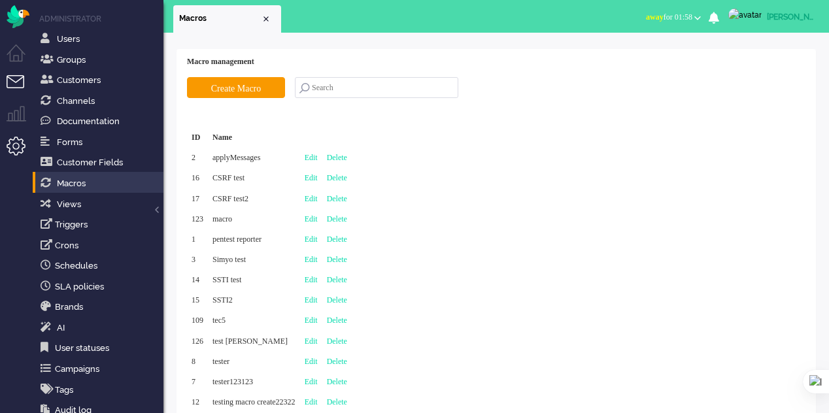
click at [19, 82] on li "Tickets menu" at bounding box center [21, 89] width 29 height 29
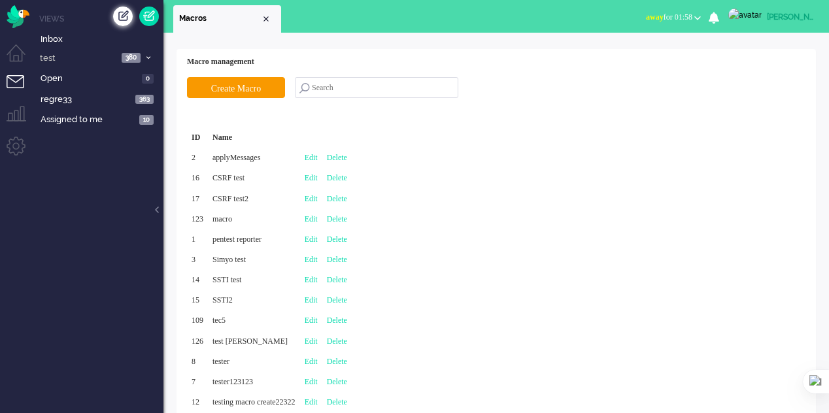
click at [126, 14] on div "Create ticket" at bounding box center [123, 17] width 20 height 20
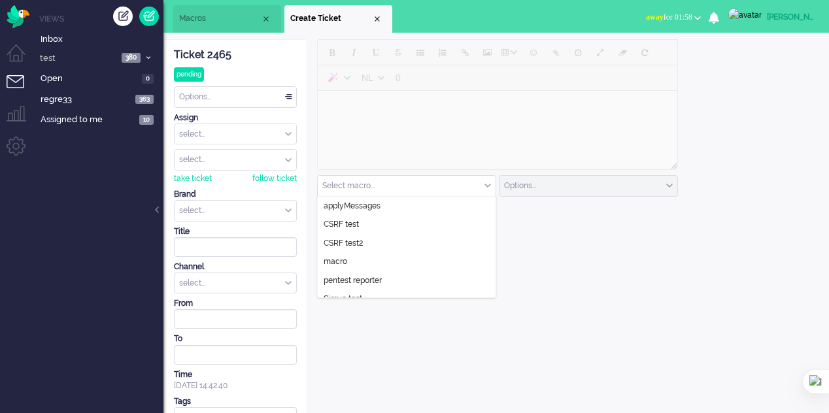
click at [483, 188] on input "text" at bounding box center [407, 186] width 178 height 20
click at [430, 254] on li "macro" at bounding box center [407, 261] width 178 height 19
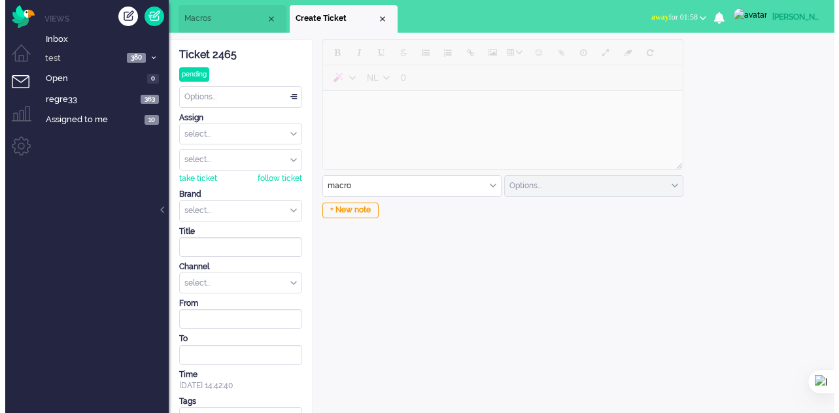
scroll to position [56, 0]
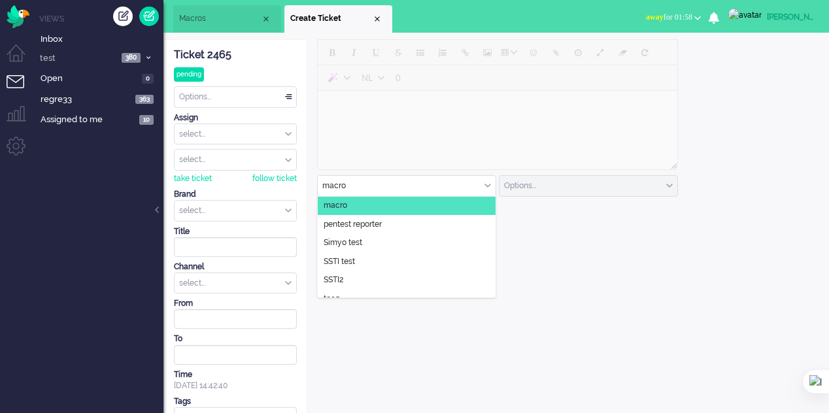
click at [473, 186] on input "text" at bounding box center [407, 186] width 178 height 20
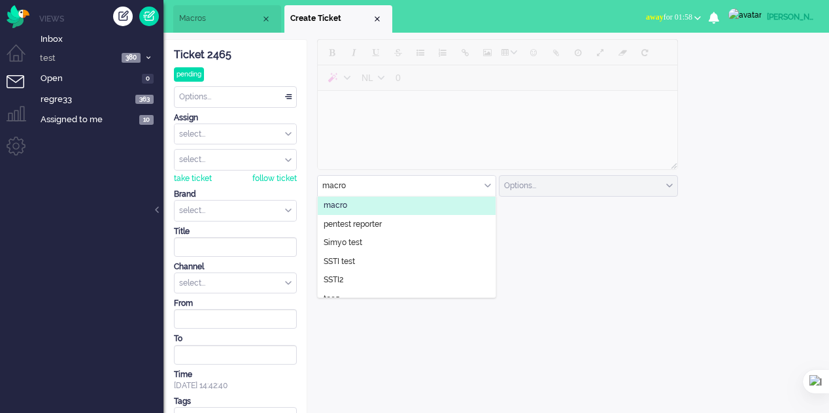
click at [432, 201] on li "macro" at bounding box center [407, 205] width 178 height 19
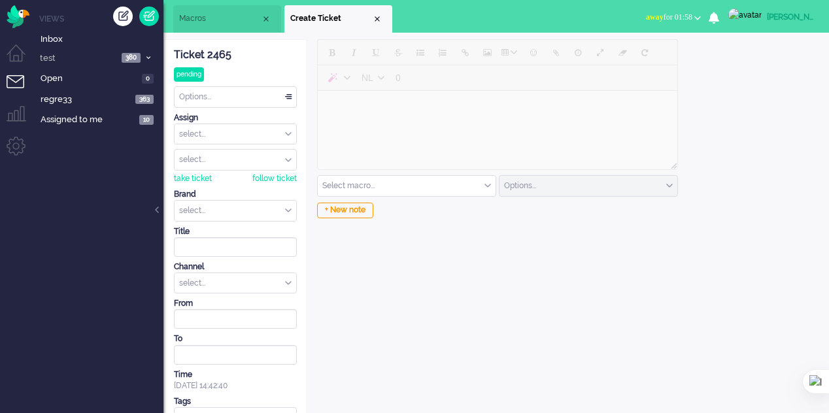
click at [608, 215] on div "+ New note" at bounding box center [496, 210] width 358 height 13
click at [283, 202] on input "text" at bounding box center [236, 211] width 122 height 20
click at [267, 227] on li "Acceptation" at bounding box center [236, 231] width 122 height 19
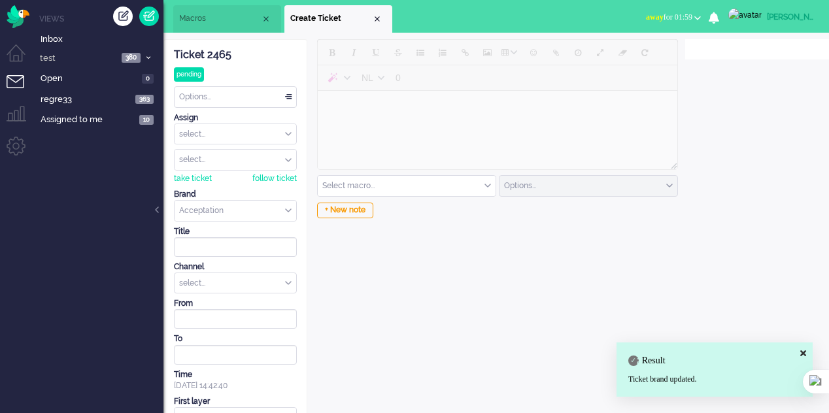
click at [366, 180] on input "text" at bounding box center [407, 186] width 178 height 20
drag, startPoint x: 668, startPoint y: 267, endPoint x: 611, endPoint y: 232, distance: 67.0
click at [668, 267] on div "NL 0 Select macro... applyMessages CSRF test CSRF test2 macro pentest reporter …" at bounding box center [496, 257] width 378 height 437
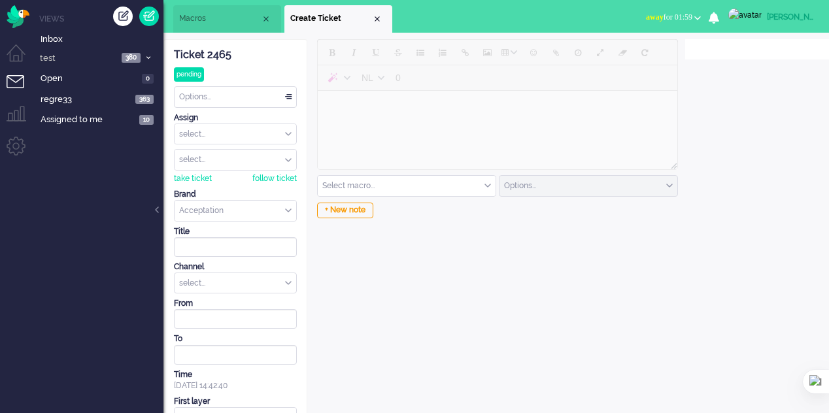
click at [224, 19] on span "Macros" at bounding box center [220, 18] width 82 height 11
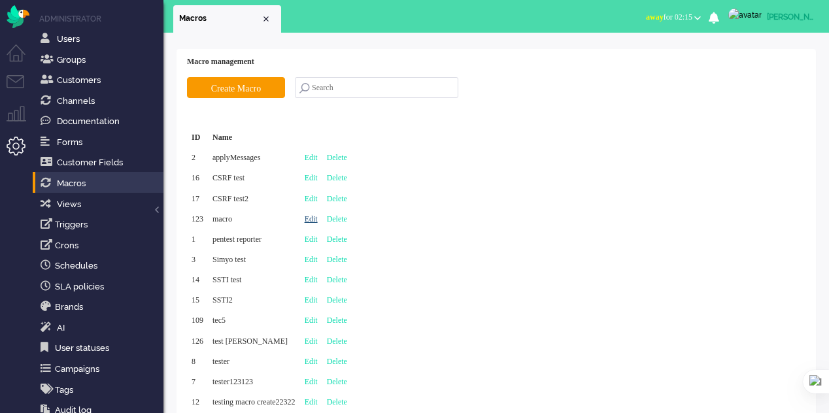
click at [318, 219] on link "Edit" at bounding box center [311, 218] width 13 height 9
type input "macro"
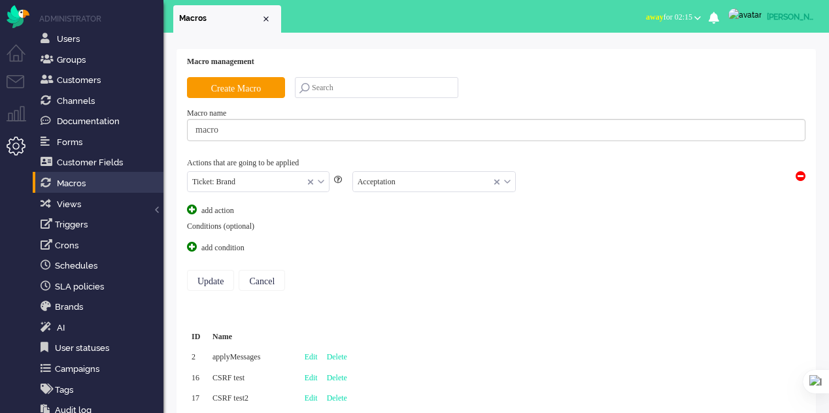
click at [196, 243] on span at bounding box center [192, 247] width 10 height 10
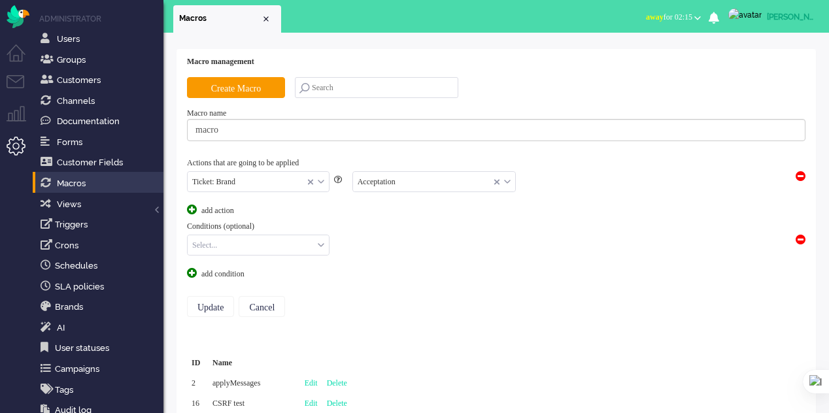
click at [294, 246] on input "text" at bounding box center [258, 245] width 141 height 20
click at [374, 227] on div "Conditions (optional)" at bounding box center [496, 226] width 619 height 11
click at [322, 176] on input "text" at bounding box center [258, 182] width 141 height 20
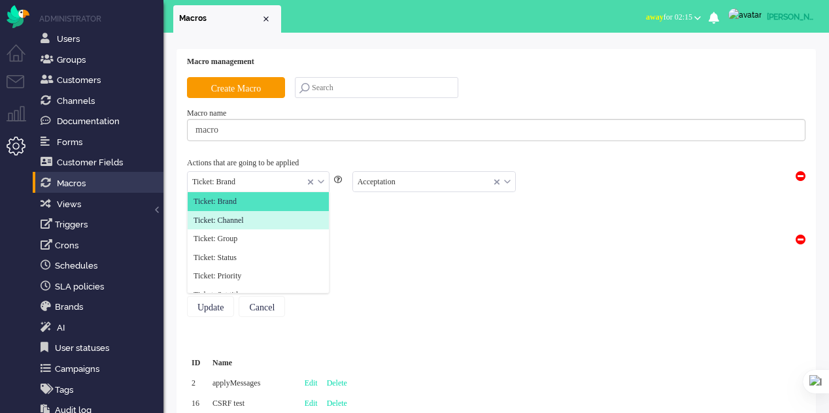
click at [294, 216] on li "Ticket: Channel" at bounding box center [258, 220] width 141 height 19
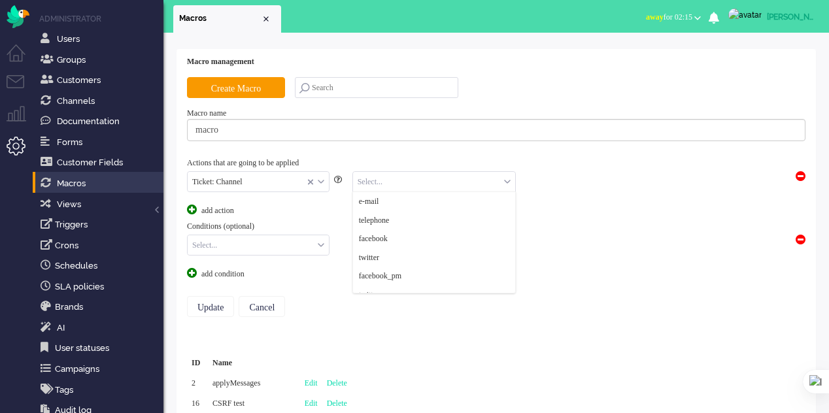
click at [379, 181] on input "text" at bounding box center [434, 182] width 162 height 20
click at [381, 195] on li "e-mail" at bounding box center [434, 201] width 162 height 19
click at [215, 299] on input "Update" at bounding box center [210, 306] width 47 height 21
click at [218, 296] on input "Update" at bounding box center [210, 306] width 47 height 21
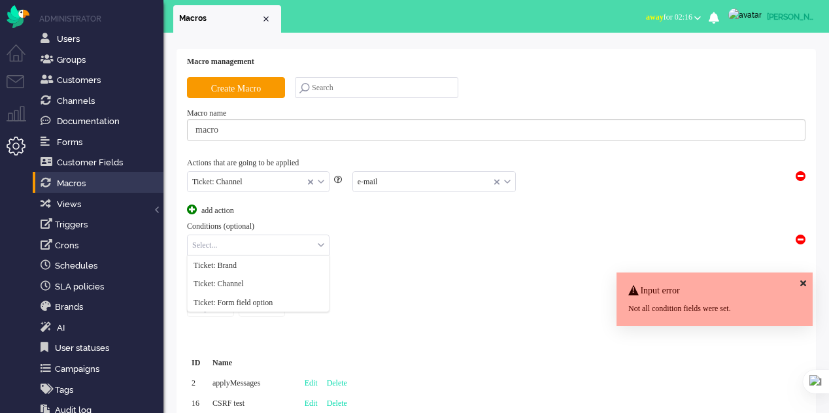
click at [311, 239] on input "text" at bounding box center [258, 245] width 141 height 20
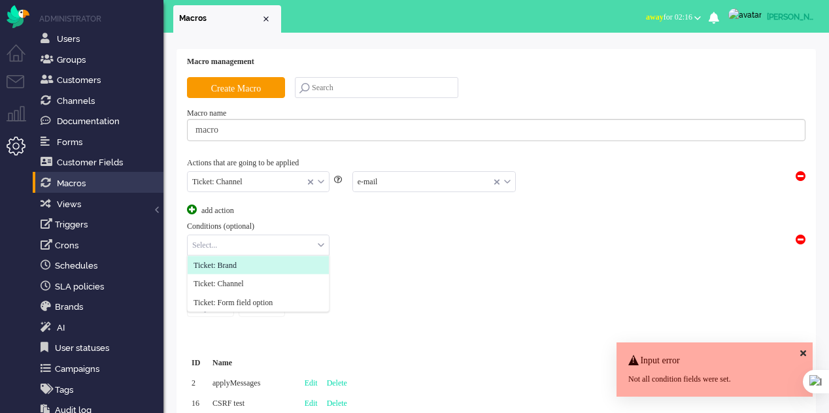
click at [435, 248] on div "Select... Ticket: Brand Ticket: Channel Ticket: Form field option" at bounding box center [496, 245] width 619 height 26
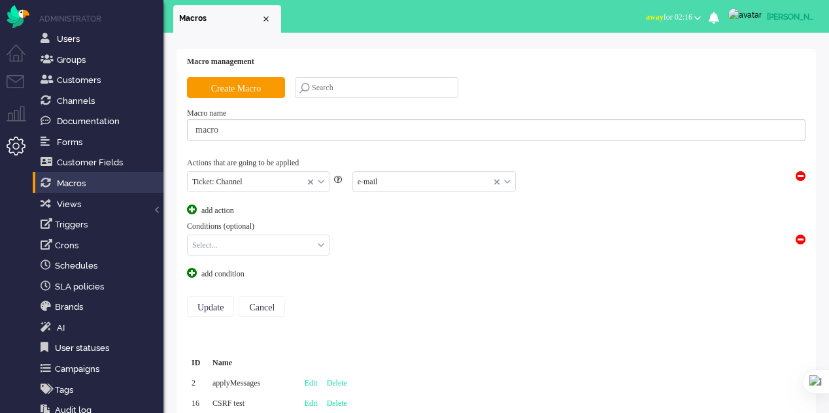
click at [802, 237] on span at bounding box center [801, 240] width 10 height 10
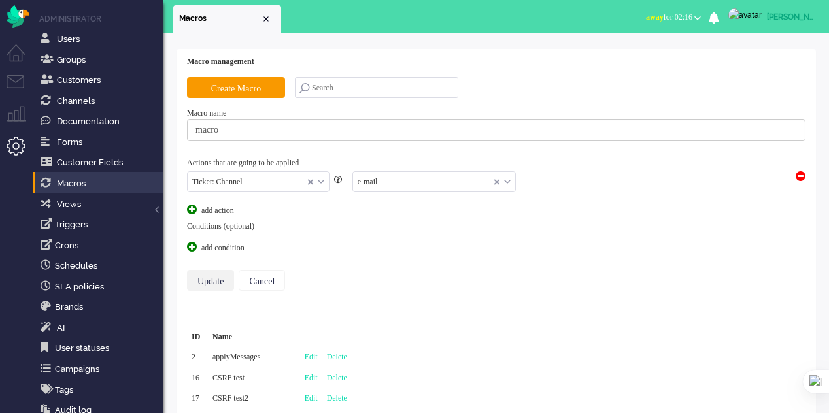
click at [211, 279] on input "Update" at bounding box center [210, 280] width 47 height 21
click at [213, 273] on input "Update" at bounding box center [210, 280] width 47 height 21
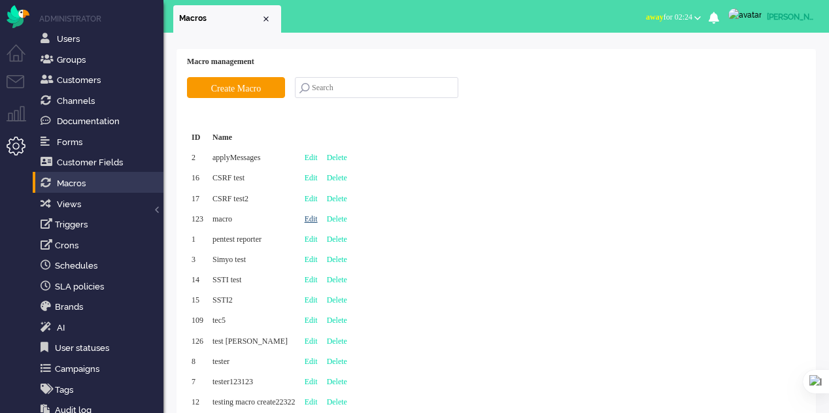
click at [318, 218] on link "Edit" at bounding box center [311, 218] width 13 height 9
type input "macro"
click at [22, 82] on li "Tickets menu" at bounding box center [21, 89] width 29 height 29
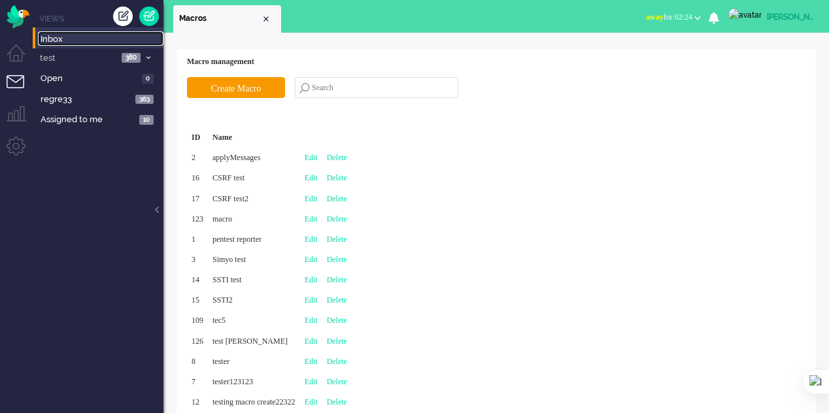
click at [62, 40] on span "Inbox" at bounding box center [102, 39] width 123 height 12
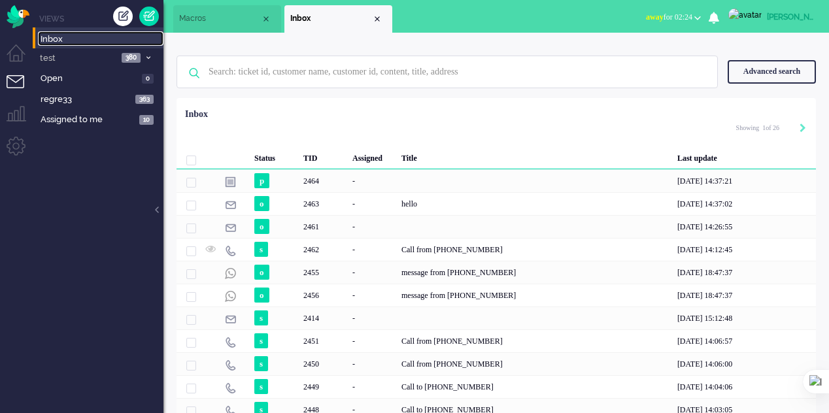
click at [380, 16] on div "Close tab" at bounding box center [377, 19] width 10 height 10
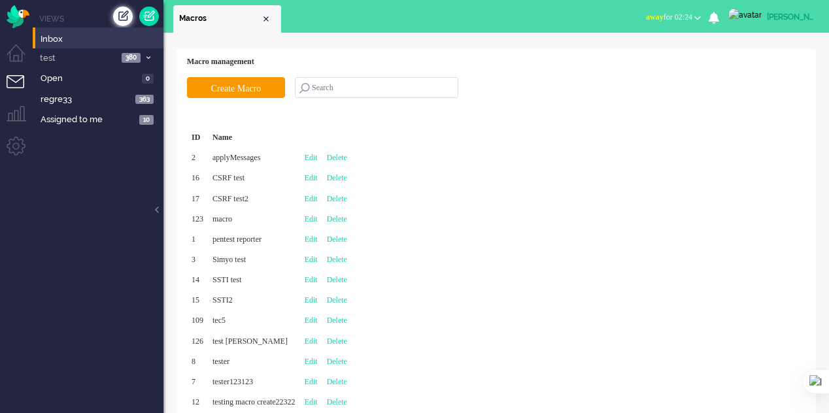
click at [121, 16] on div "Create ticket" at bounding box center [123, 17] width 20 height 20
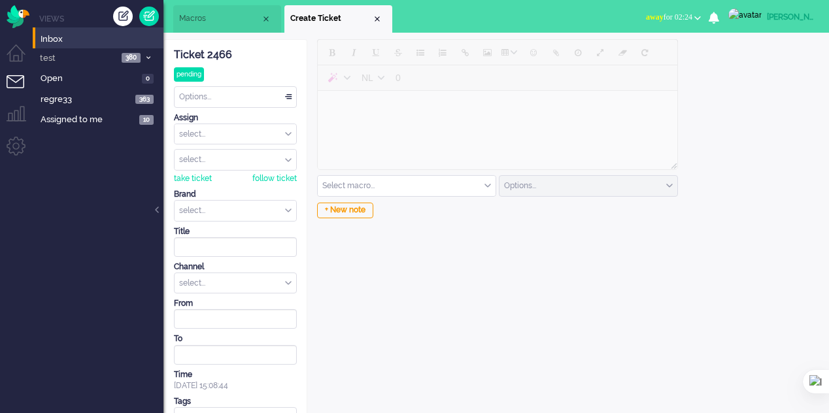
click at [416, 183] on input "text" at bounding box center [407, 186] width 178 height 20
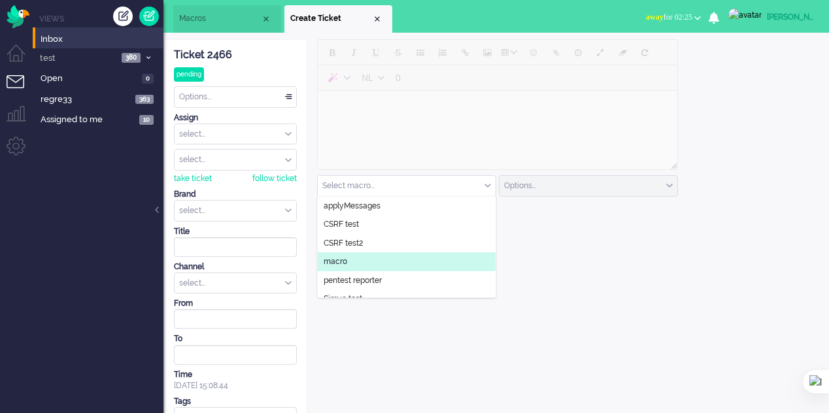
click at [379, 264] on li "macro" at bounding box center [407, 261] width 178 height 19
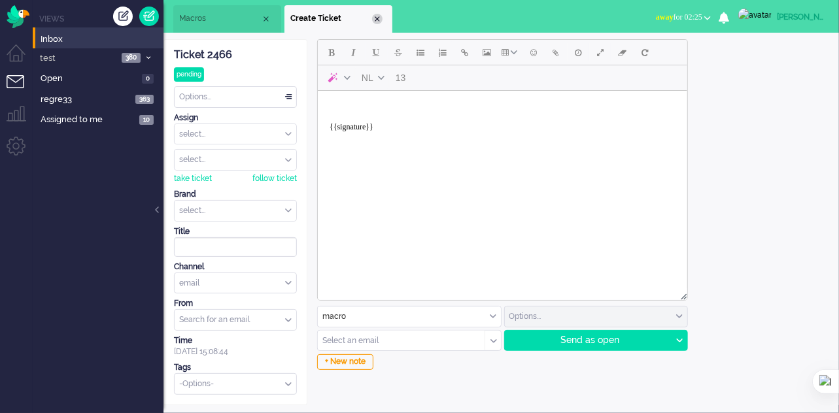
click at [380, 16] on div "Close tab" at bounding box center [377, 19] width 10 height 10
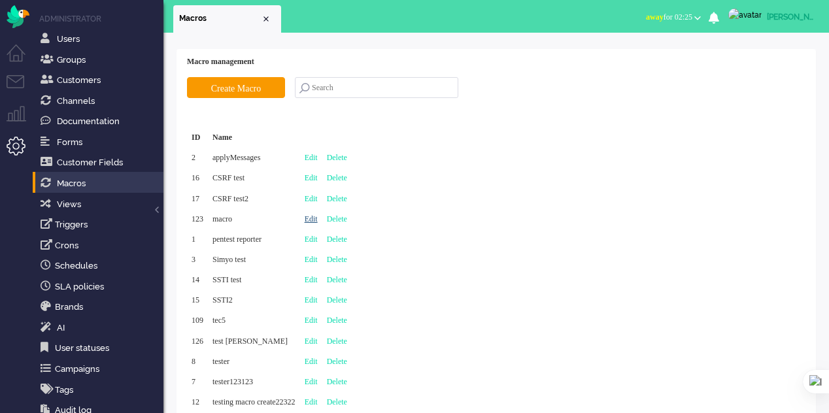
click at [318, 222] on link "Edit" at bounding box center [311, 218] width 13 height 9
type input "macro"
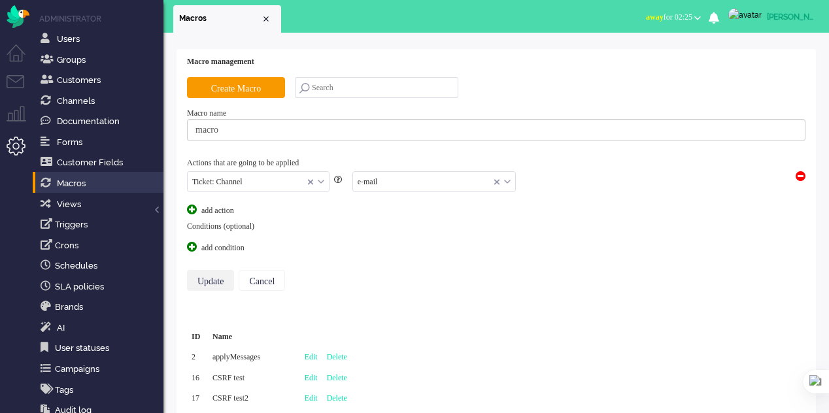
click at [211, 283] on input "Update" at bounding box center [210, 280] width 47 height 21
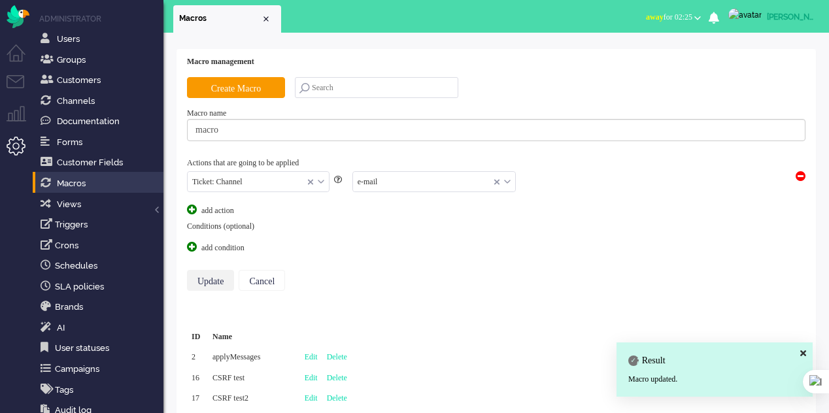
click at [211, 281] on input "Update" at bounding box center [210, 280] width 47 height 21
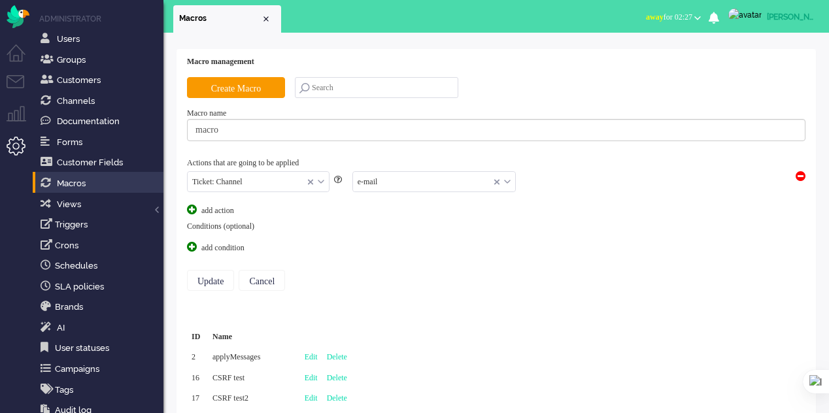
click at [432, 182] on input "text" at bounding box center [434, 182] width 162 height 20
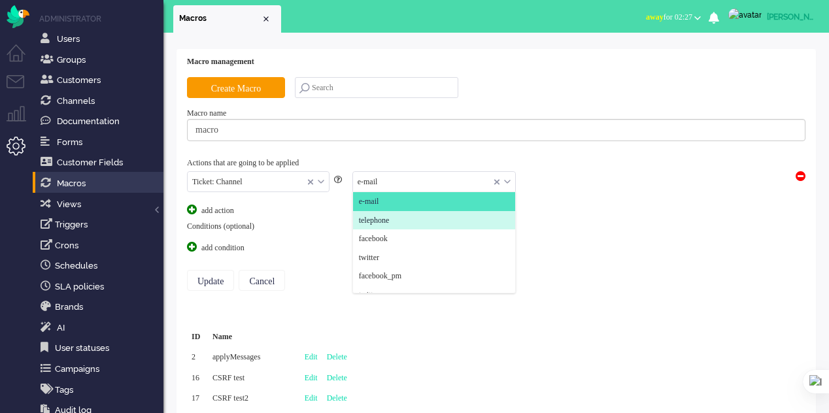
click at [401, 227] on li "telephone" at bounding box center [434, 220] width 162 height 19
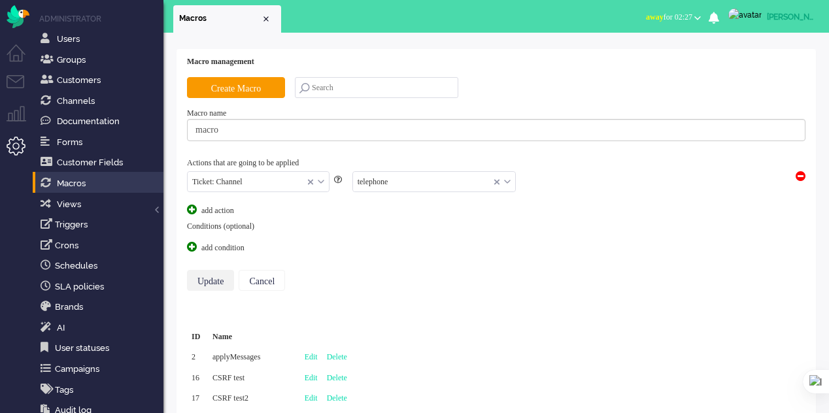
click at [210, 282] on input "Update" at bounding box center [210, 280] width 47 height 21
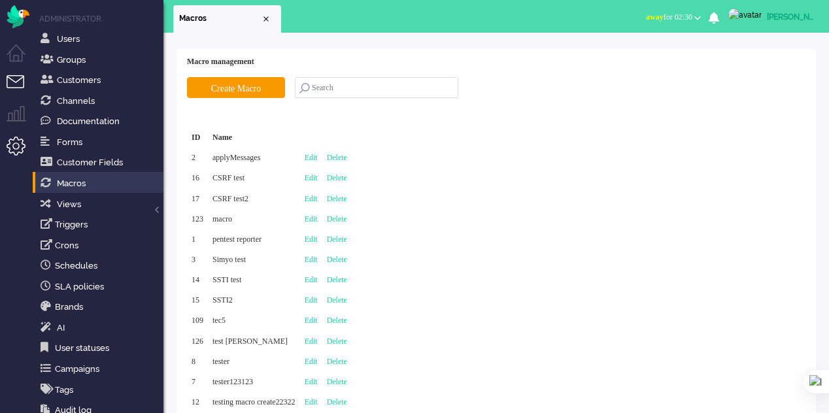
click at [25, 78] on li "Tickets menu" at bounding box center [21, 89] width 29 height 29
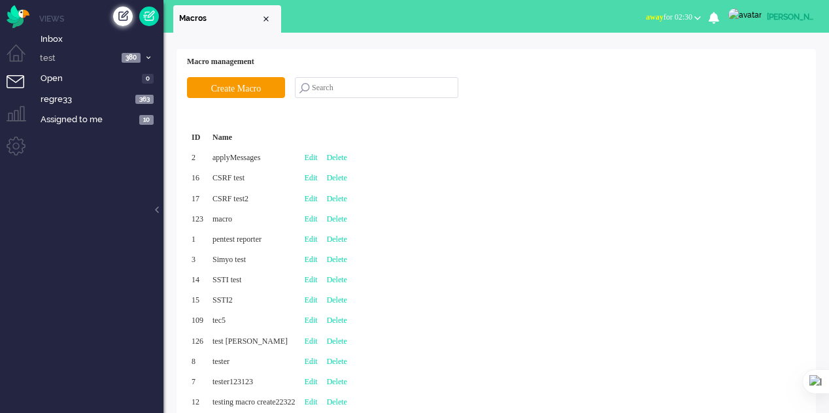
click at [127, 12] on div "Create ticket" at bounding box center [123, 17] width 20 height 20
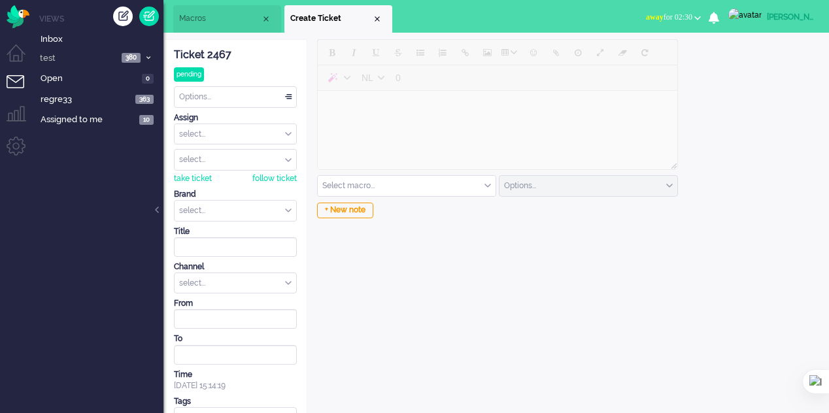
click at [444, 184] on input "text" at bounding box center [407, 186] width 178 height 20
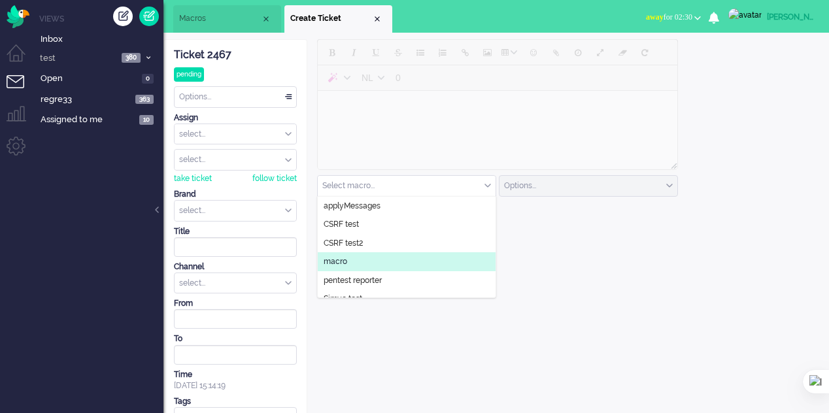
click at [388, 260] on li "macro" at bounding box center [407, 261] width 178 height 19
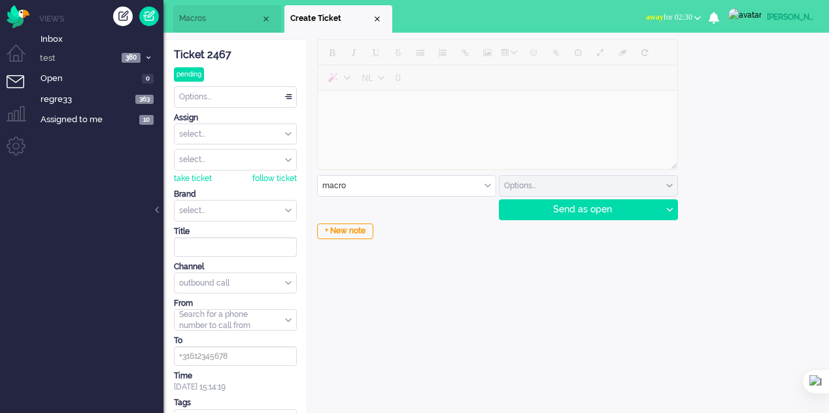
click at [228, 23] on span "Macros" at bounding box center [220, 18] width 82 height 11
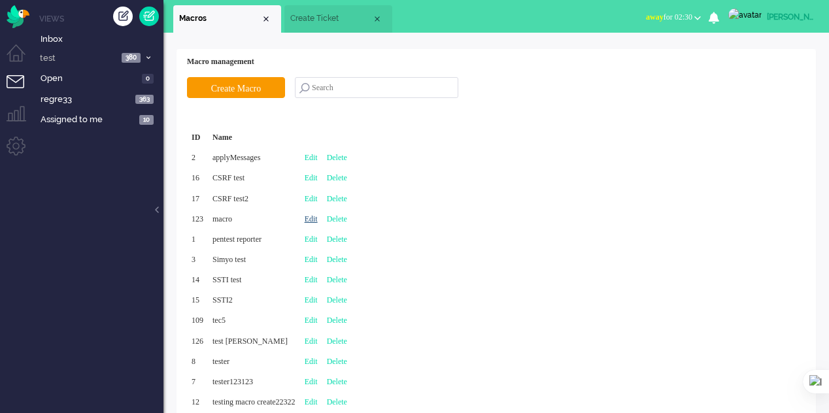
click at [318, 221] on link "Edit" at bounding box center [311, 218] width 13 height 9
type input "macro"
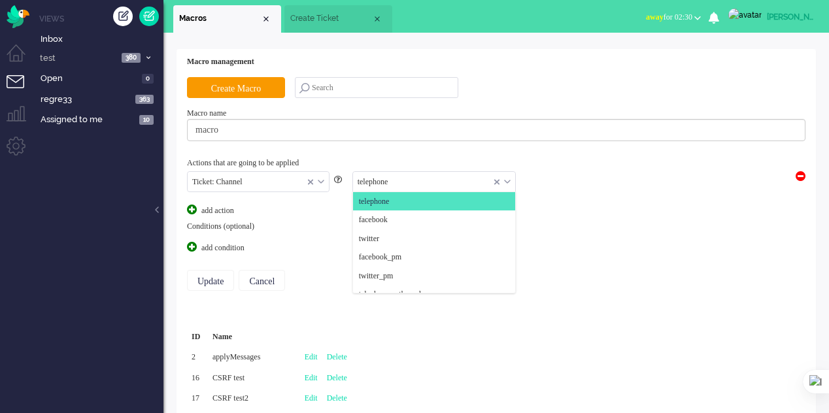
click at [449, 186] on input "text" at bounding box center [434, 182] width 162 height 20
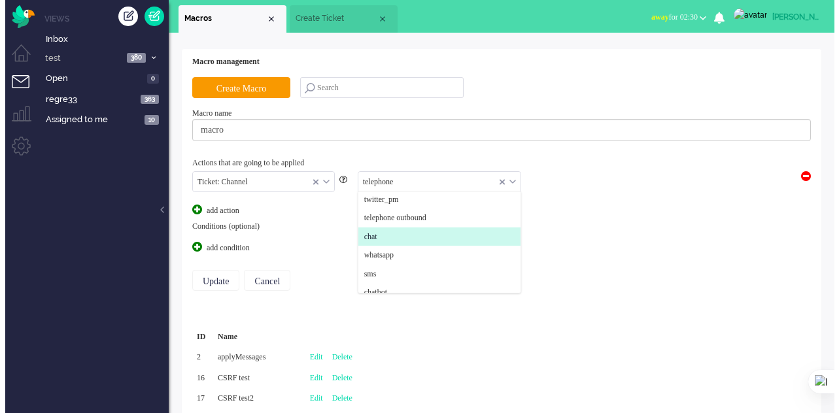
scroll to position [141, 0]
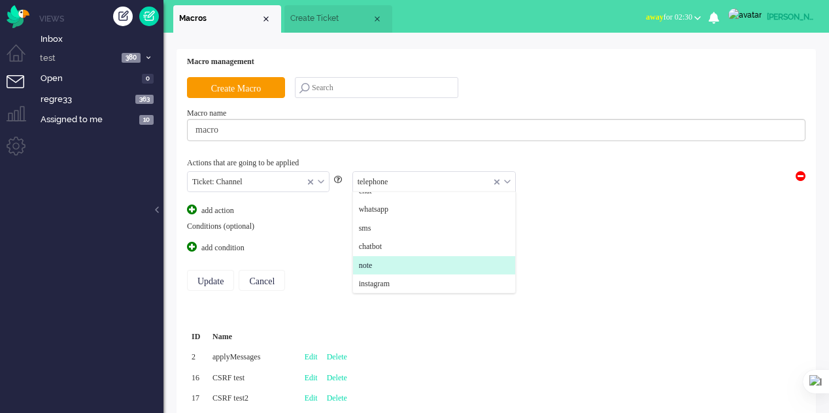
click at [407, 261] on li "note" at bounding box center [434, 265] width 162 height 19
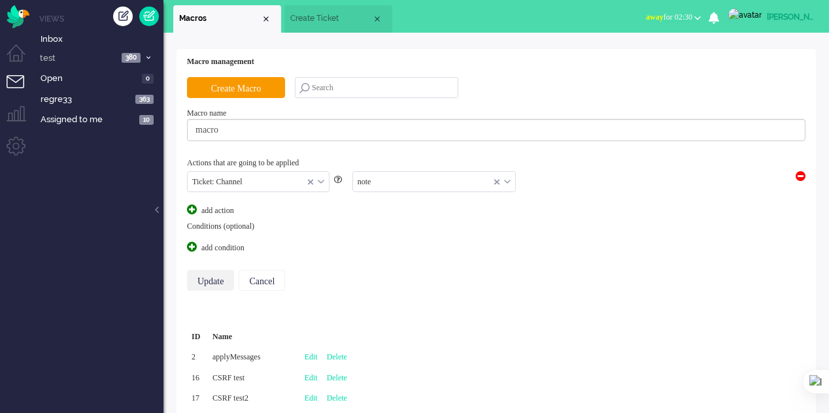
click at [226, 278] on input "Update" at bounding box center [210, 280] width 47 height 21
click at [223, 279] on input "Update" at bounding box center [210, 280] width 47 height 21
click at [223, 273] on input "Update" at bounding box center [210, 280] width 47 height 21
click at [224, 278] on input "Update" at bounding box center [210, 280] width 47 height 21
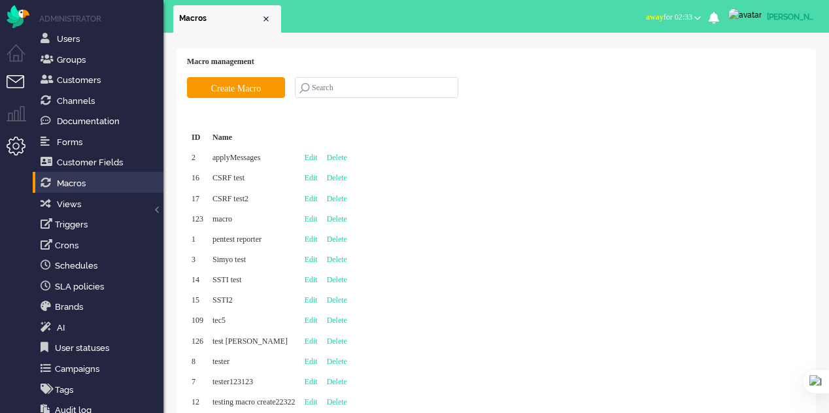
click at [16, 78] on li "Tickets menu" at bounding box center [21, 89] width 29 height 29
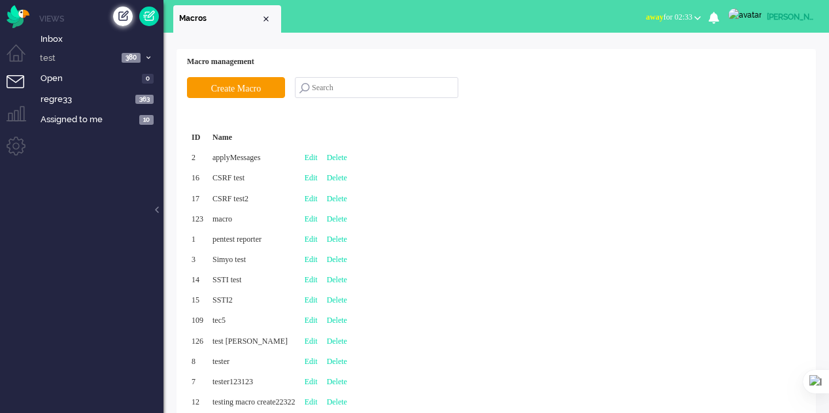
click at [123, 9] on div "Create ticket" at bounding box center [123, 17] width 20 height 20
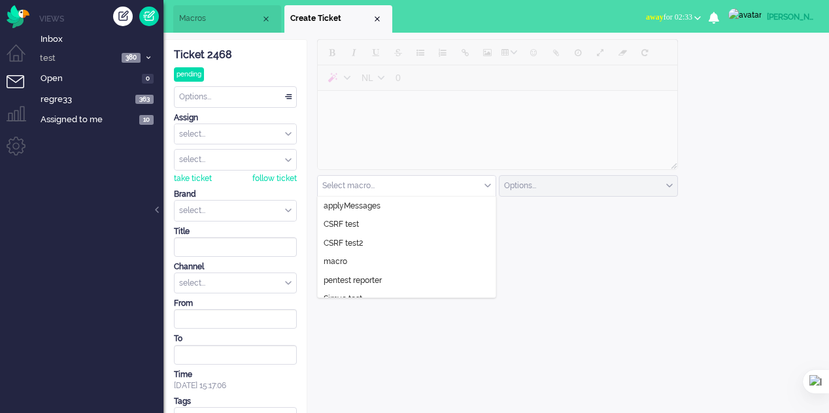
click at [485, 183] on div "Select macro..." at bounding box center [407, 186] width 178 height 20
click at [365, 252] on li "macro" at bounding box center [407, 261] width 178 height 19
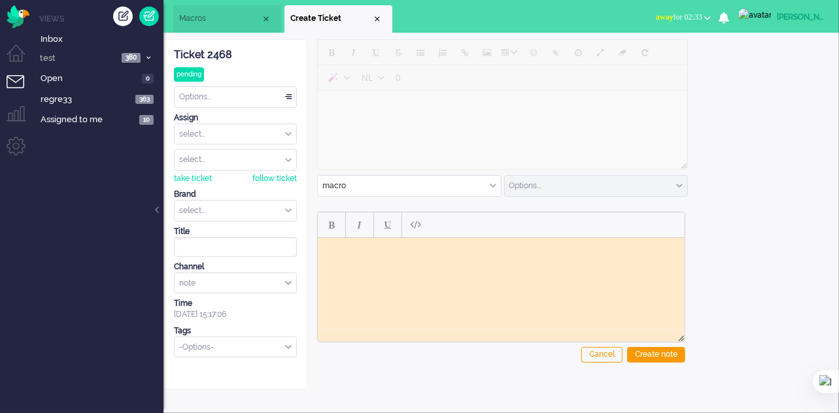
click at [211, 18] on span "Macros" at bounding box center [220, 18] width 82 height 11
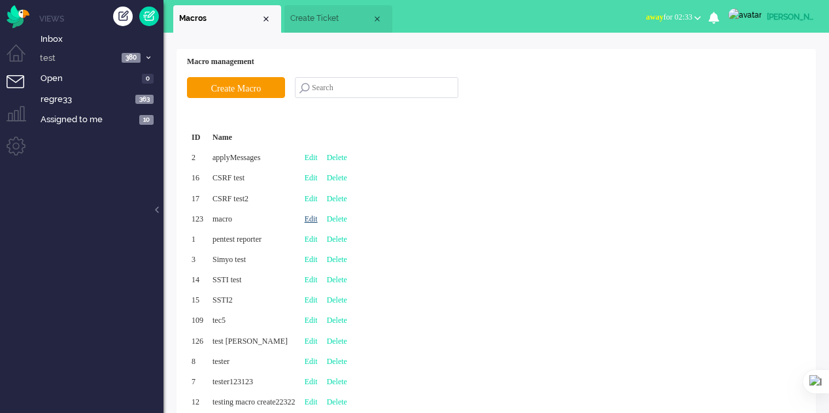
click at [318, 221] on link "Edit" at bounding box center [311, 218] width 13 height 9
type input "macro"
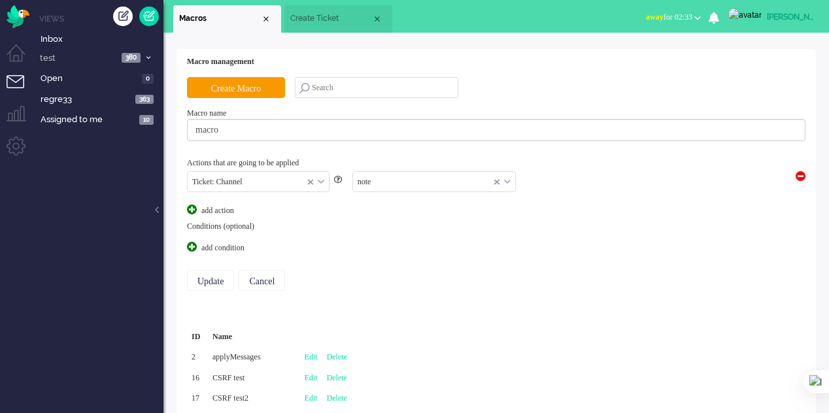
click at [323, 179] on div "Ticket: Channel" at bounding box center [258, 182] width 141 height 20
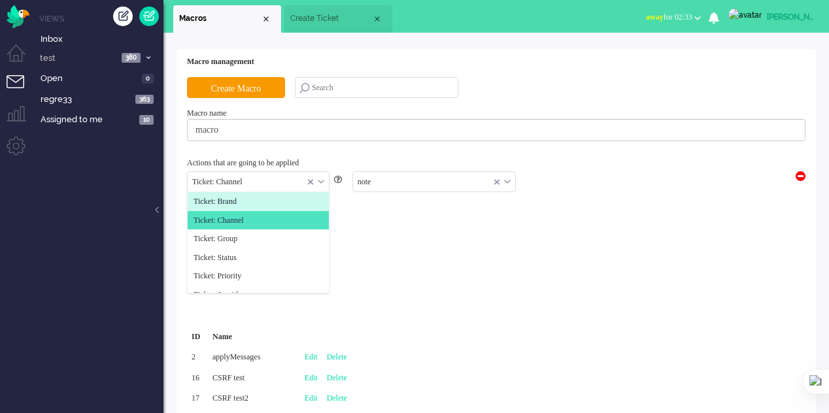
click at [258, 204] on li "Ticket: Brand" at bounding box center [258, 201] width 141 height 19
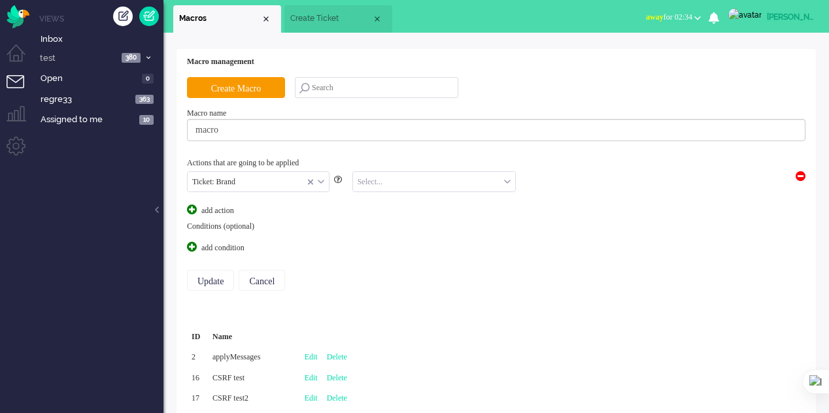
click at [403, 182] on input "text" at bounding box center [434, 182] width 162 height 20
click at [397, 203] on span "Acceptation" at bounding box center [378, 201] width 38 height 11
click at [188, 245] on span at bounding box center [192, 247] width 10 height 10
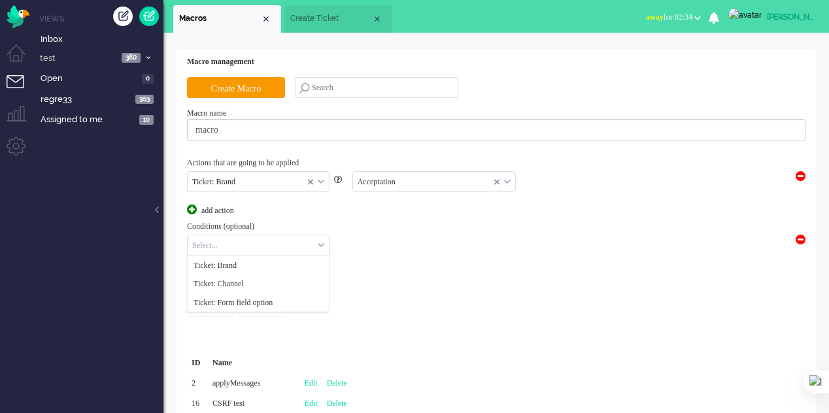
click at [320, 243] on div "Select..." at bounding box center [258, 245] width 141 height 20
click at [257, 267] on li "Ticket: Brand" at bounding box center [258, 265] width 141 height 19
click at [409, 241] on input "text" at bounding box center [379, 245] width 86 height 20
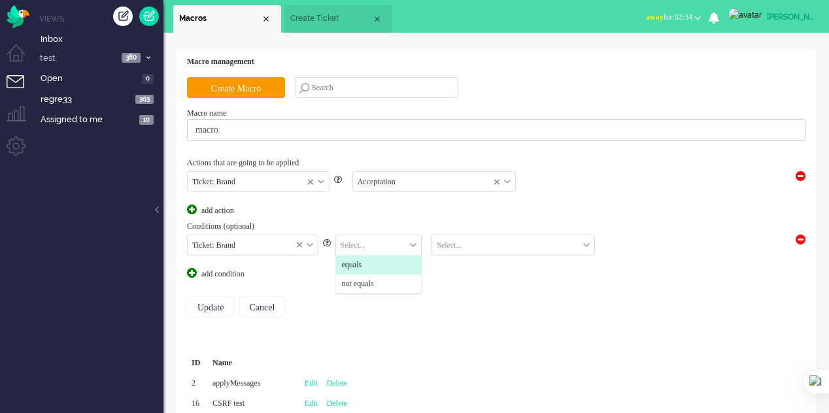
click at [387, 265] on li "equals" at bounding box center [379, 265] width 86 height 19
click at [459, 244] on input "text" at bounding box center [513, 245] width 162 height 20
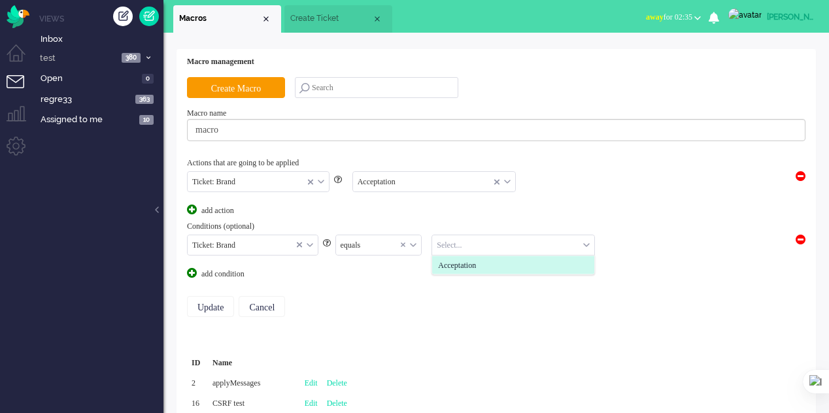
click at [459, 265] on span "Acceptation" at bounding box center [457, 265] width 38 height 11
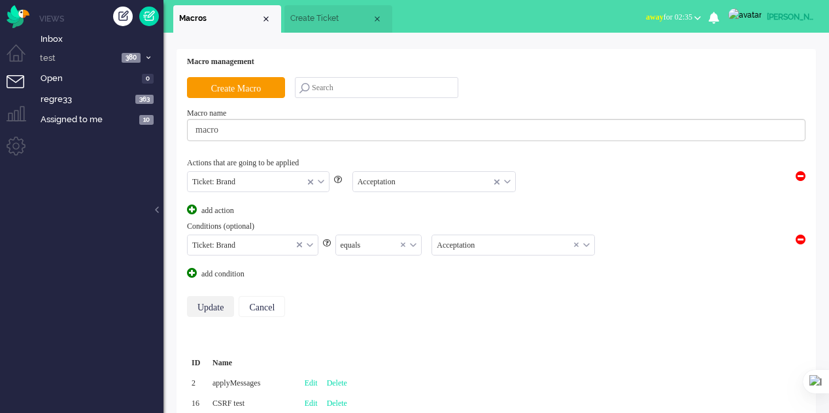
click at [213, 303] on input "Update" at bounding box center [210, 306] width 47 height 21
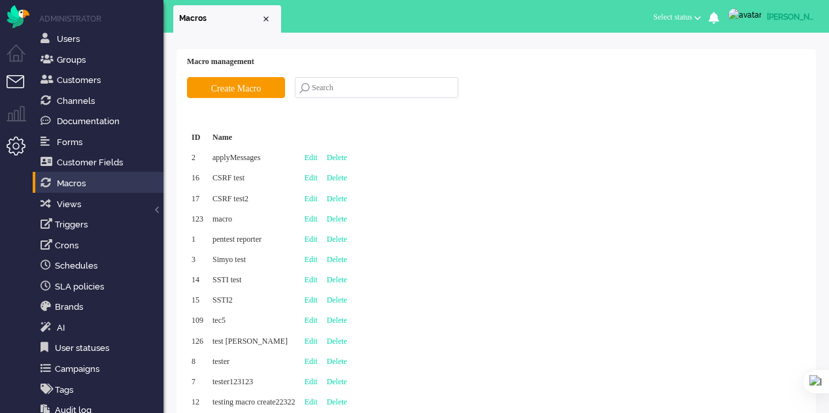
click at [17, 78] on li "Tickets menu" at bounding box center [21, 89] width 29 height 29
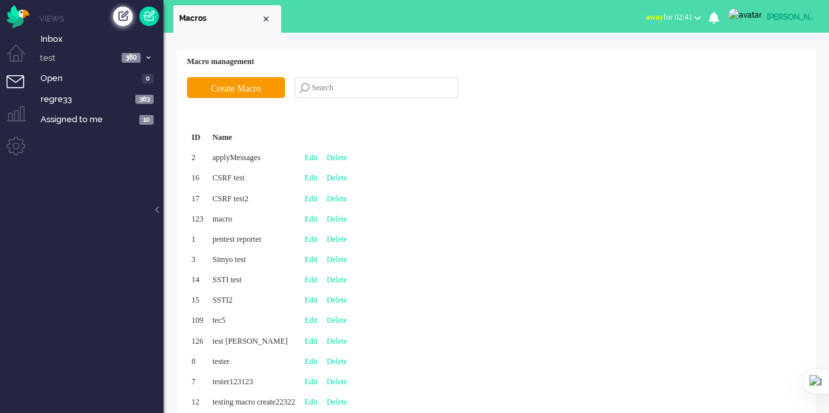
click at [115, 15] on div "Create ticket" at bounding box center [123, 17] width 20 height 20
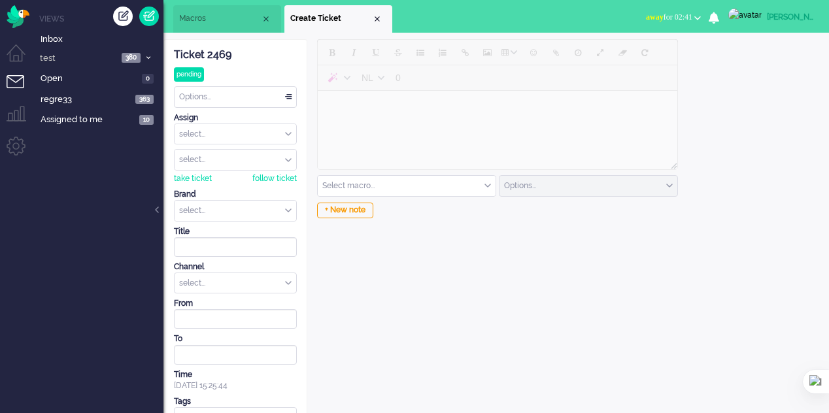
click at [471, 186] on input "text" at bounding box center [407, 186] width 178 height 20
click at [264, 268] on div "Channel" at bounding box center [235, 267] width 123 height 11
click at [265, 275] on div "select..." at bounding box center [236, 283] width 122 height 20
click at [242, 298] on li "email" at bounding box center [236, 303] width 122 height 19
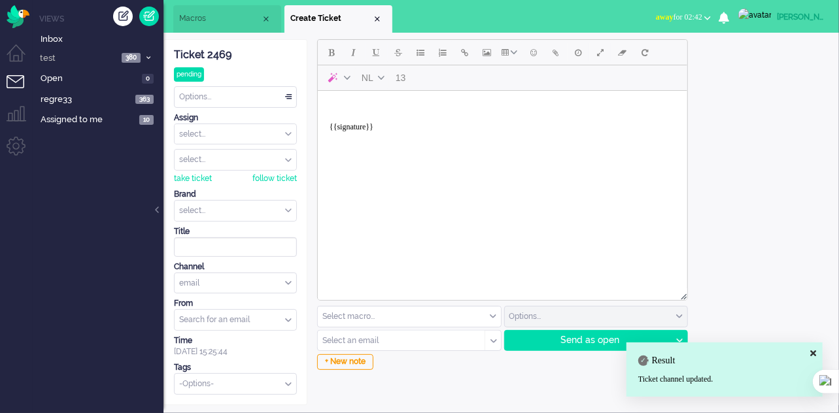
click at [479, 337] on div "Select an email" at bounding box center [401, 341] width 167 height 20
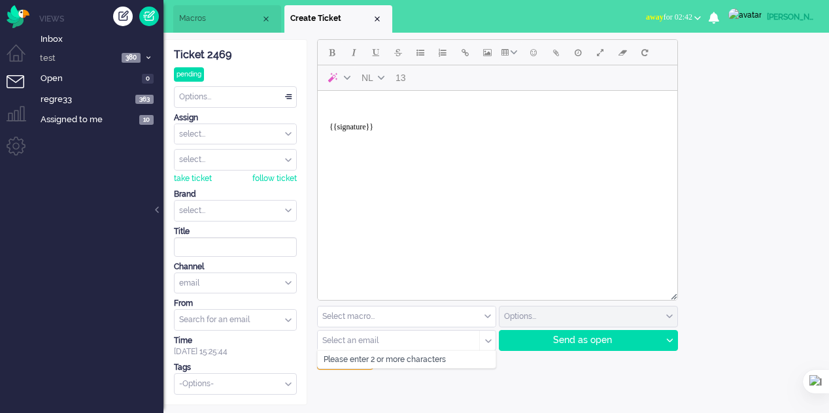
click at [492, 316] on input "text" at bounding box center [407, 317] width 178 height 20
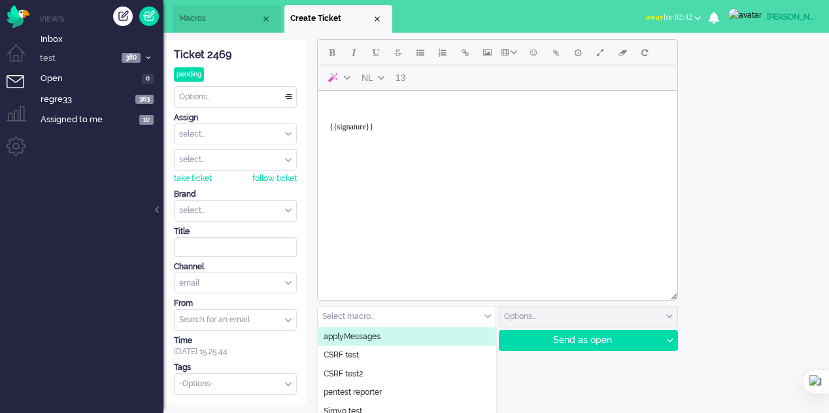
click at [573, 373] on div "NL 13 Select macro... applyMessages CSRF test CSRF test2 pentest reporter Simyo…" at bounding box center [496, 222] width 378 height 366
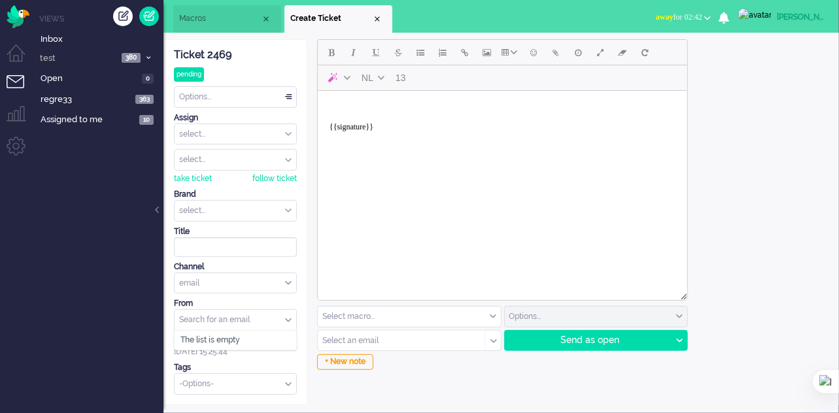
click at [284, 313] on input "from" at bounding box center [236, 320] width 122 height 20
click at [198, 318] on input "from" at bounding box center [236, 320] width 122 height 20
click at [289, 275] on div "email" at bounding box center [236, 283] width 122 height 20
click at [289, 273] on div "email" at bounding box center [236, 283] width 122 height 20
click at [274, 207] on input "text" at bounding box center [236, 211] width 122 height 20
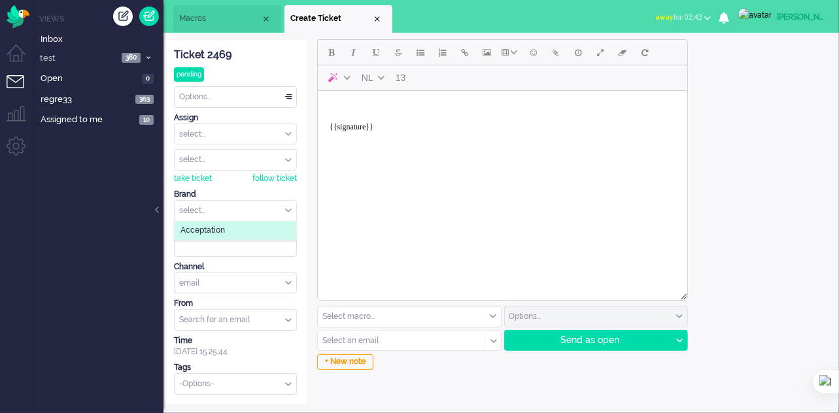
click at [261, 231] on li "Acceptation" at bounding box center [236, 231] width 122 height 19
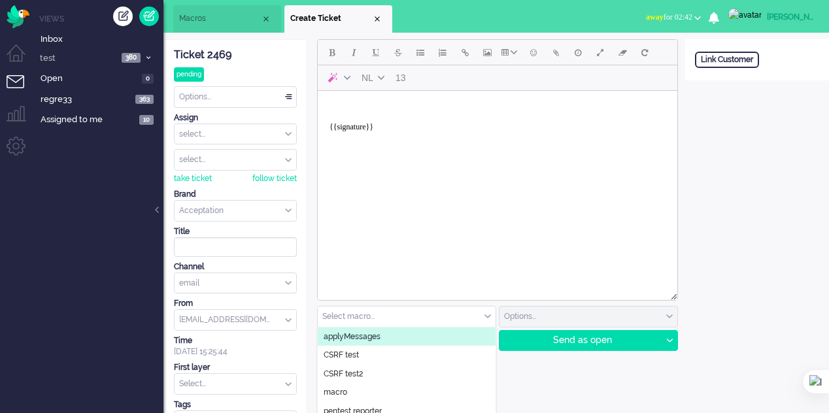
click at [488, 314] on div "Select macro..." at bounding box center [407, 317] width 178 height 20
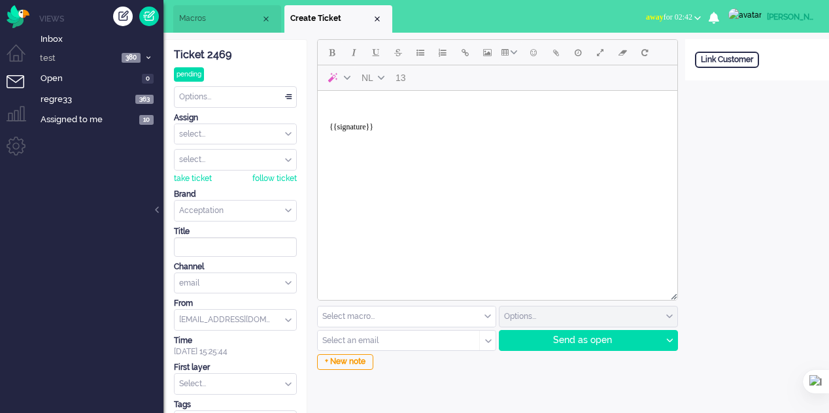
click at [553, 375] on div "NL 13 Select macro... applyMessages CSRF test CSRF test2 macro pentest reporter…" at bounding box center [496, 240] width 378 height 403
click at [489, 312] on div "Select macro..." at bounding box center [407, 317] width 178 height 20
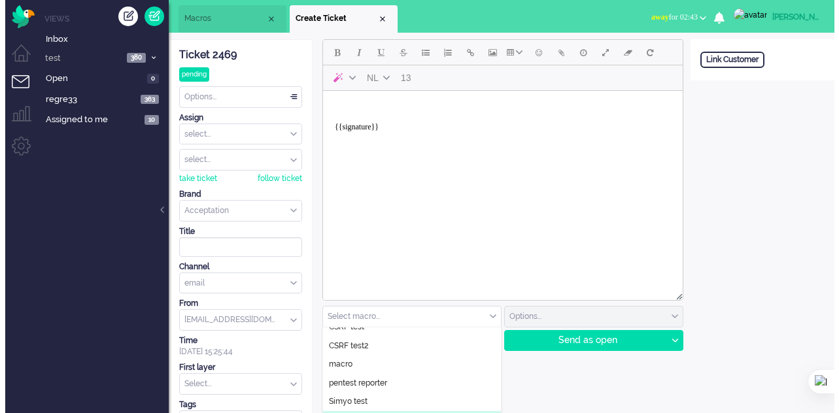
scroll to position [10, 0]
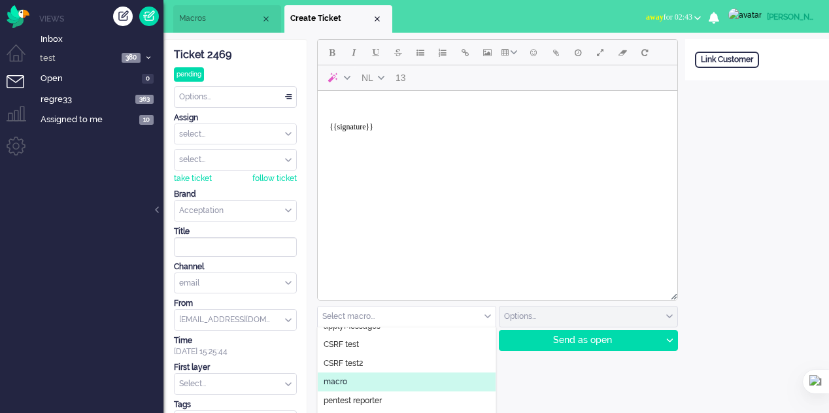
click at [356, 379] on li "macro" at bounding box center [407, 382] width 178 height 19
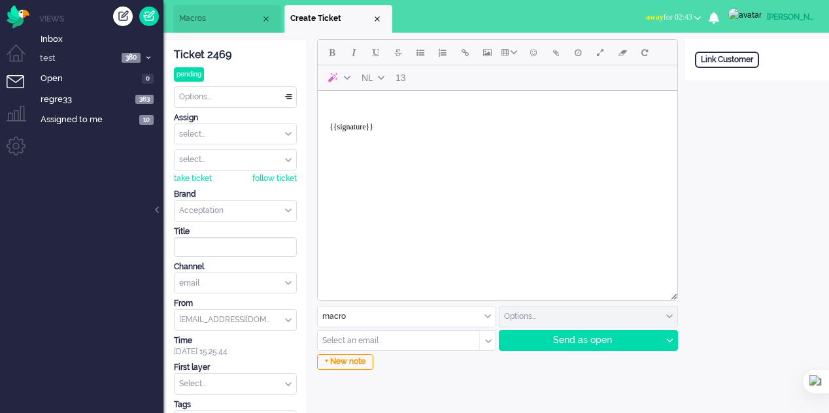
click at [549, 369] on div at bounding box center [496, 371] width 358 height 5
click at [410, 109] on body "{{signature}}" at bounding box center [497, 122] width 349 height 52
click at [211, 12] on li "Macros" at bounding box center [229, 18] width 108 height 27
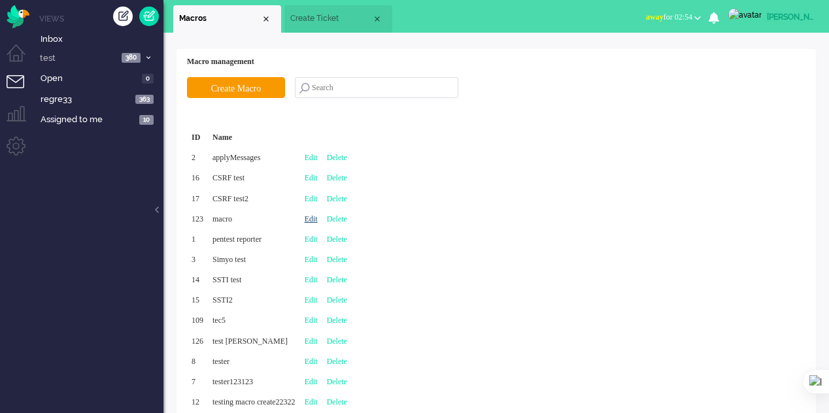
click at [318, 220] on link "Edit" at bounding box center [311, 218] width 13 height 9
type input "macro"
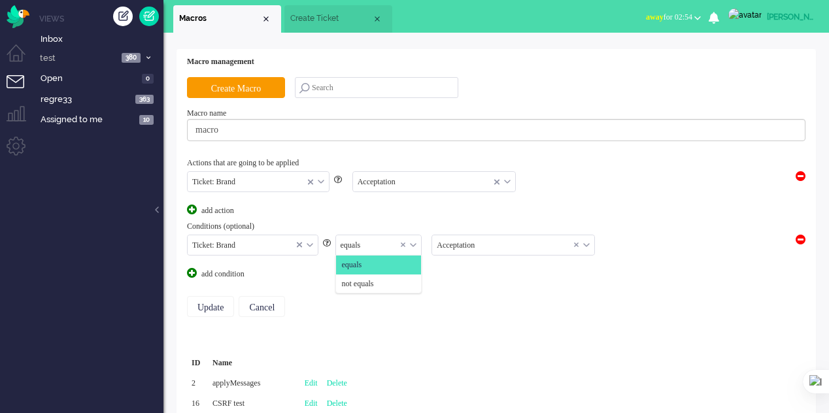
click at [377, 247] on input "text" at bounding box center [379, 245] width 86 height 20
click at [373, 279] on span "not equals" at bounding box center [358, 284] width 32 height 11
click at [222, 302] on input "Update" at bounding box center [210, 306] width 47 height 21
click at [218, 305] on input "Update" at bounding box center [210, 306] width 47 height 21
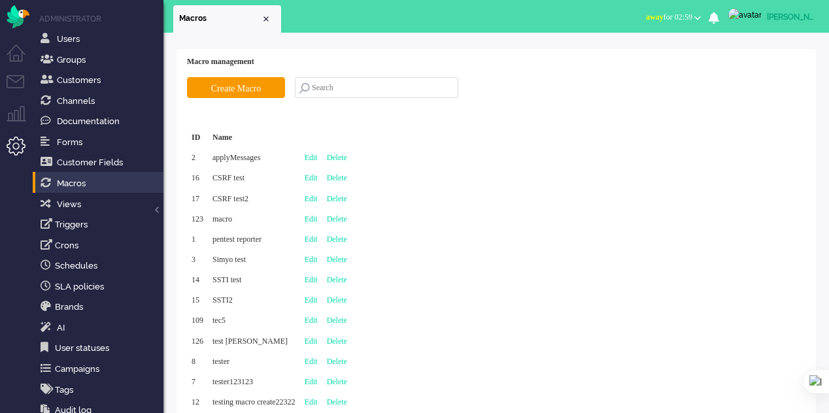
click at [479, 260] on div "ID Name 2 applyMessages Edit Delete 16 CSRF test Edit Delete 17 CSRF test2 Edit…" at bounding box center [496, 270] width 619 height 285
click at [318, 216] on link "Edit" at bounding box center [311, 218] width 13 height 9
type input "macro"
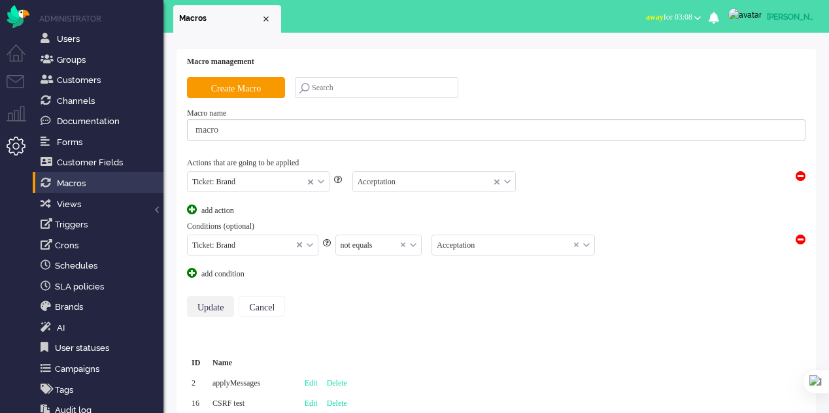
click at [212, 300] on input "Update" at bounding box center [210, 306] width 47 height 21
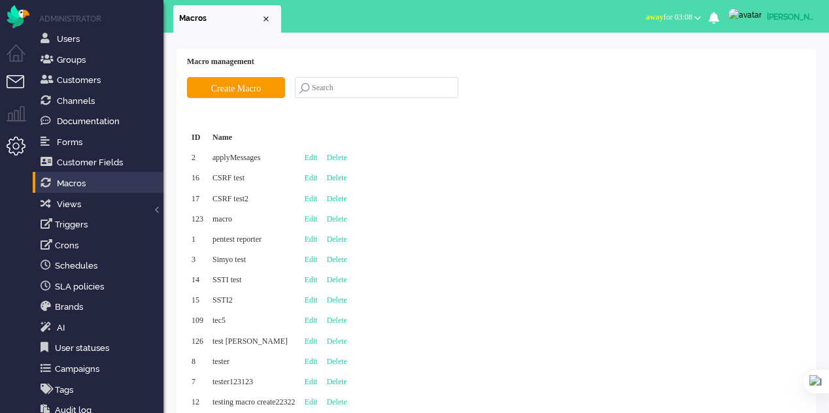
click at [10, 75] on li "Tickets menu" at bounding box center [21, 89] width 29 height 29
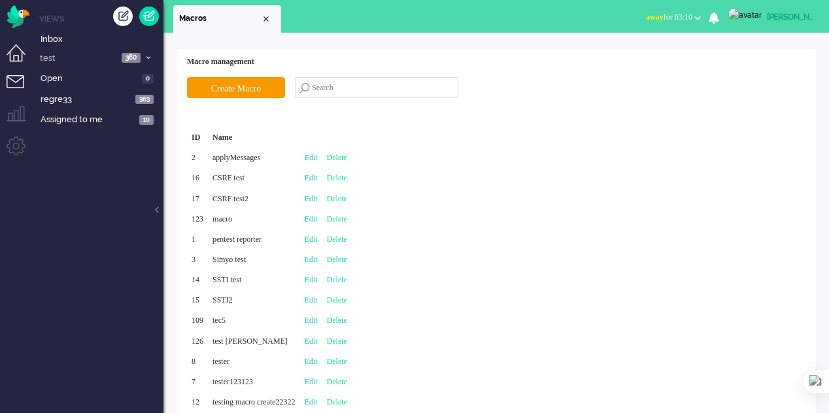
click at [23, 52] on li "Dashboard menu" at bounding box center [21, 58] width 29 height 29
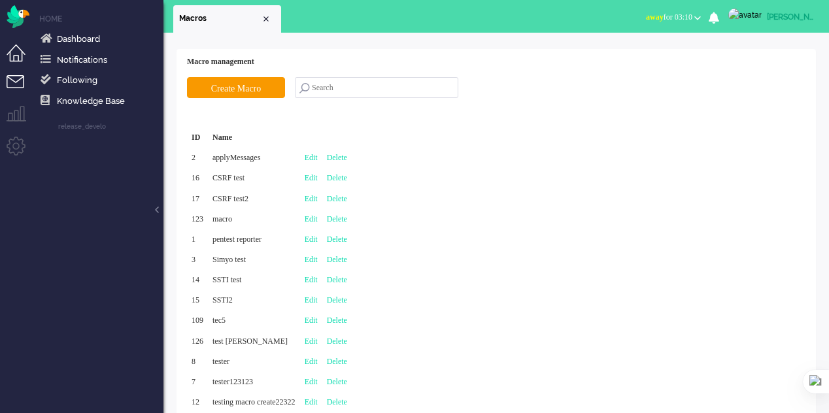
click at [22, 78] on li "Tickets menu" at bounding box center [21, 89] width 29 height 29
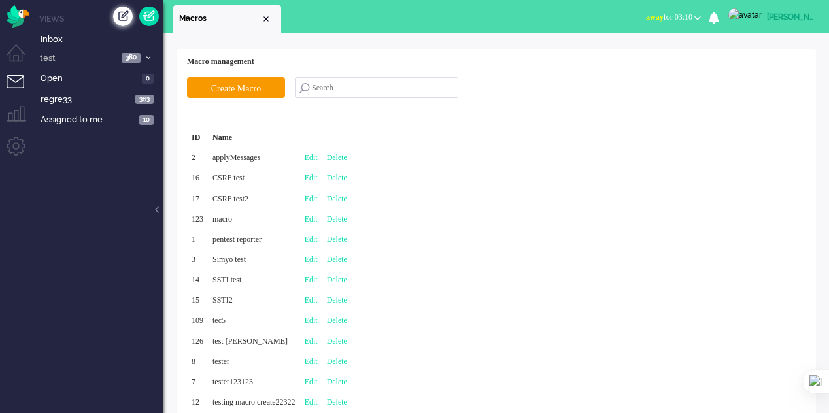
click at [123, 20] on div "Create ticket" at bounding box center [123, 17] width 20 height 20
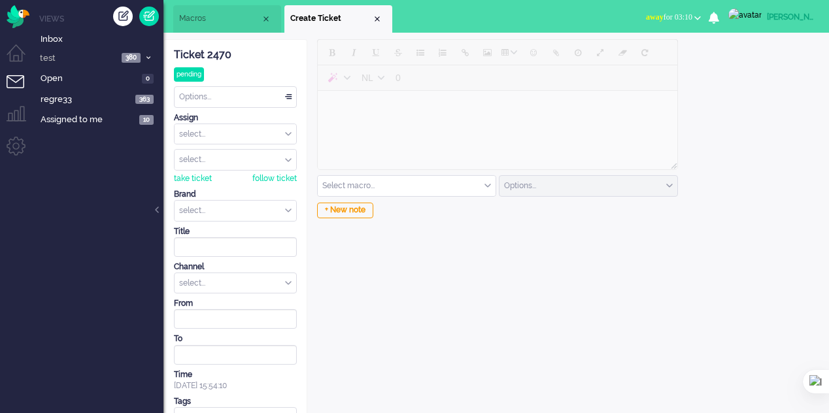
click at [416, 192] on input "text" at bounding box center [407, 186] width 178 height 20
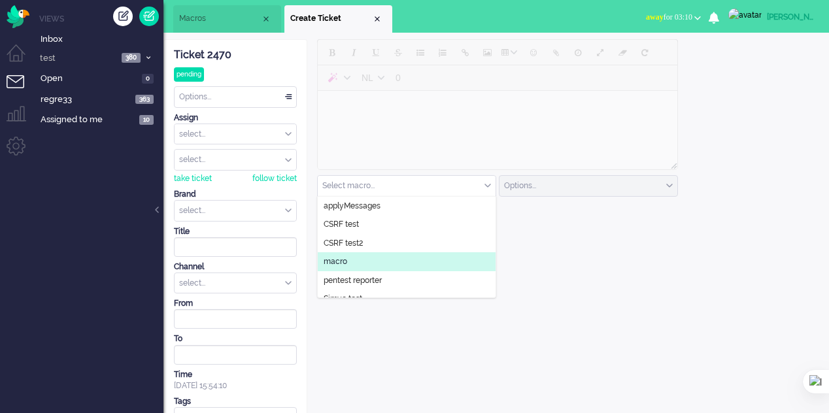
click at [284, 279] on div "select..." at bounding box center [236, 283] width 122 height 20
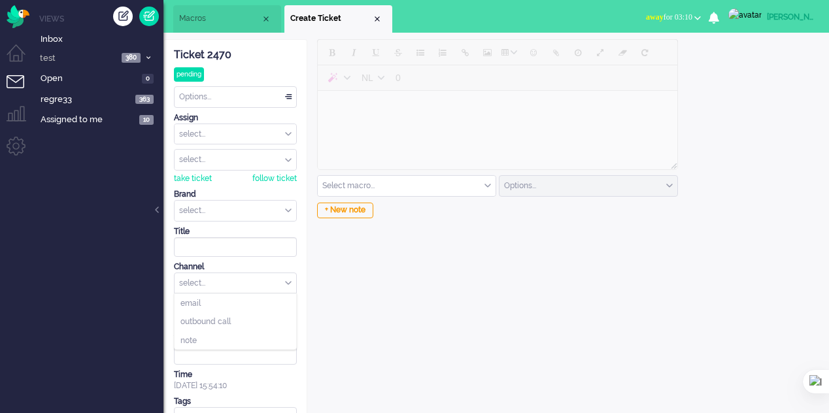
click at [280, 201] on input "text" at bounding box center [236, 211] width 122 height 20
click at [270, 224] on li "Acceptation" at bounding box center [236, 231] width 122 height 19
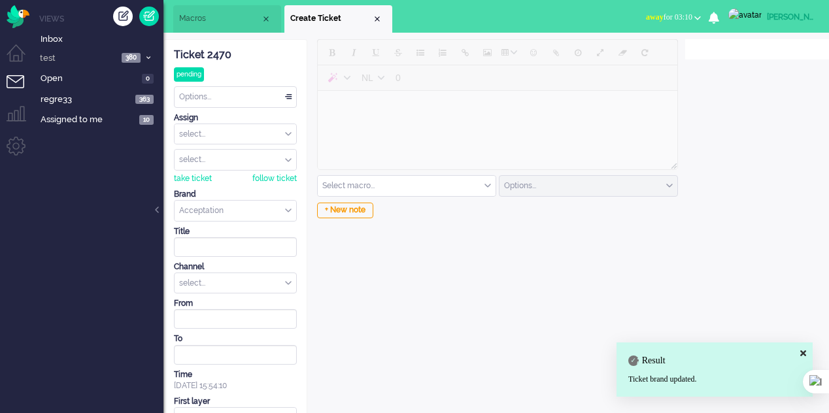
click at [364, 183] on input "text" at bounding box center [407, 186] width 178 height 20
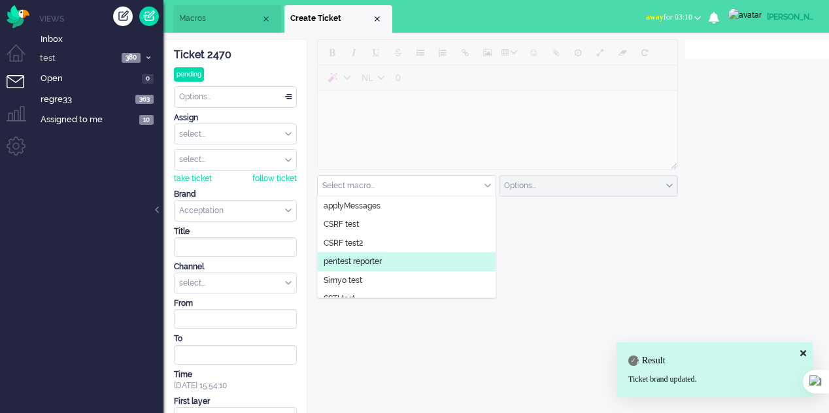
scroll to position [103, 0]
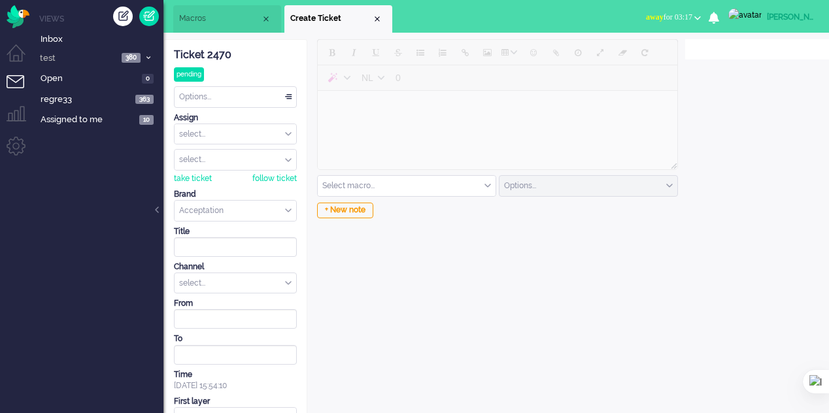
click at [204, 9] on li "Macros" at bounding box center [227, 18] width 108 height 27
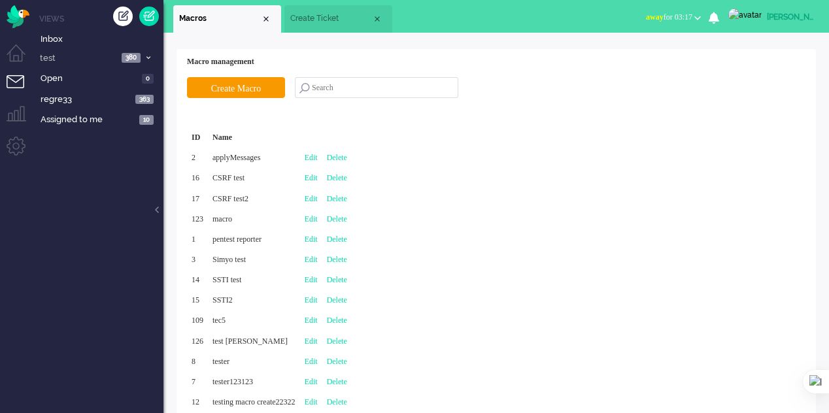
click at [319, 16] on span "Create Ticket" at bounding box center [331, 18] width 82 height 11
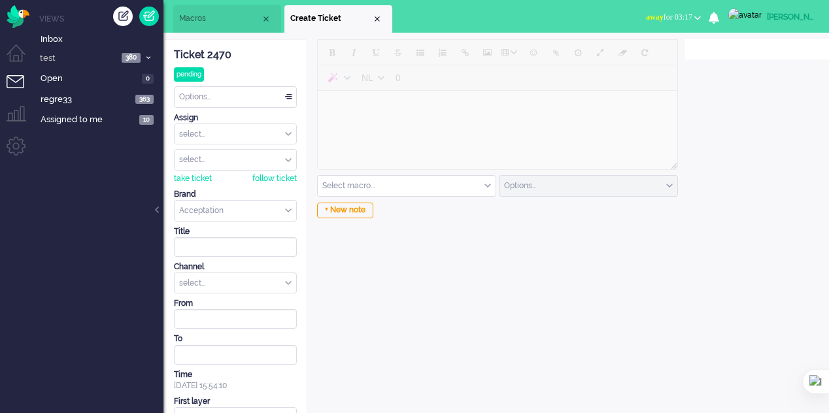
click at [211, 23] on span "Macros" at bounding box center [220, 18] width 82 height 11
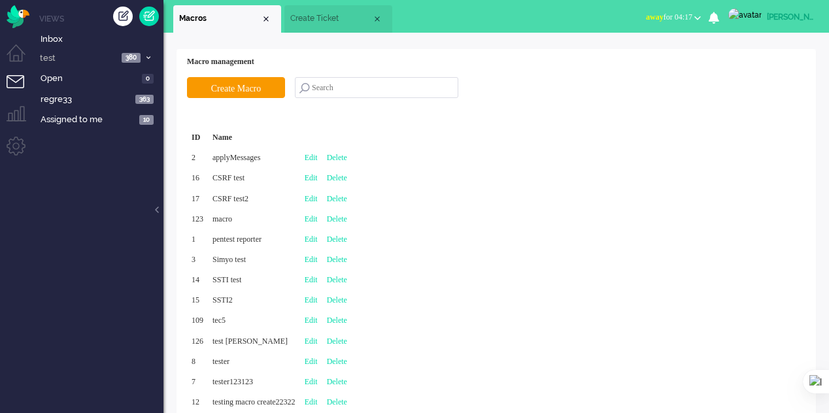
click at [334, 15] on span "Create Ticket" at bounding box center [331, 18] width 82 height 11
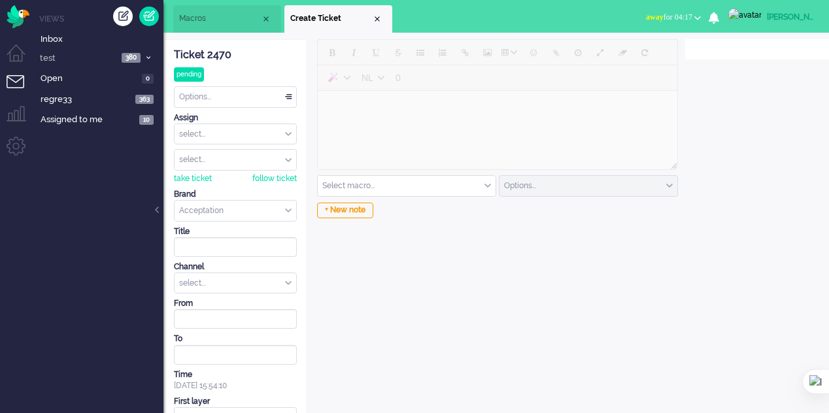
click at [212, 22] on span "Macros" at bounding box center [220, 18] width 82 height 11
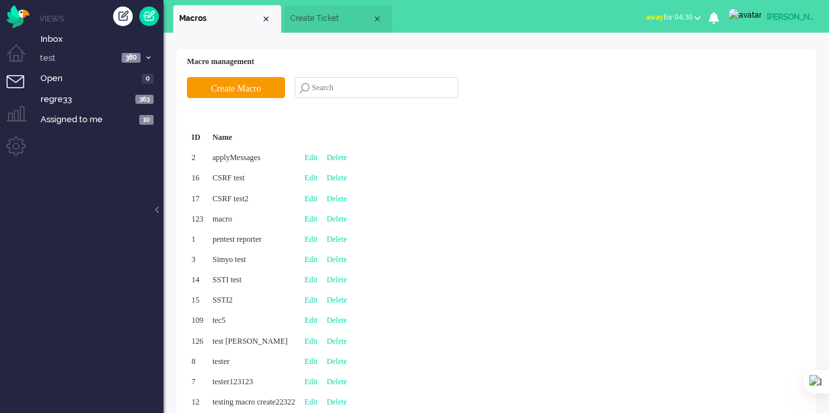
click at [306, 12] on li "Create Ticket" at bounding box center [338, 18] width 108 height 27
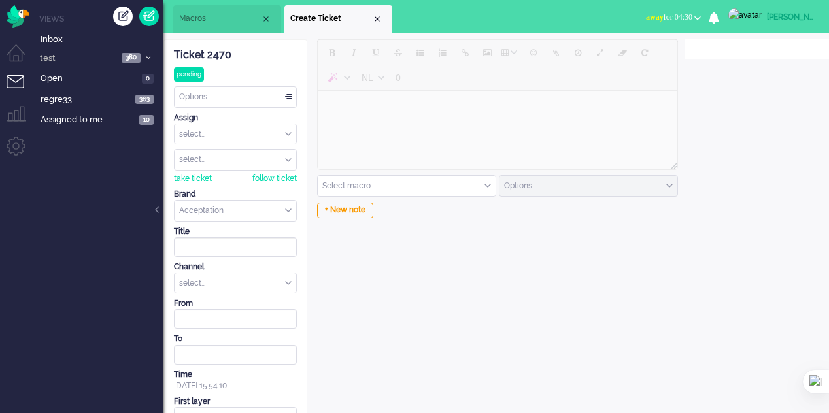
click at [194, 24] on span "Macros" at bounding box center [220, 18] width 82 height 11
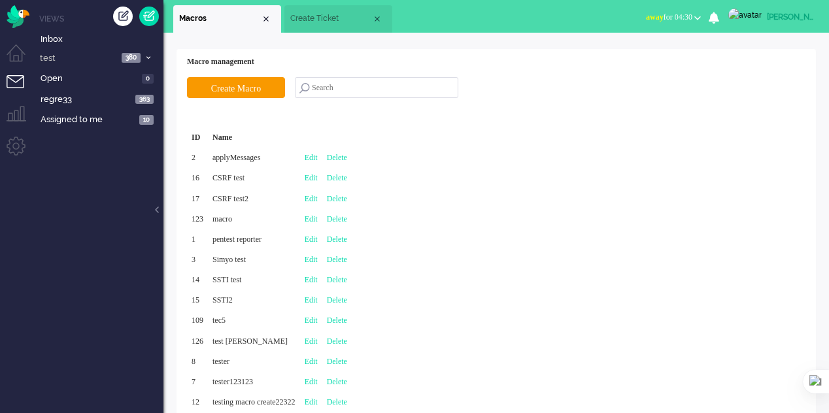
click at [323, 28] on li "Create Ticket" at bounding box center [338, 18] width 108 height 27
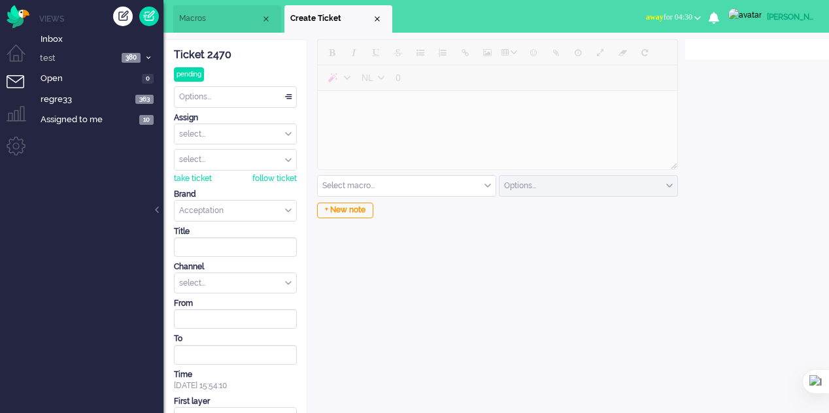
click at [209, 22] on span "Macros" at bounding box center [220, 18] width 82 height 11
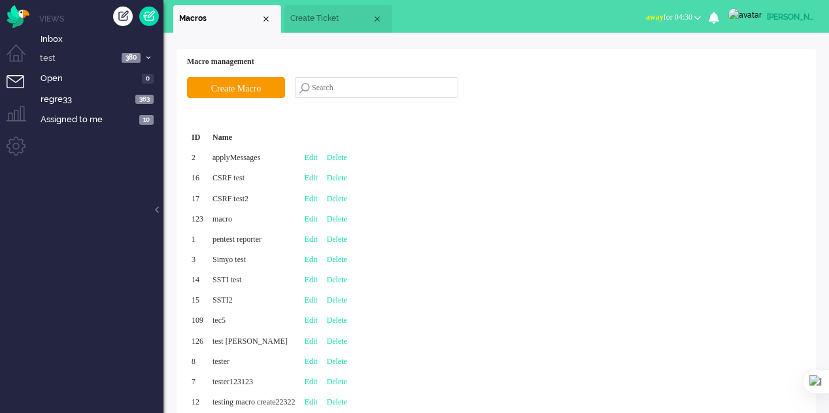
click at [307, 22] on span "Create Ticket" at bounding box center [331, 18] width 82 height 11
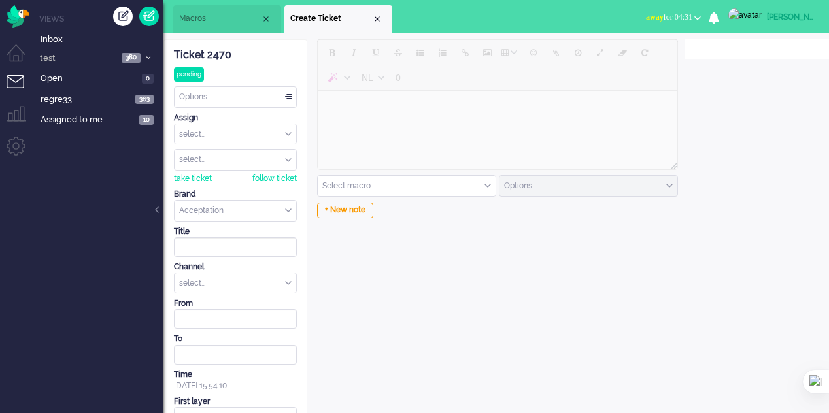
click at [226, 23] on span "Macros" at bounding box center [220, 18] width 82 height 11
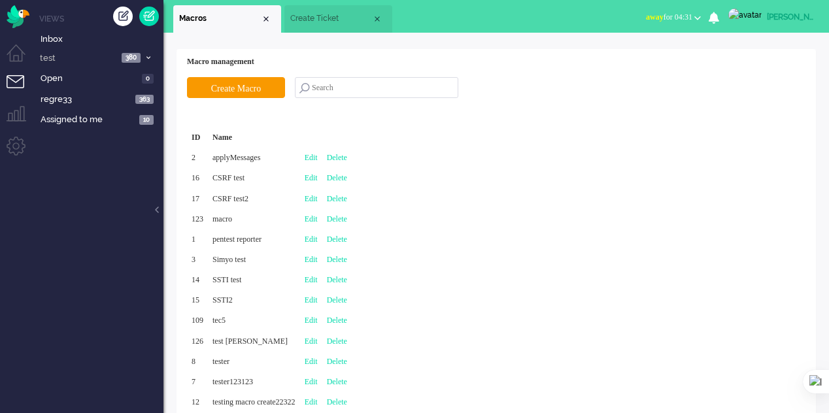
click at [305, 9] on li "Create Ticket" at bounding box center [338, 18] width 108 height 27
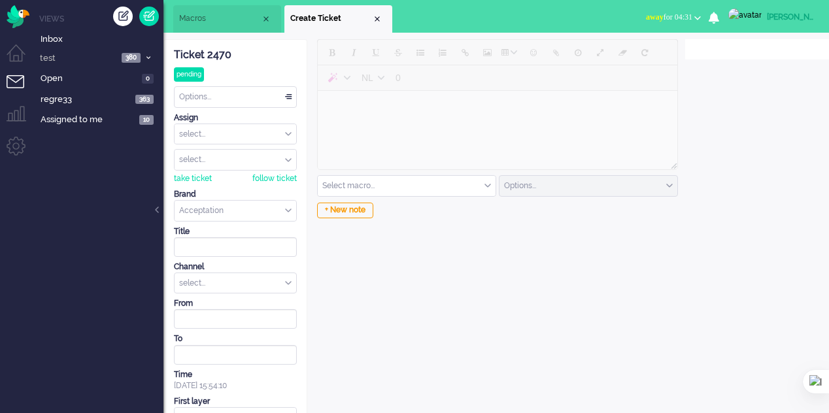
click at [675, 188] on div "Options..." at bounding box center [589, 186] width 178 height 20
